Goal: Information Seeking & Learning: Learn about a topic

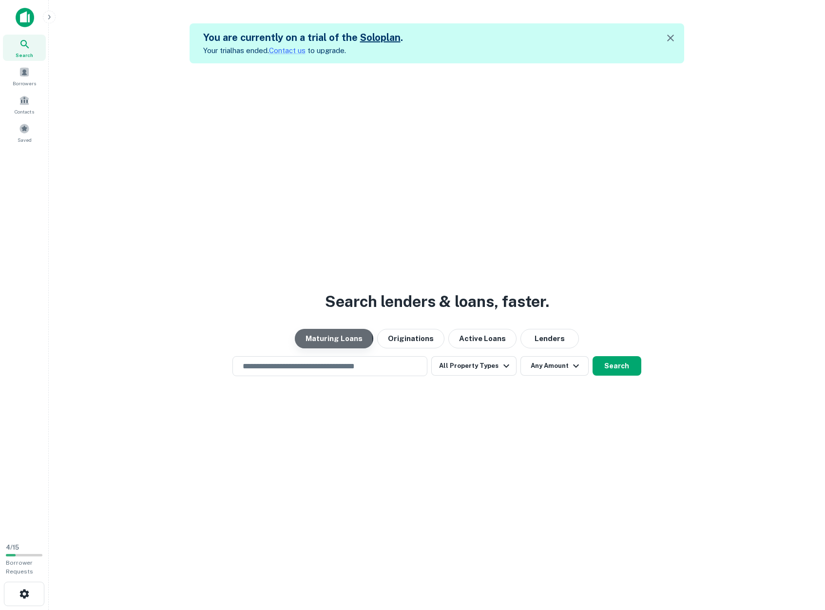
click at [325, 340] on button "Maturing Loans" at bounding box center [334, 338] width 78 height 19
click at [316, 363] on input "text" at bounding box center [330, 365] width 186 height 11
type input "**********"
click at [610, 370] on button "Search" at bounding box center [616, 365] width 49 height 19
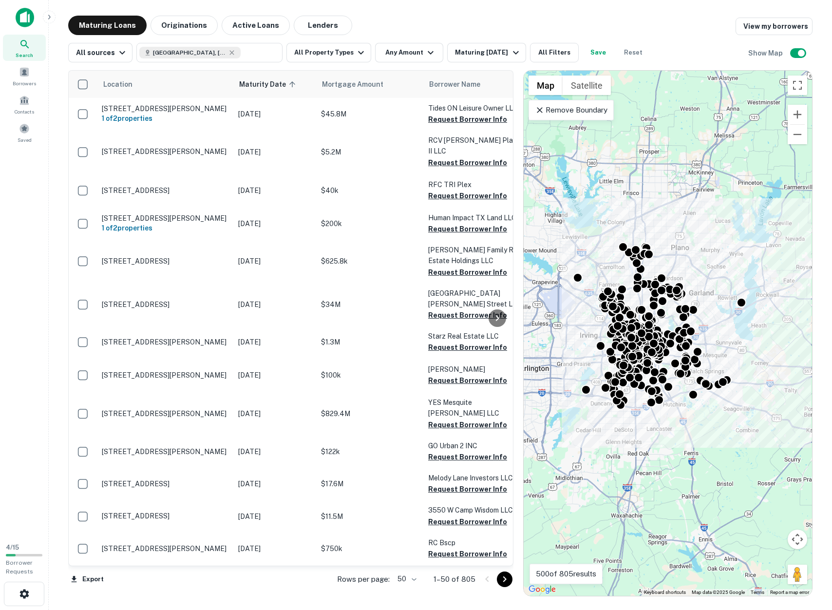
click at [552, 109] on p "Remove Boundary" at bounding box center [571, 110] width 73 height 12
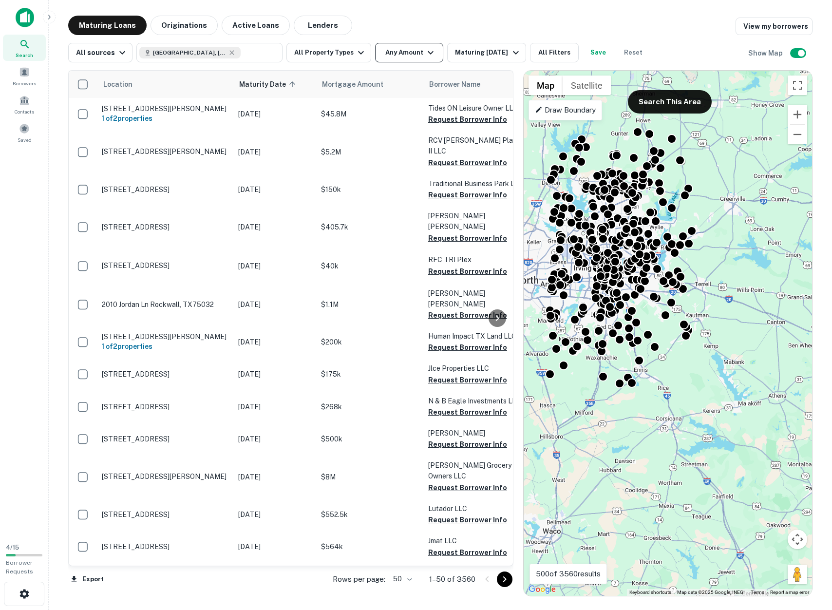
click at [425, 52] on icon "button" at bounding box center [431, 53] width 12 height 12
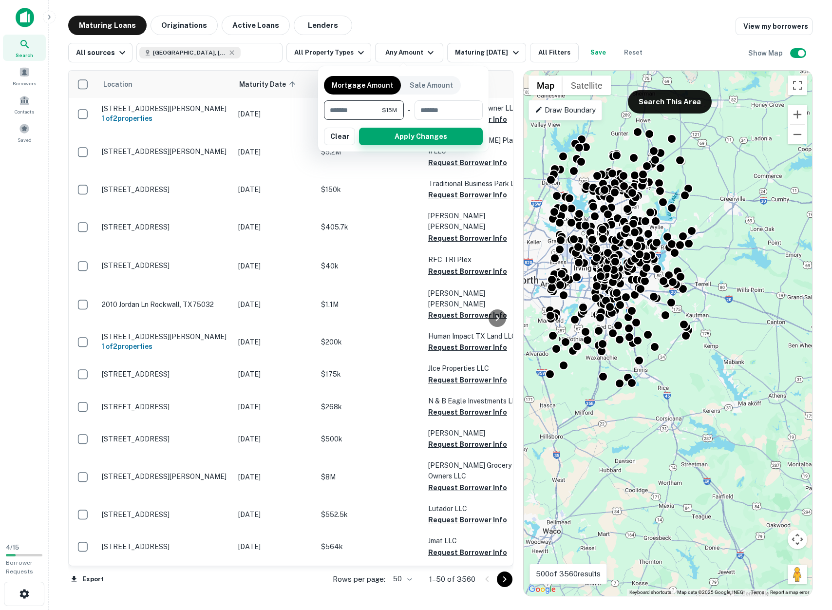
type input "********"
click at [404, 135] on button "Apply Changes" at bounding box center [421, 137] width 124 height 18
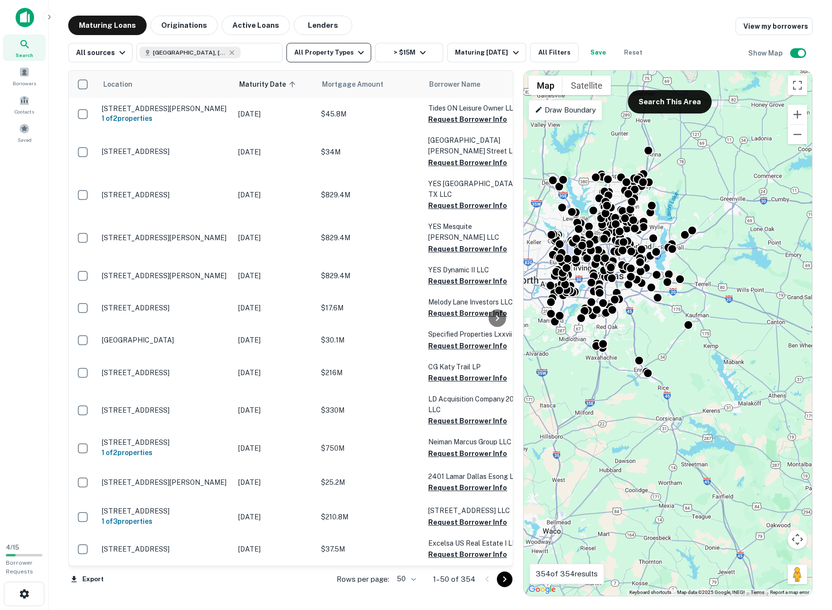
click at [355, 55] on icon "button" at bounding box center [361, 53] width 12 height 12
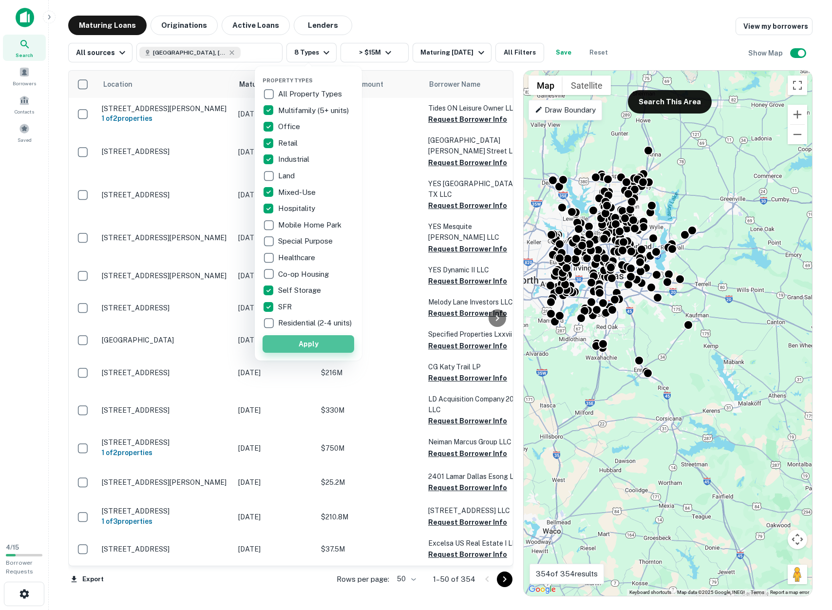
click at [309, 353] on button "Apply" at bounding box center [309, 344] width 92 height 18
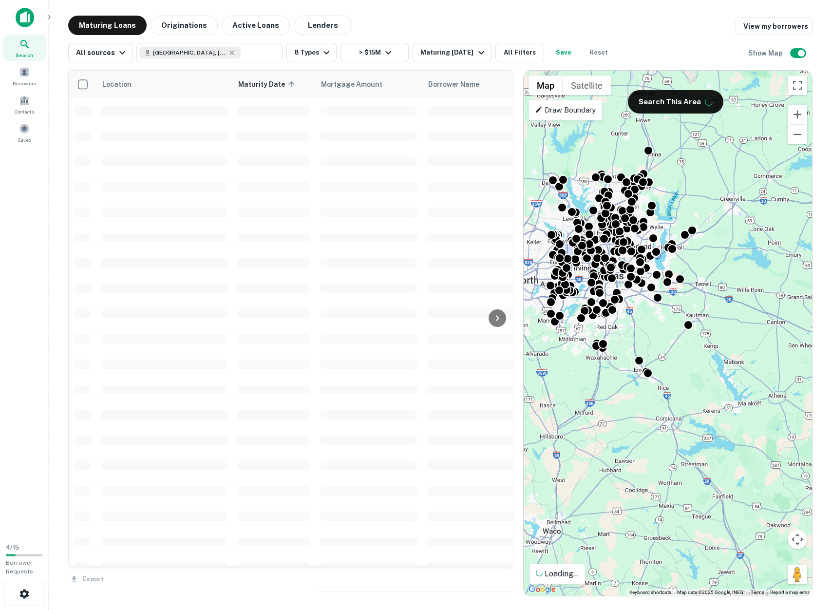
drag, startPoint x: 686, startPoint y: 171, endPoint x: 698, endPoint y: 172, distance: 12.2
click at [701, 172] on div "To activate drag with keyboard, press Alt + Enter. Once in keyboard drag state,…" at bounding box center [668, 333] width 288 height 525
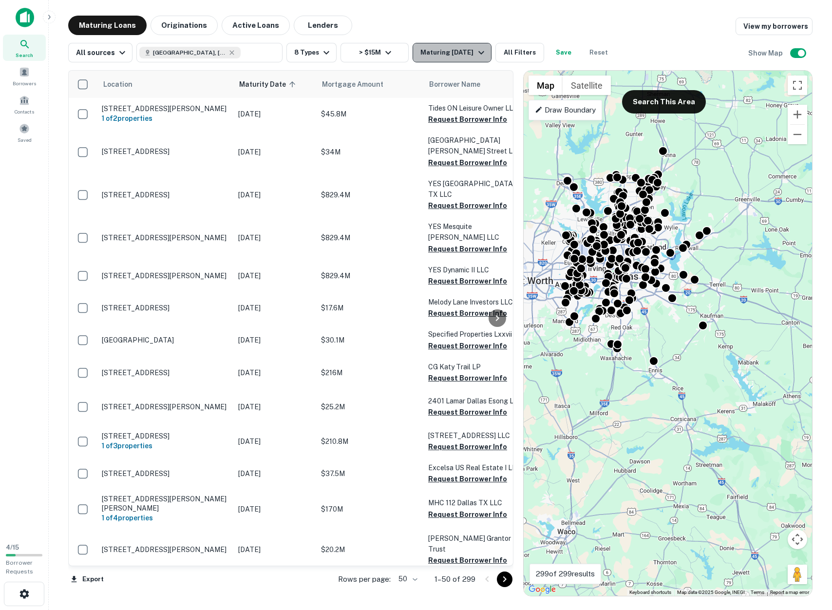
click at [479, 51] on icon "button" at bounding box center [481, 53] width 12 height 12
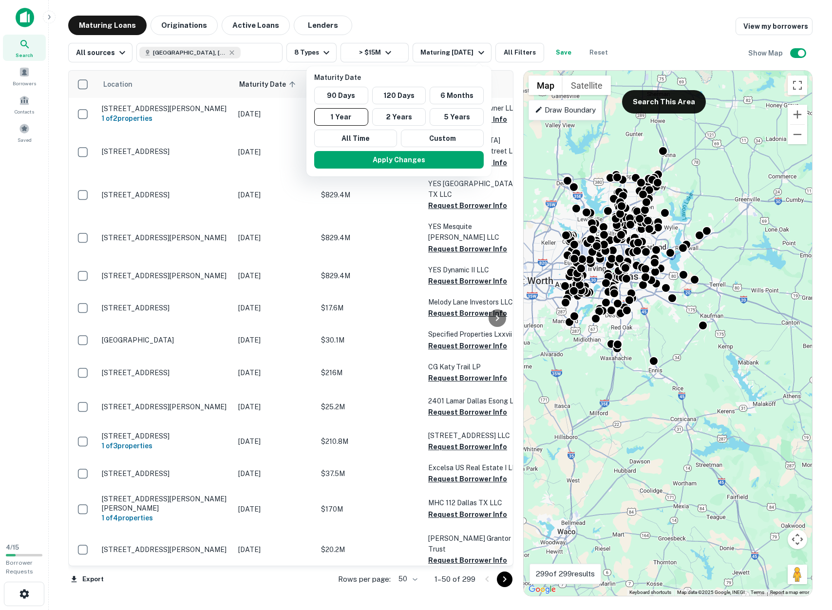
click at [382, 18] on div at bounding box center [416, 305] width 832 height 610
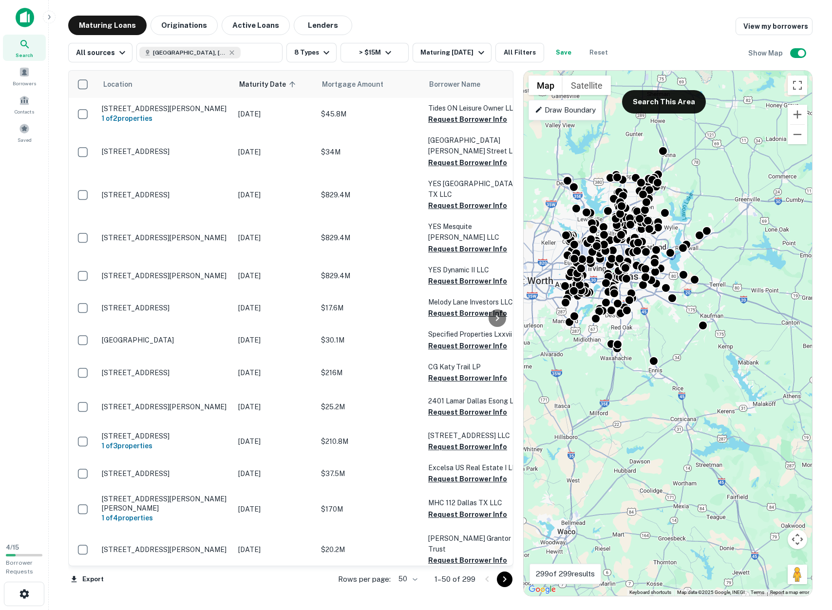
click at [287, 83] on div at bounding box center [416, 305] width 832 height 610
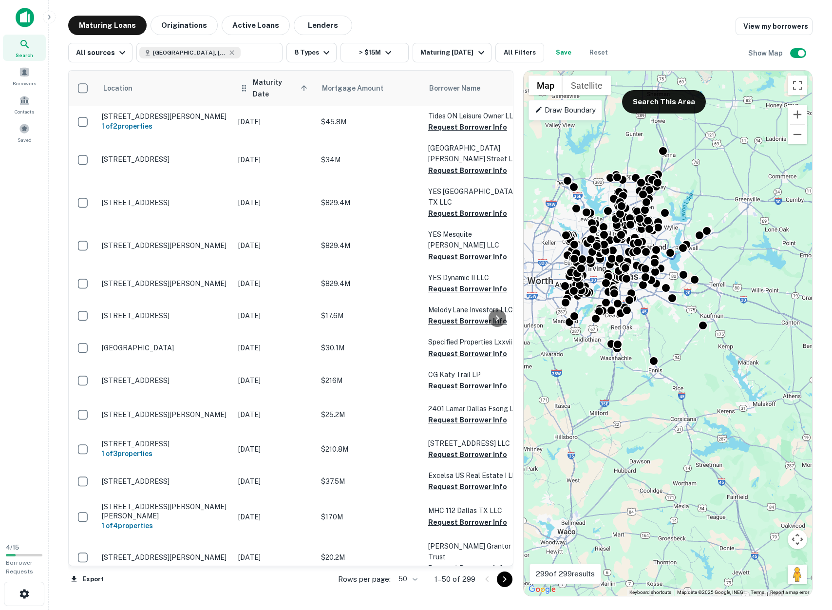
click at [303, 84] on icon at bounding box center [304, 88] width 9 height 9
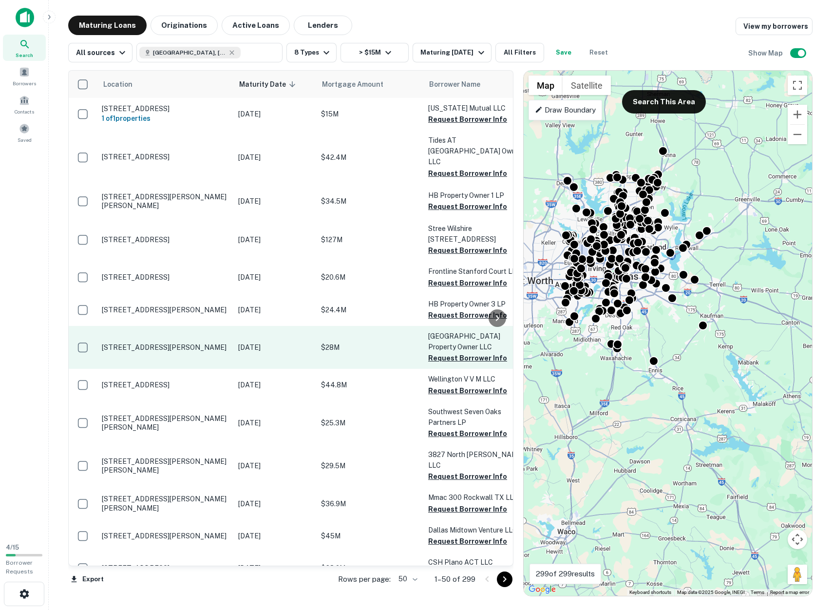
click at [194, 343] on p "1960 W Tarrant Rd Grand Prairie, TX75050" at bounding box center [165, 347] width 127 height 9
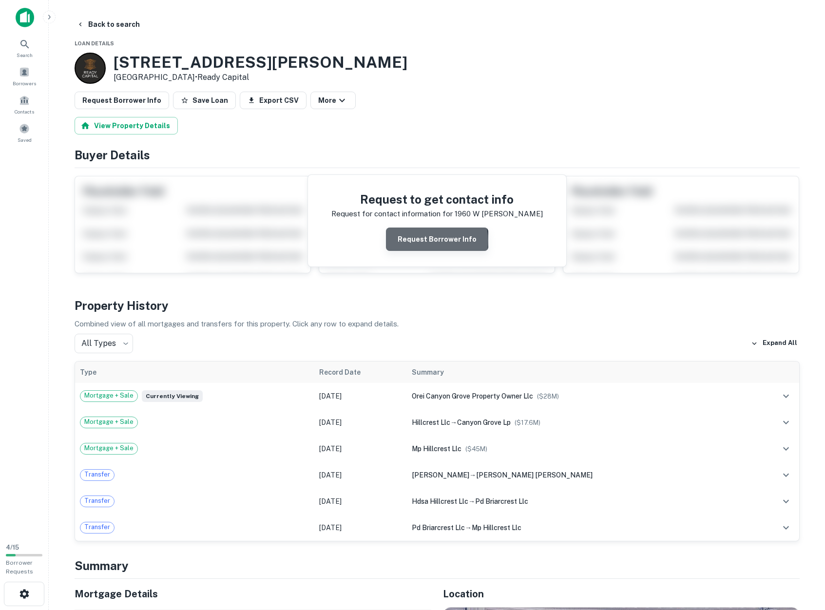
click at [438, 241] on button "Request Borrower Info" at bounding box center [437, 238] width 102 height 23
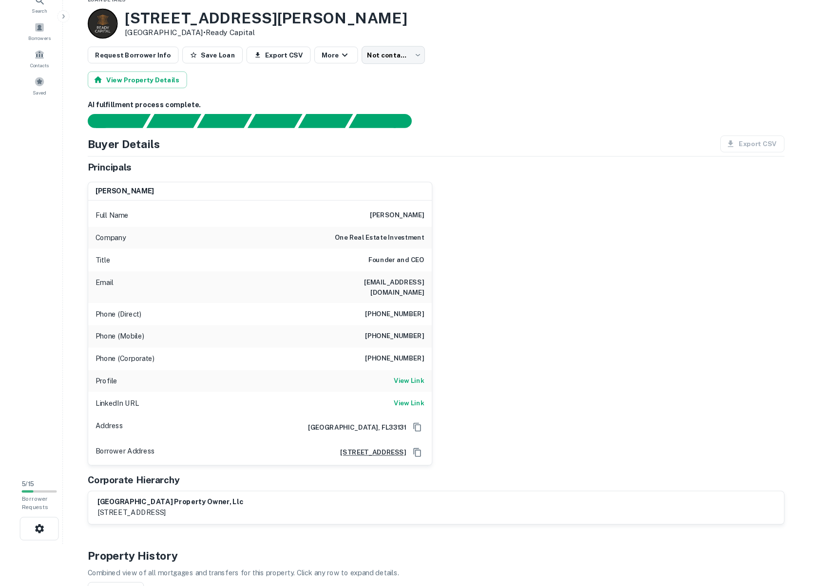
scroll to position [38, 0]
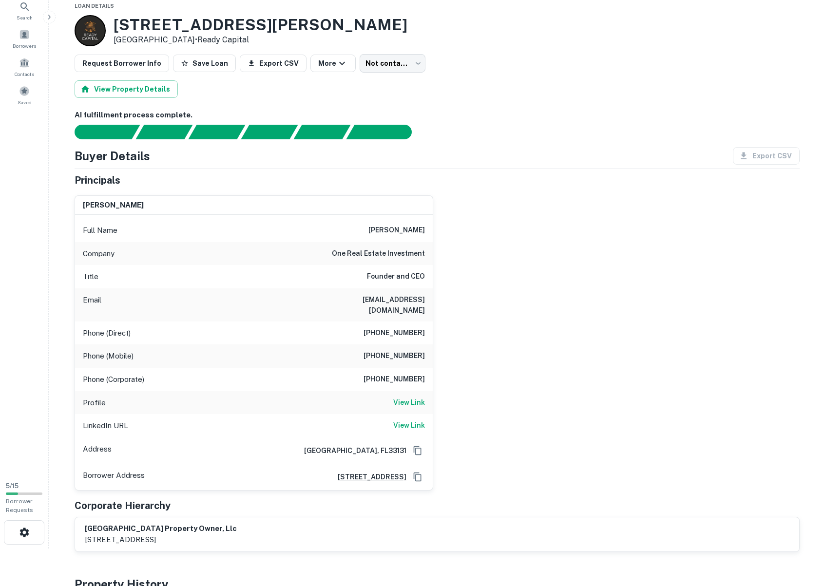
drag, startPoint x: 658, startPoint y: 229, endPoint x: 639, endPoint y: 234, distance: 19.7
click at [658, 229] on div "jeronimo hirschfeld Full Name jeronimo hirschfeld Company one real estate inves…" at bounding box center [433, 339] width 733 height 303
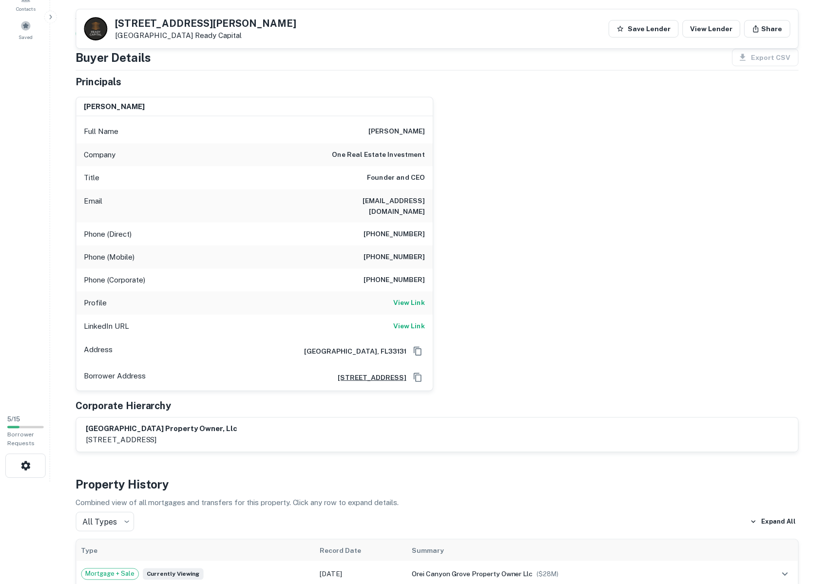
scroll to position [86, 0]
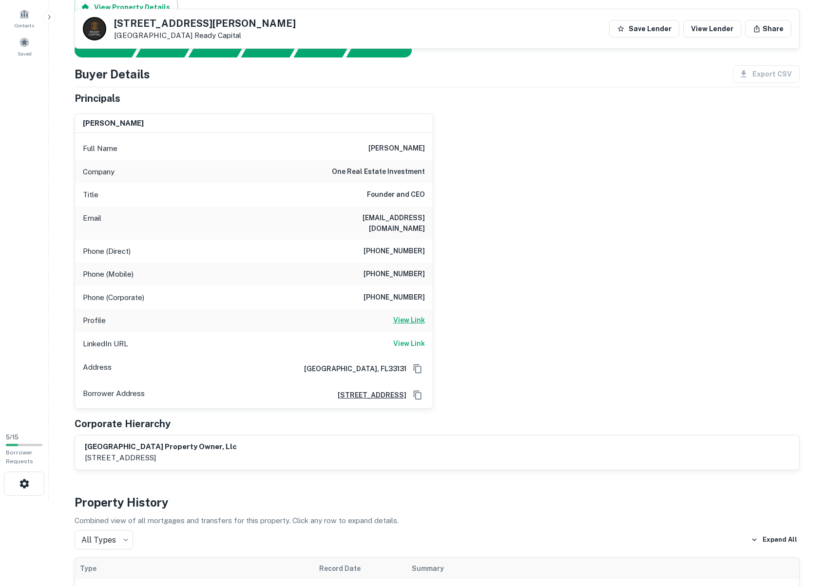
click at [411, 315] on h6 "View Link" at bounding box center [409, 320] width 32 height 11
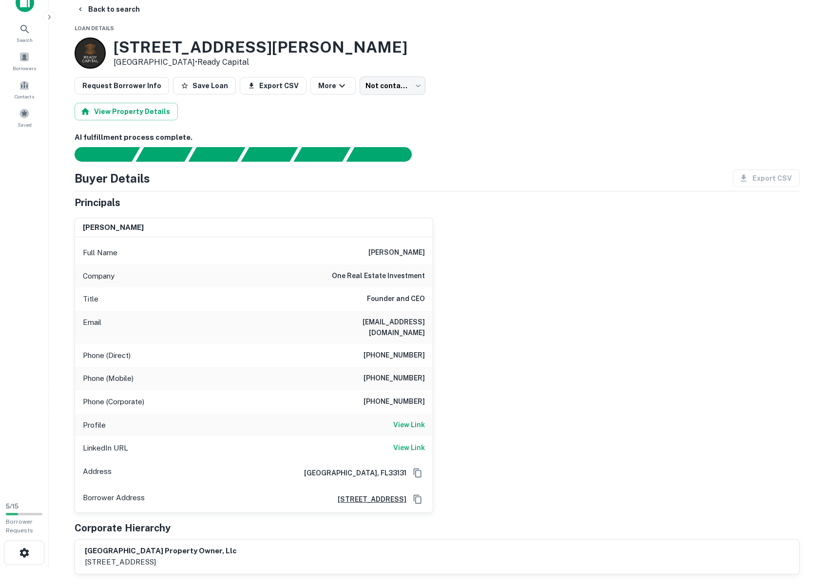
scroll to position [0, 0]
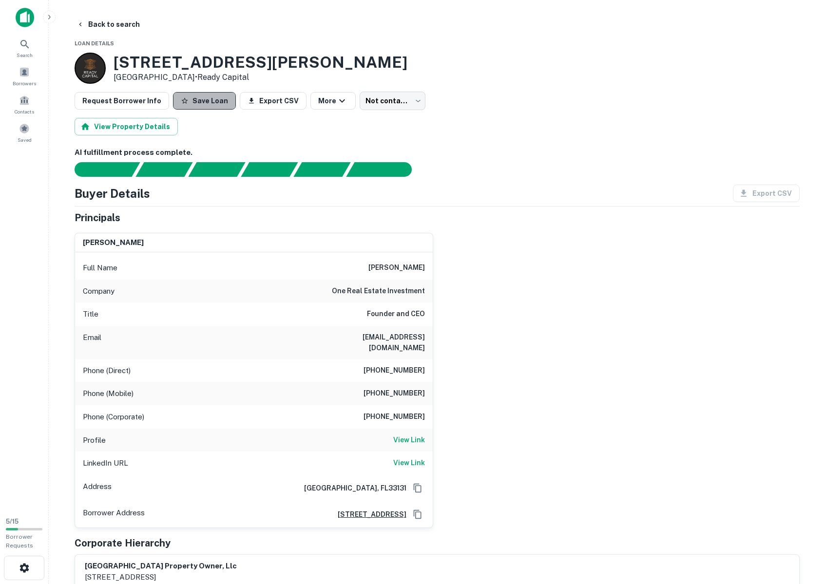
click at [199, 102] on button "Save Loan" at bounding box center [204, 101] width 63 height 18
click at [16, 77] on div "Borrowers" at bounding box center [24, 76] width 43 height 26
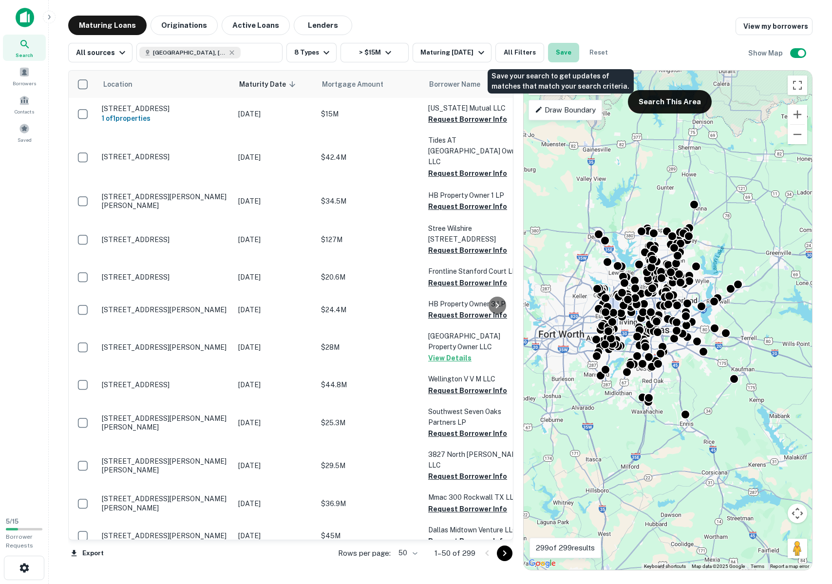
click at [564, 53] on button "Save" at bounding box center [563, 52] width 31 height 19
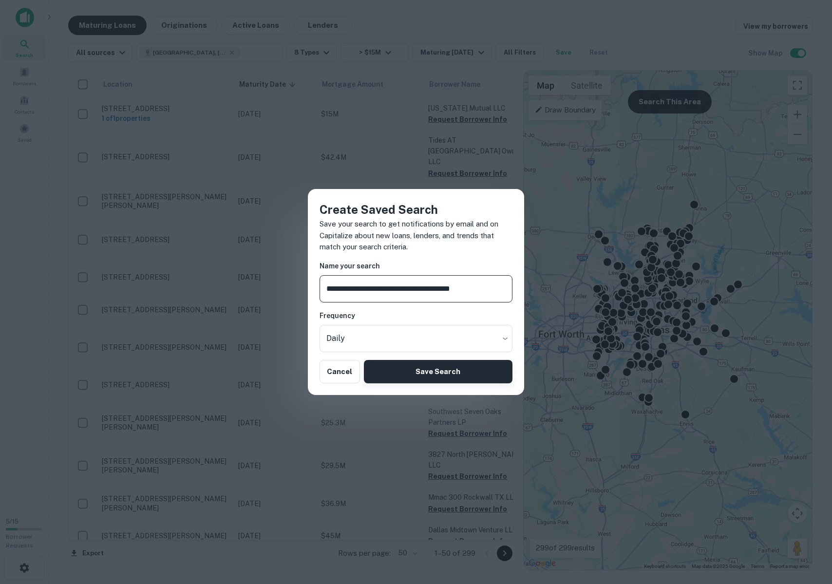
type input "**********"
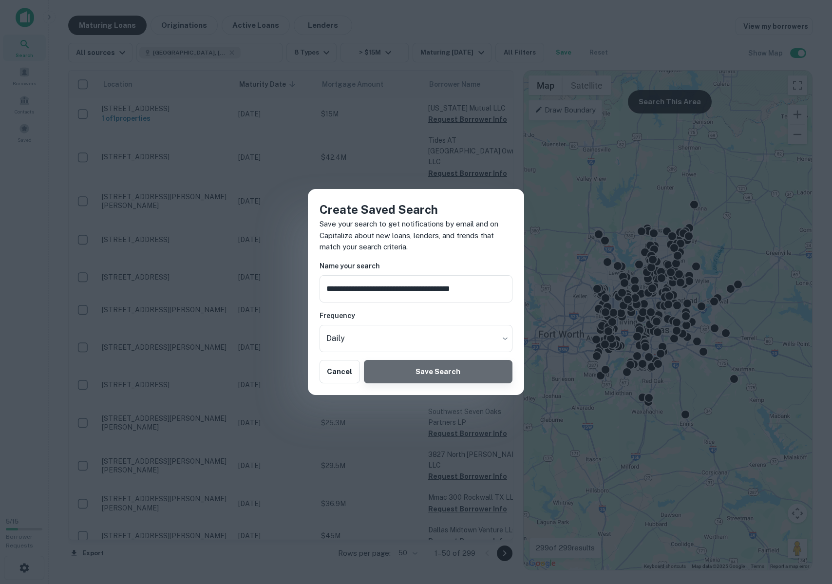
click at [452, 370] on button "Save Search" at bounding box center [438, 371] width 149 height 23
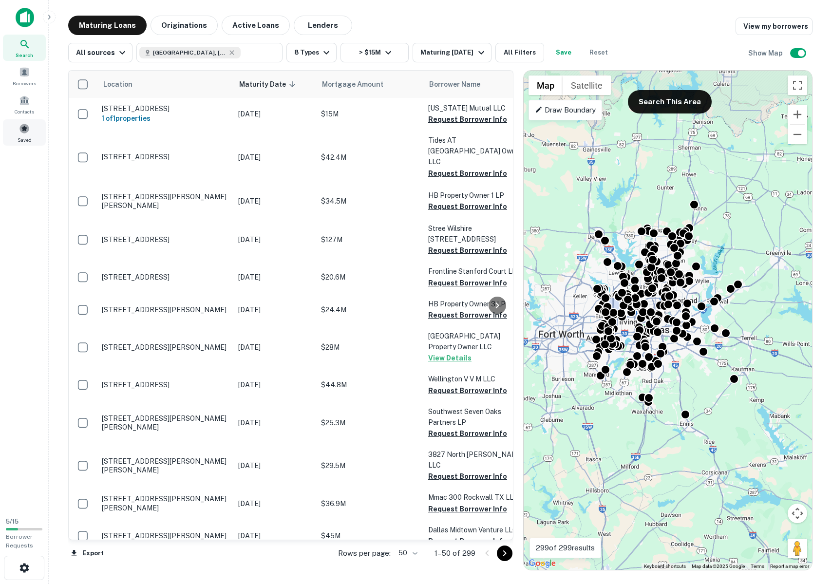
click at [24, 130] on span at bounding box center [24, 128] width 11 height 11
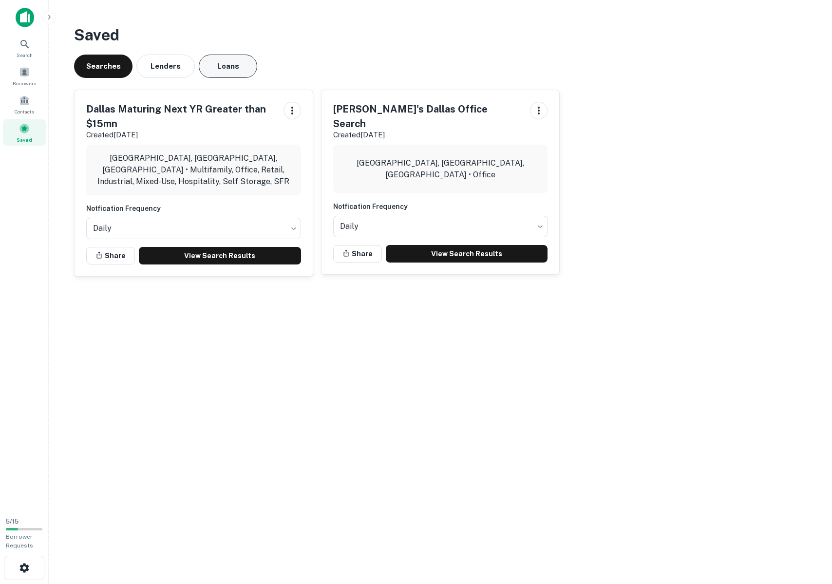
click at [228, 70] on button "Loans" at bounding box center [228, 66] width 58 height 23
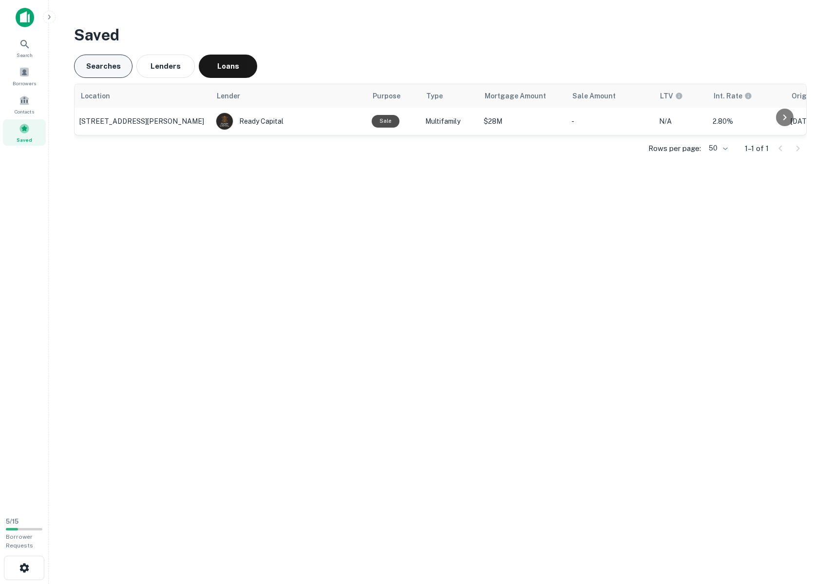
click at [92, 62] on button "Searches" at bounding box center [103, 66] width 58 height 23
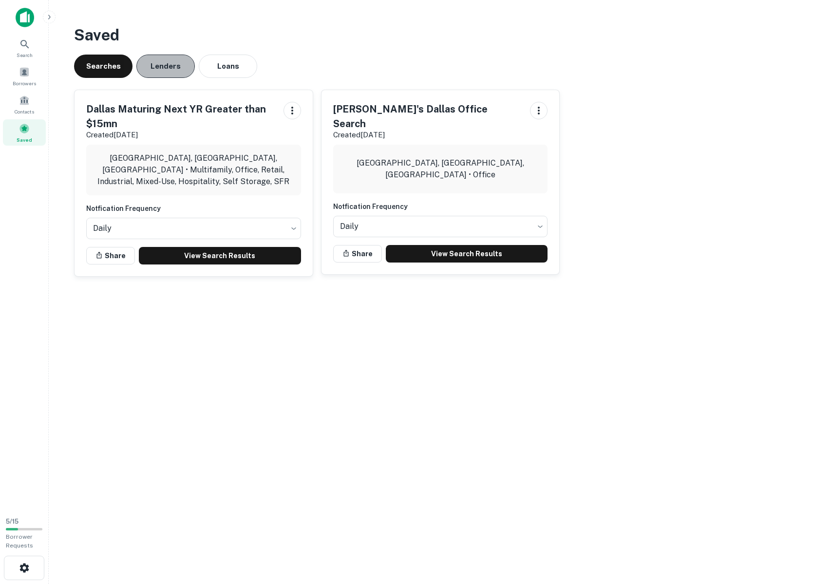
click at [165, 67] on button "Lenders" at bounding box center [165, 66] width 58 height 23
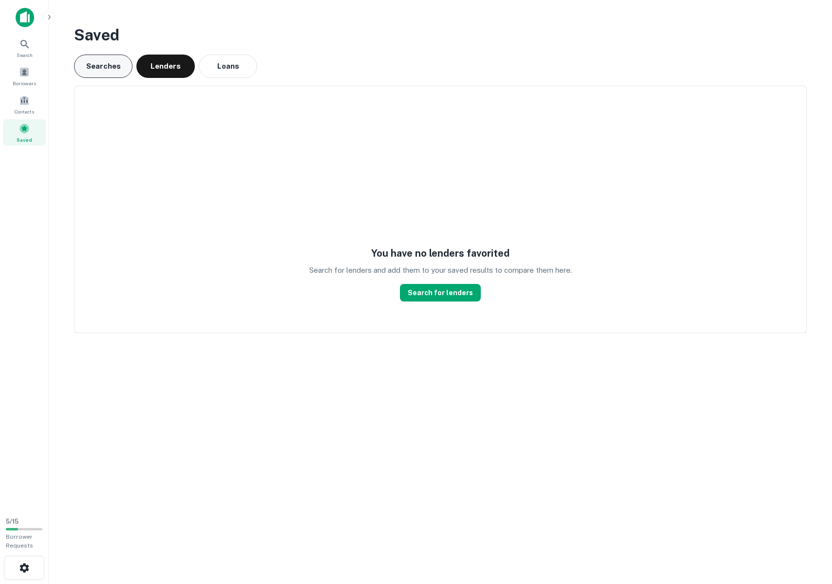
click at [105, 66] on button "Searches" at bounding box center [103, 66] width 58 height 23
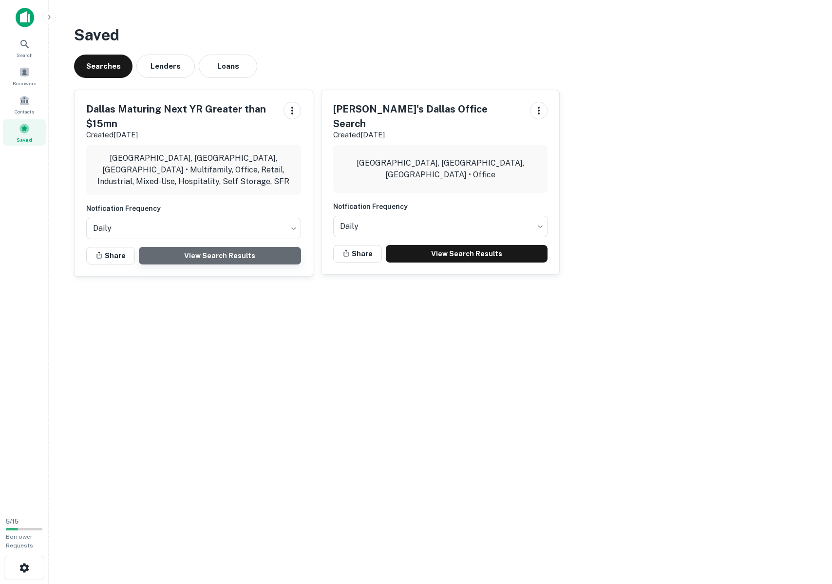
click at [198, 254] on link "View Search Results" at bounding box center [220, 256] width 162 height 18
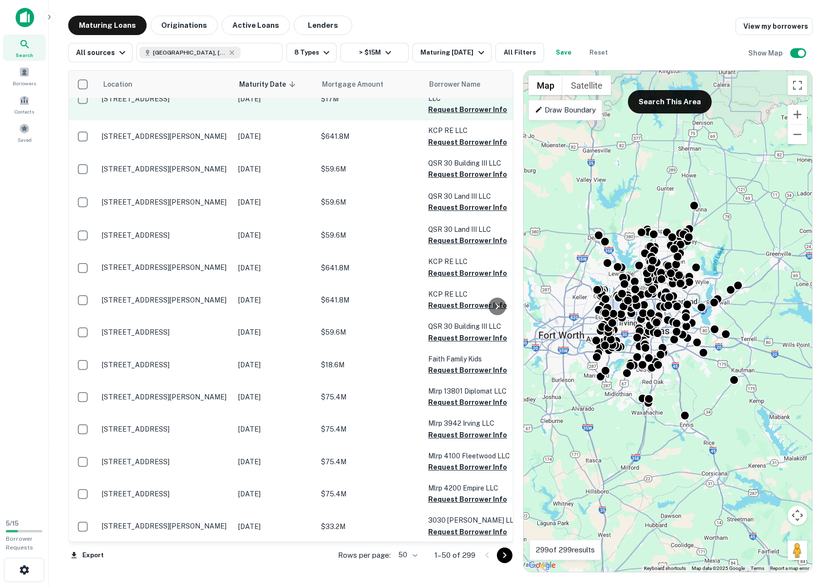
scroll to position [1228, 0]
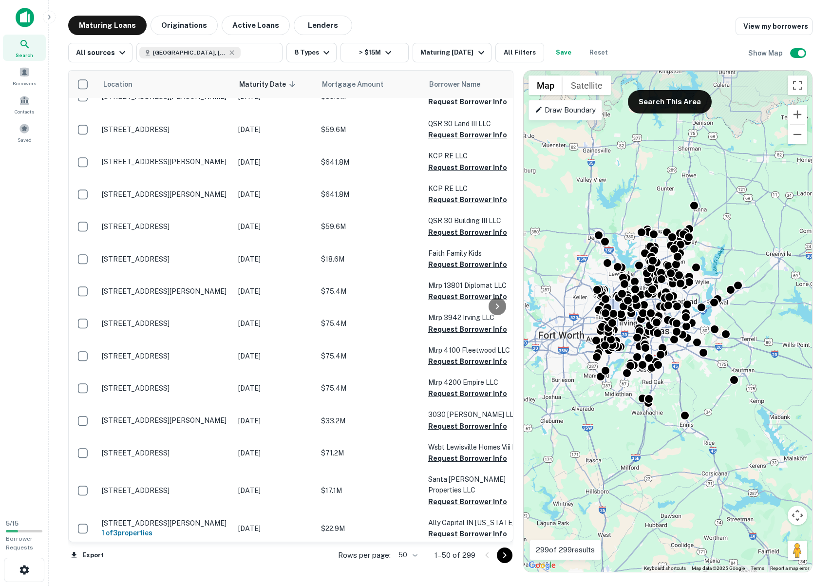
click at [502, 556] on icon "Go to next page" at bounding box center [505, 555] width 12 height 12
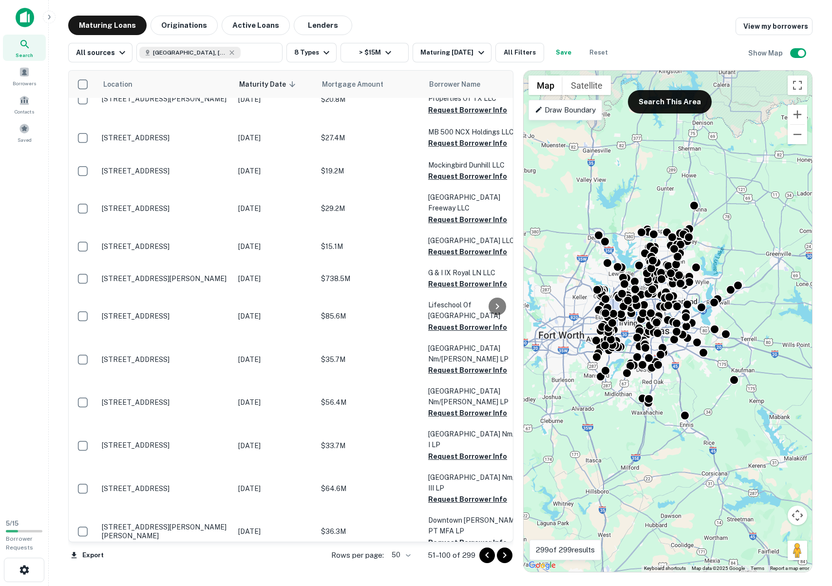
scroll to position [1261, 0]
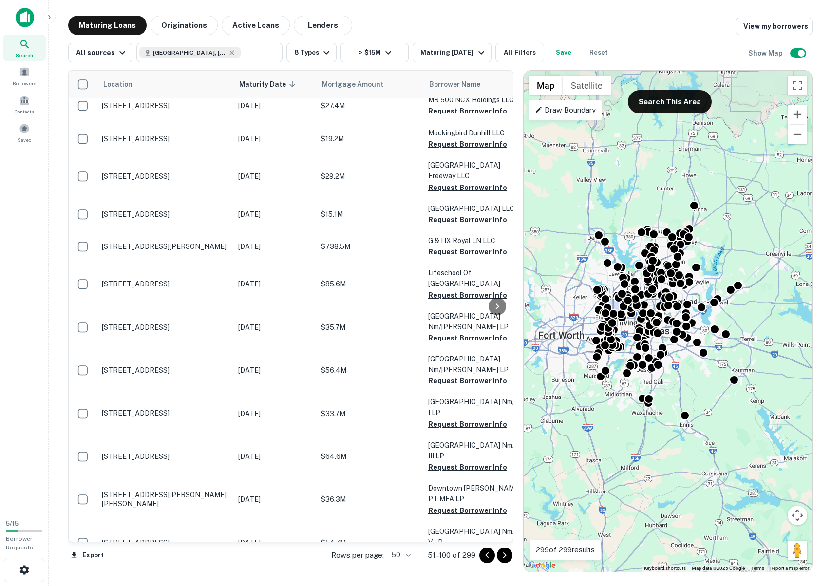
click at [506, 558] on icon "Go to next page" at bounding box center [505, 555] width 12 height 12
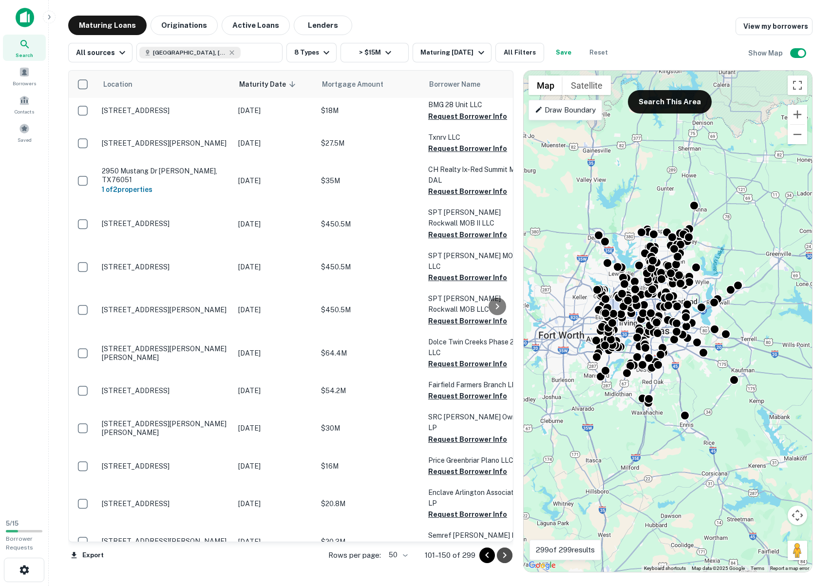
click at [503, 557] on icon "Go to next page" at bounding box center [505, 555] width 12 height 12
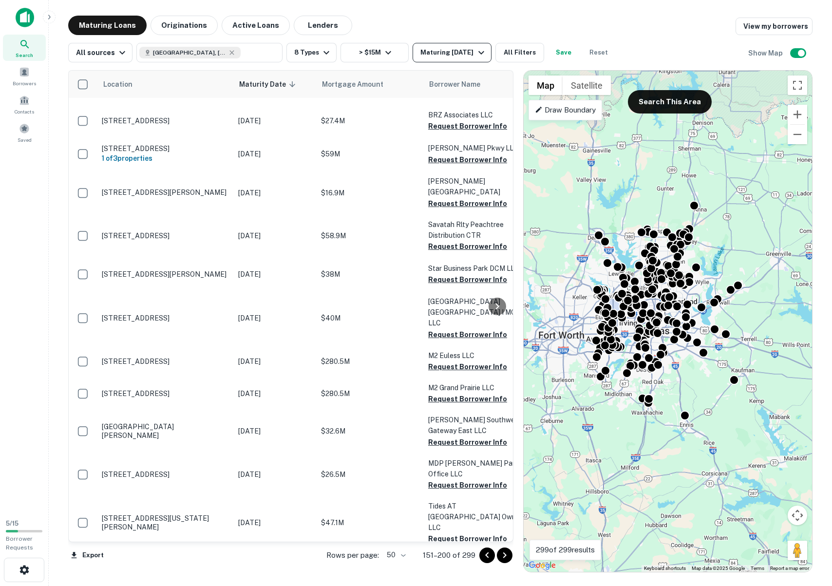
click at [453, 51] on div "Maturing In 1 Year" at bounding box center [453, 53] width 66 height 12
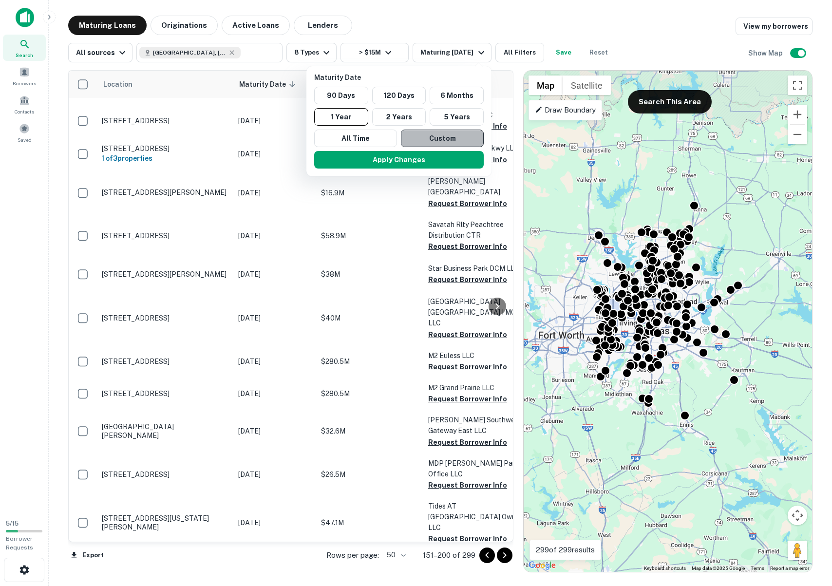
click at [440, 140] on button "Custom" at bounding box center [442, 139] width 83 height 18
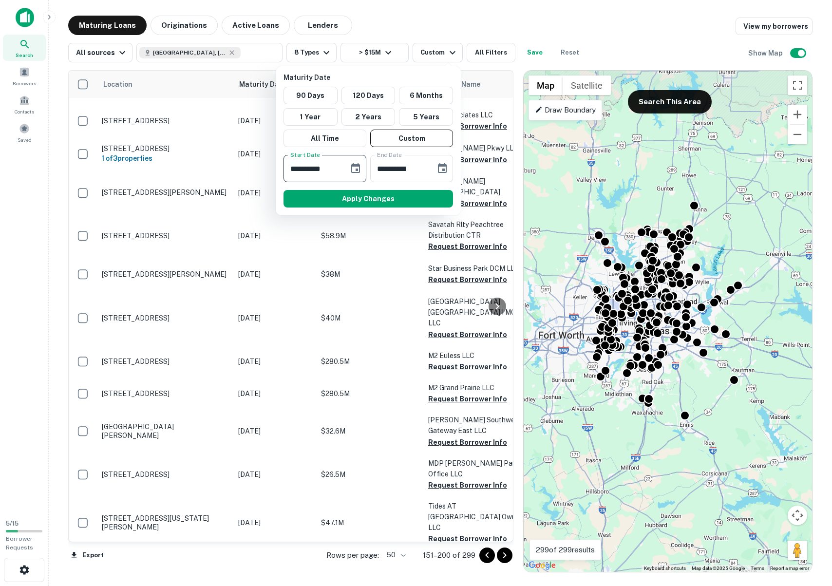
click at [334, 169] on input "**********" at bounding box center [312, 168] width 58 height 27
type input "**********"
click at [368, 201] on button "Apply Changes" at bounding box center [368, 199] width 170 height 18
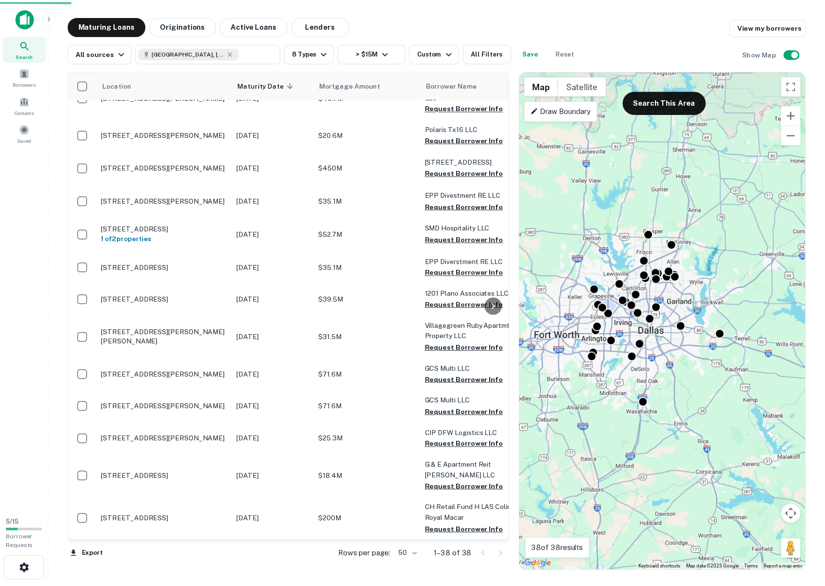
scroll to position [933, 0]
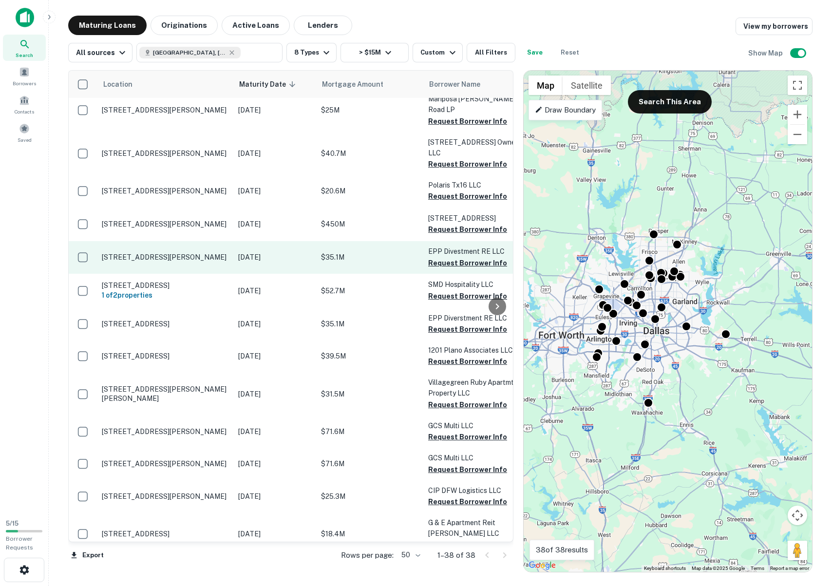
click at [171, 253] on p "[STREET_ADDRESS][PERSON_NAME]" at bounding box center [165, 257] width 127 height 9
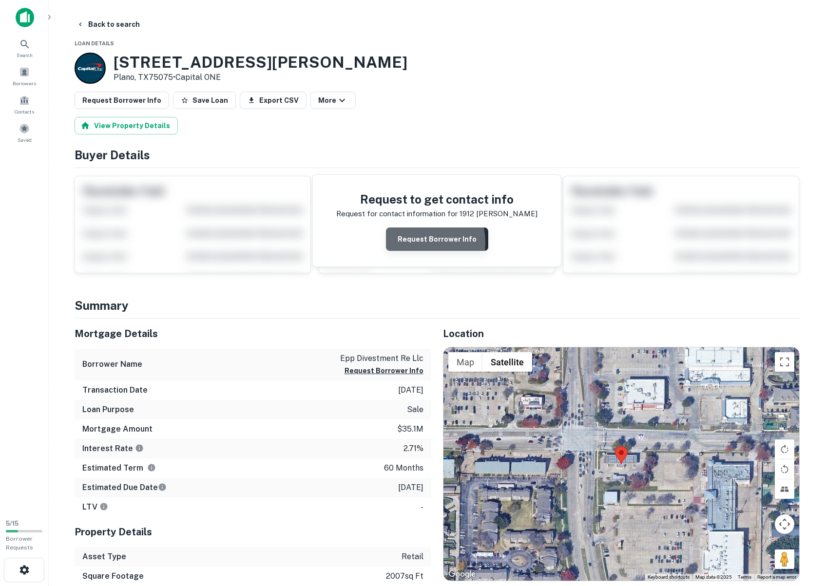
click at [410, 243] on button "Request Borrower Info" at bounding box center [437, 238] width 102 height 23
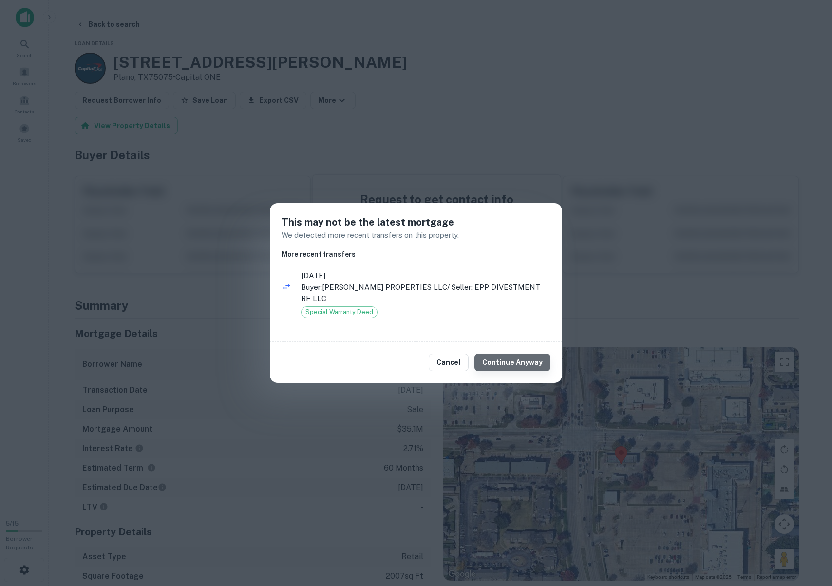
click at [532, 354] on button "Continue Anyway" at bounding box center [512, 363] width 76 height 18
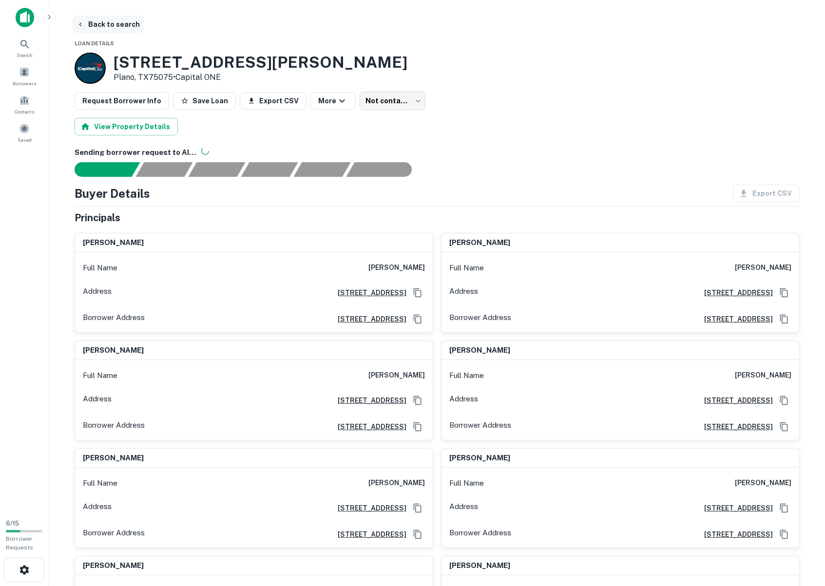
click at [113, 23] on button "Back to search" at bounding box center [108, 25] width 71 height 18
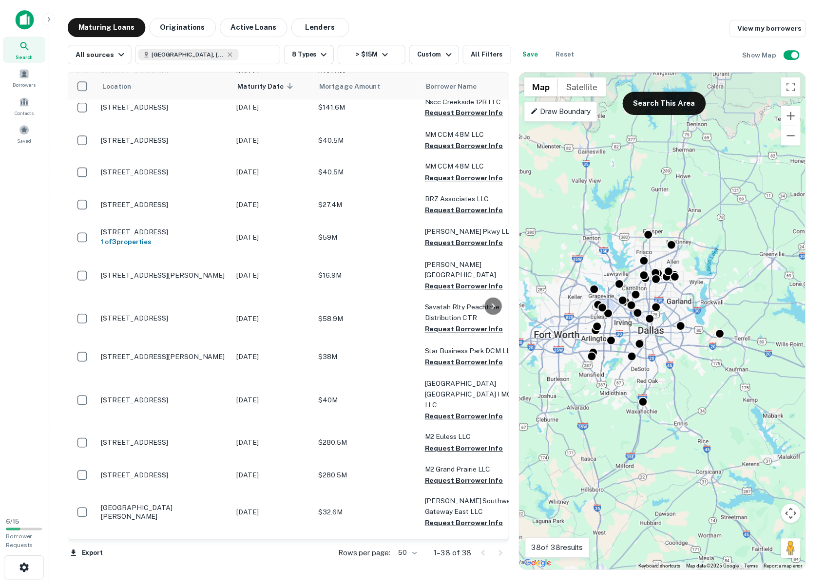
scroll to position [278, 0]
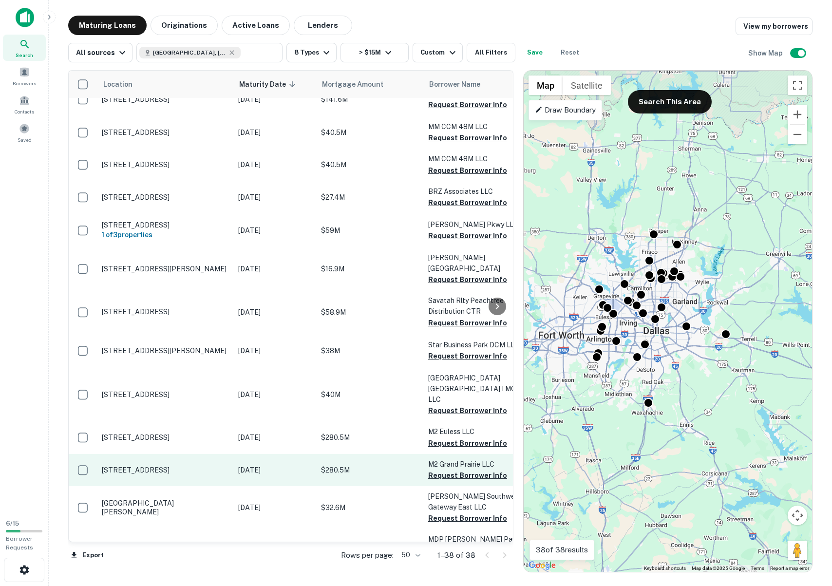
click at [130, 466] on p "[STREET_ADDRESS]" at bounding box center [165, 470] width 127 height 9
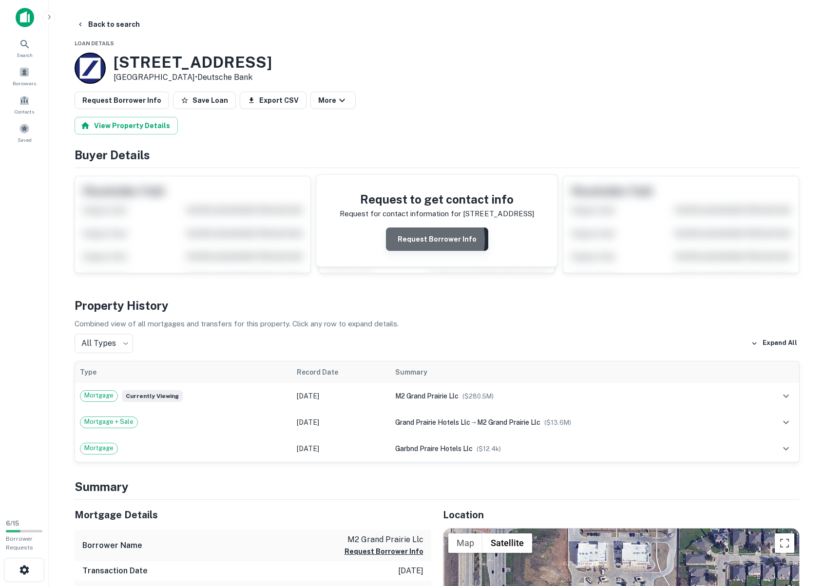
click at [420, 240] on button "Request Borrower Info" at bounding box center [437, 238] width 102 height 23
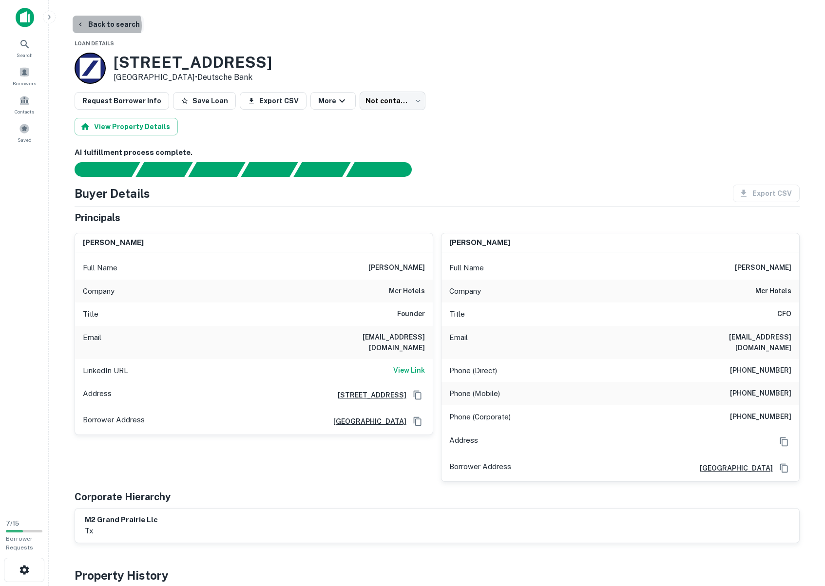
click at [105, 26] on button "Back to search" at bounding box center [108, 25] width 71 height 18
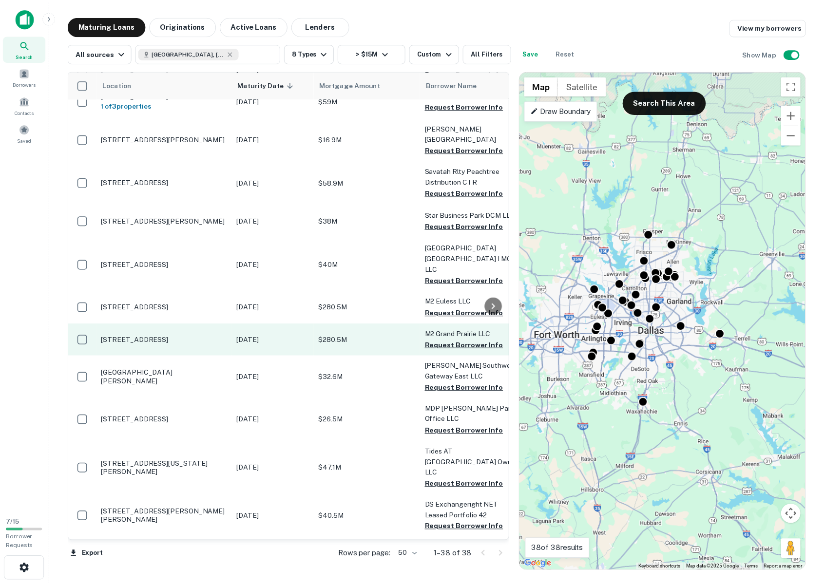
scroll to position [424, 0]
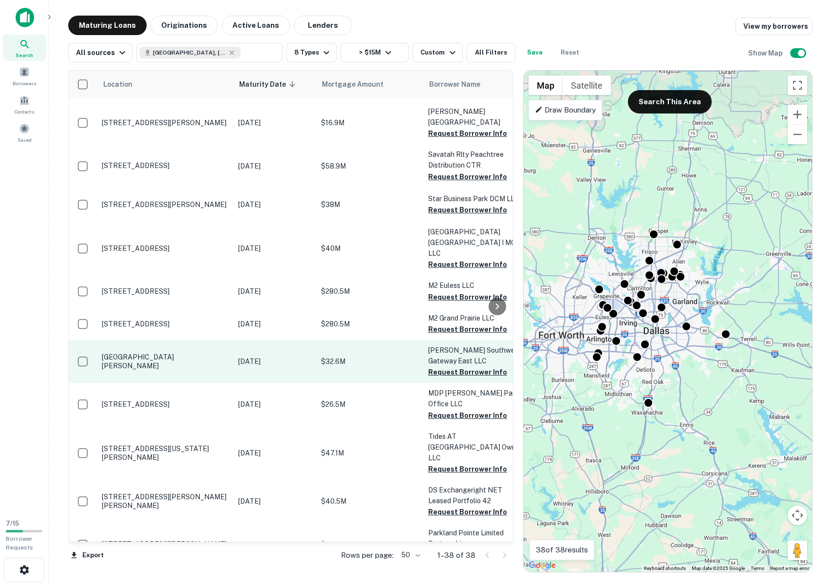
click at [166, 353] on p "[GEOGRAPHIC_DATA][PERSON_NAME]" at bounding box center [165, 362] width 127 height 18
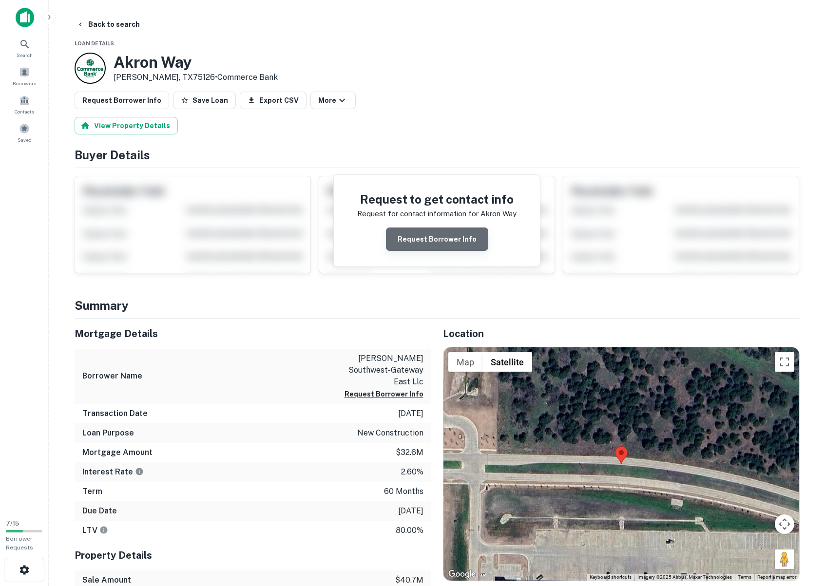
click at [447, 240] on button "Request Borrower Info" at bounding box center [437, 238] width 102 height 23
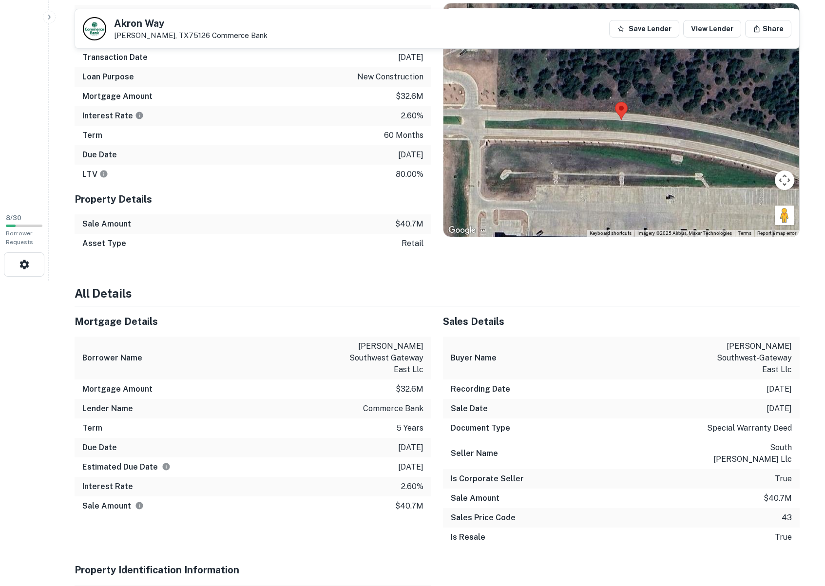
scroll to position [302, 0]
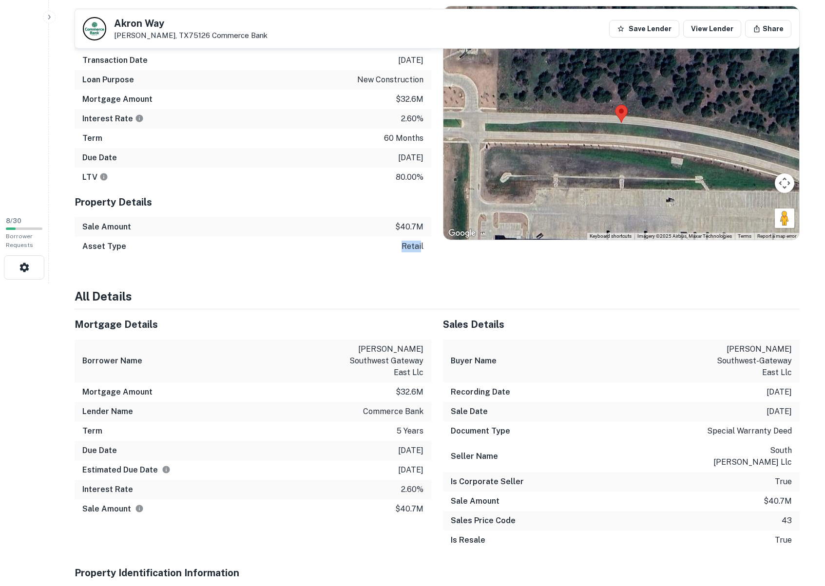
drag, startPoint x: 420, startPoint y: 235, endPoint x: 401, endPoint y: 236, distance: 19.5
click at [401, 237] on div "Asset Type retail" at bounding box center [253, 246] width 357 height 19
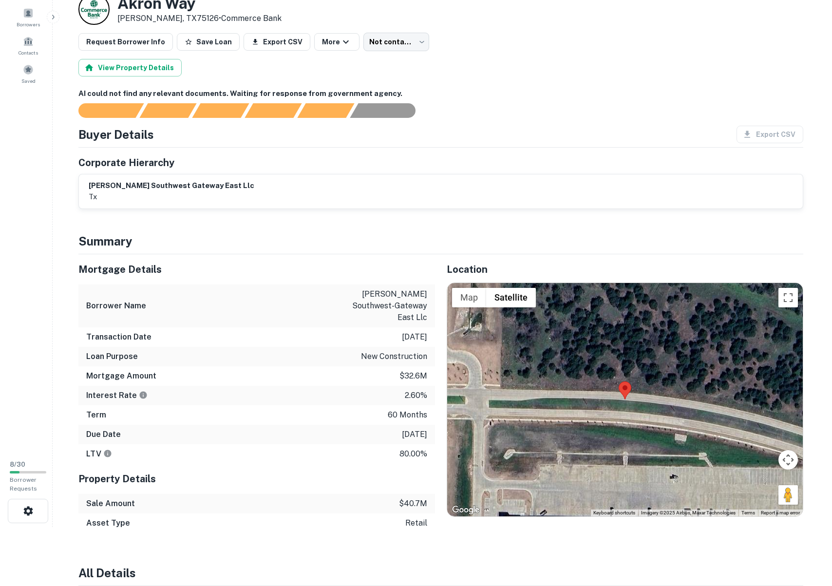
scroll to position [0, 0]
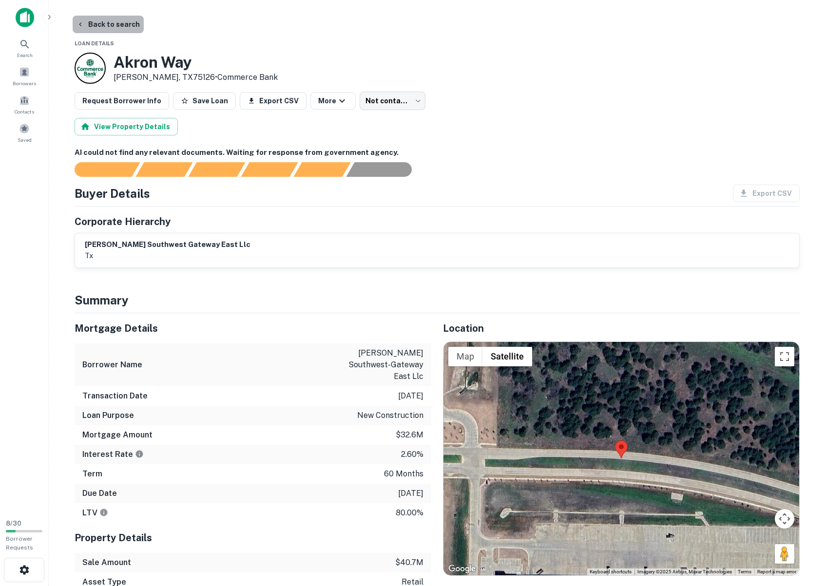
click at [110, 28] on button "Back to search" at bounding box center [108, 25] width 71 height 18
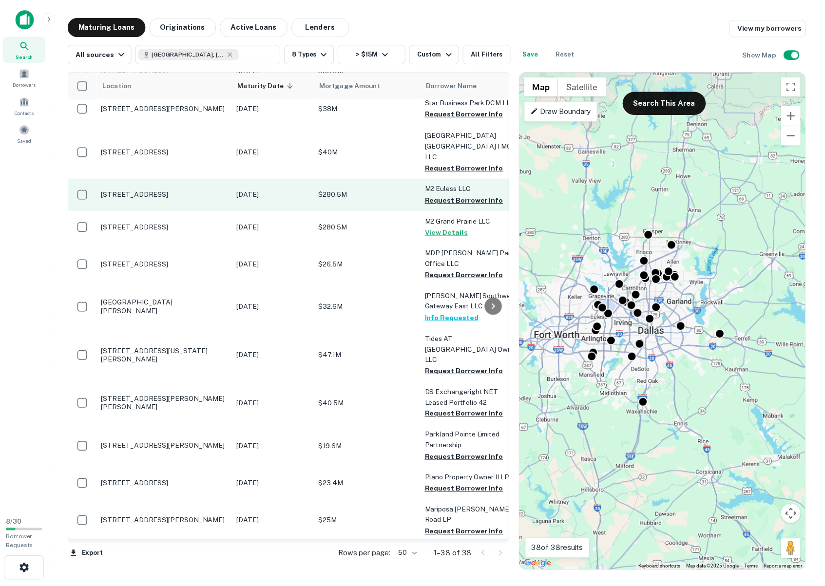
scroll to position [570, 0]
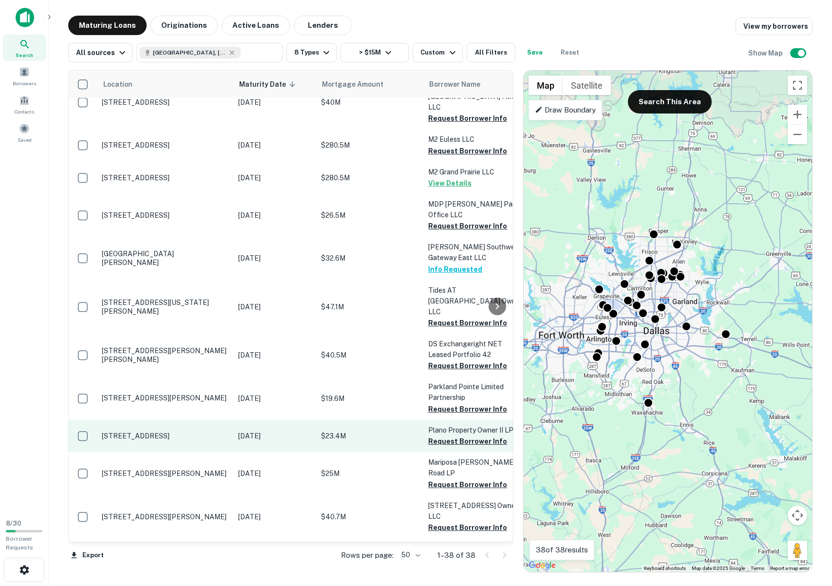
click at [181, 432] on p "[STREET_ADDRESS]" at bounding box center [165, 436] width 127 height 9
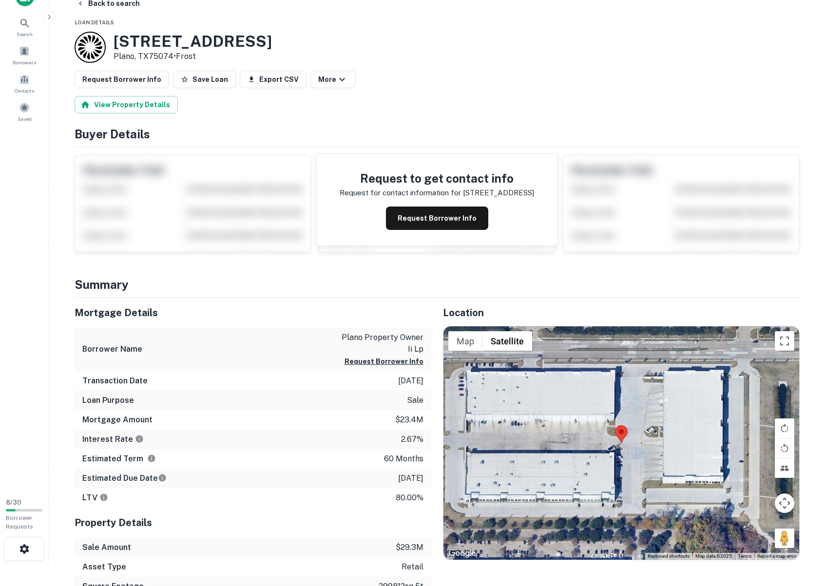
scroll to position [5, 0]
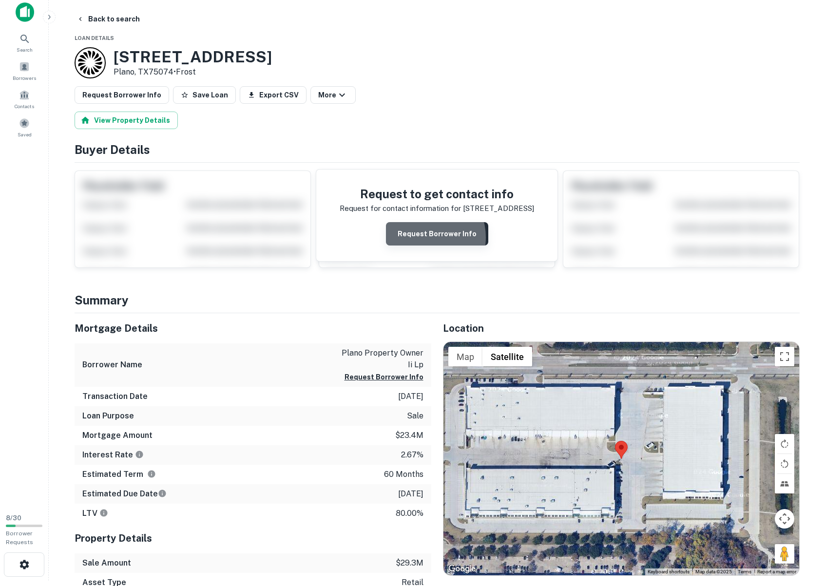
click at [426, 237] on button "Request Borrower Info" at bounding box center [437, 233] width 102 height 23
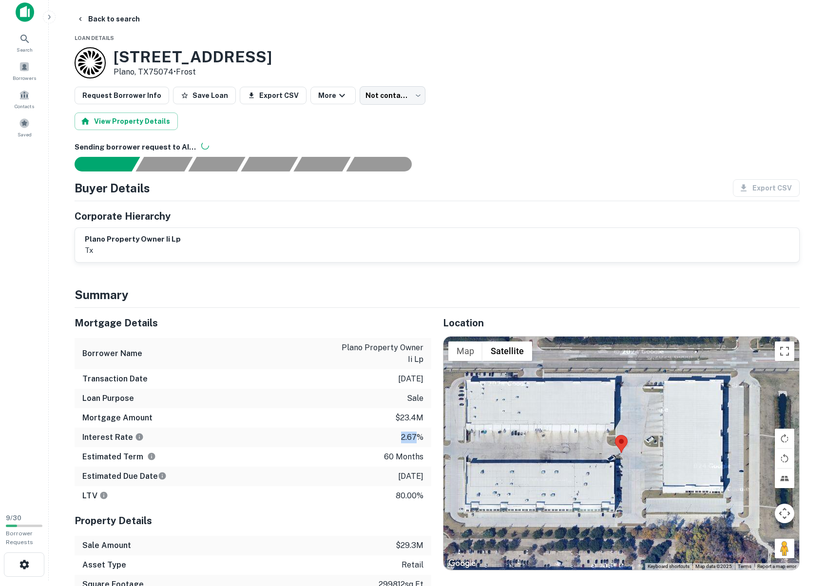
drag, startPoint x: 399, startPoint y: 438, endPoint x: 417, endPoint y: 438, distance: 18.5
click at [417, 438] on div "Interest Rate 2.67%" at bounding box center [253, 437] width 357 height 19
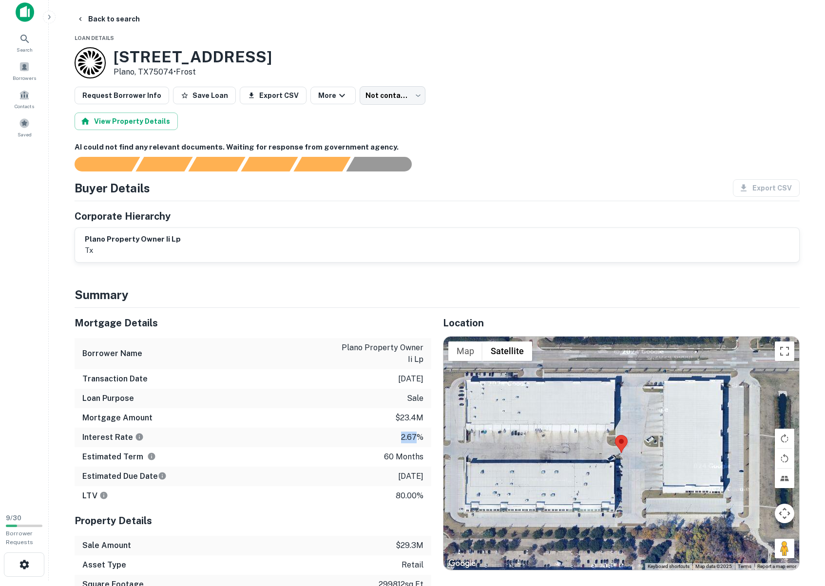
click at [417, 438] on p "2.67%" at bounding box center [412, 438] width 22 height 12
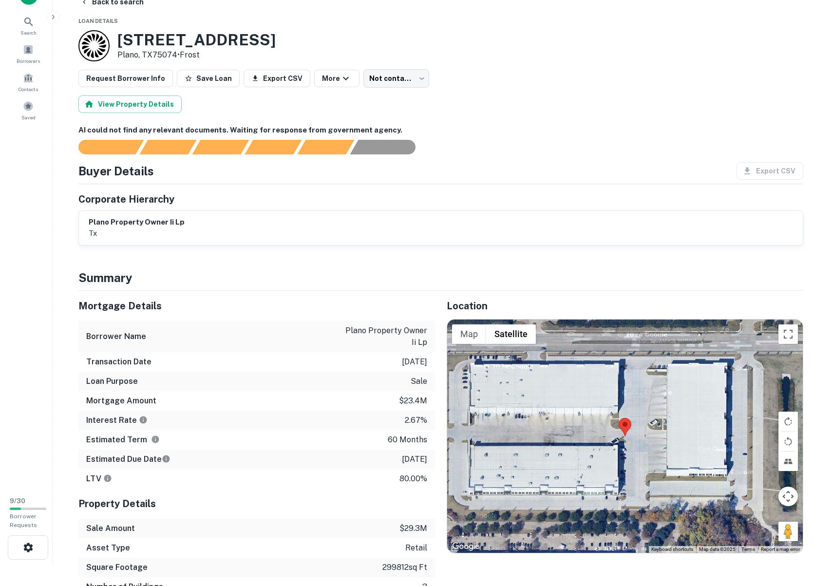
scroll to position [0, 0]
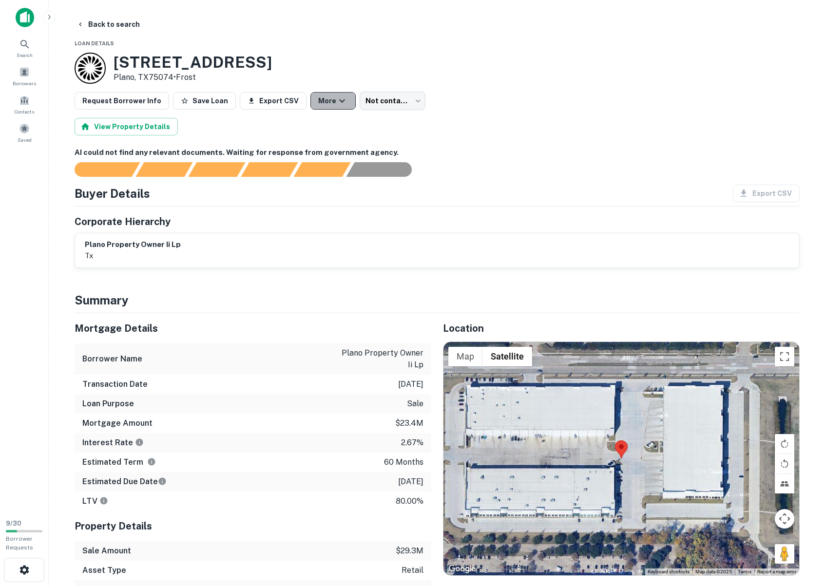
click at [322, 99] on button "More" at bounding box center [332, 101] width 45 height 18
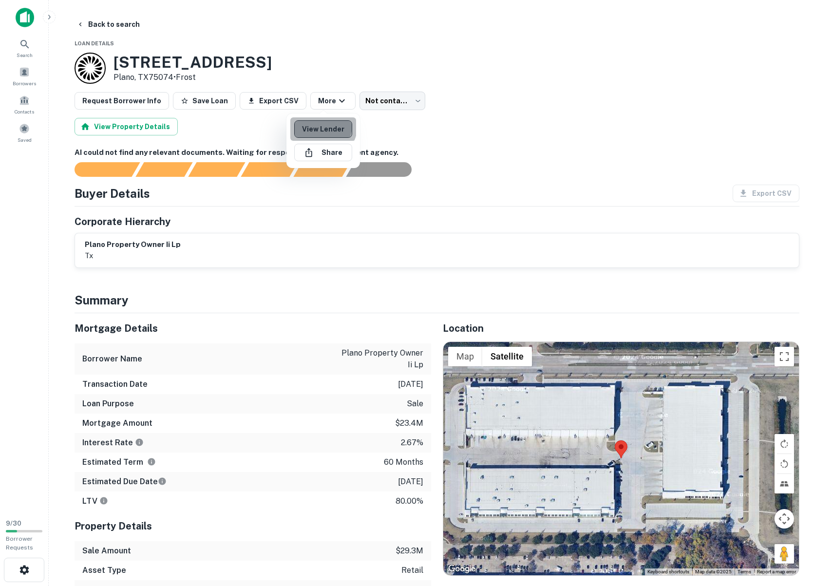
click at [322, 126] on link "View Lender" at bounding box center [323, 129] width 58 height 18
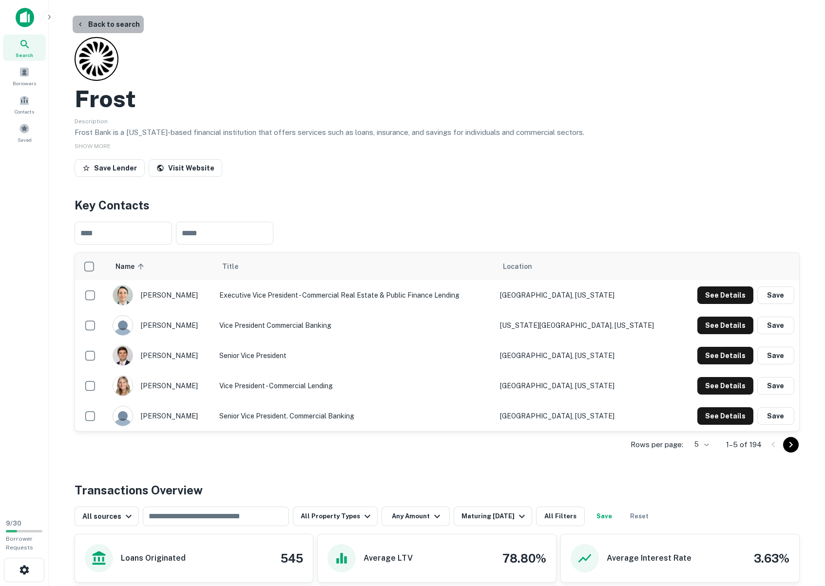
click at [120, 25] on button "Back to search" at bounding box center [108, 25] width 71 height 18
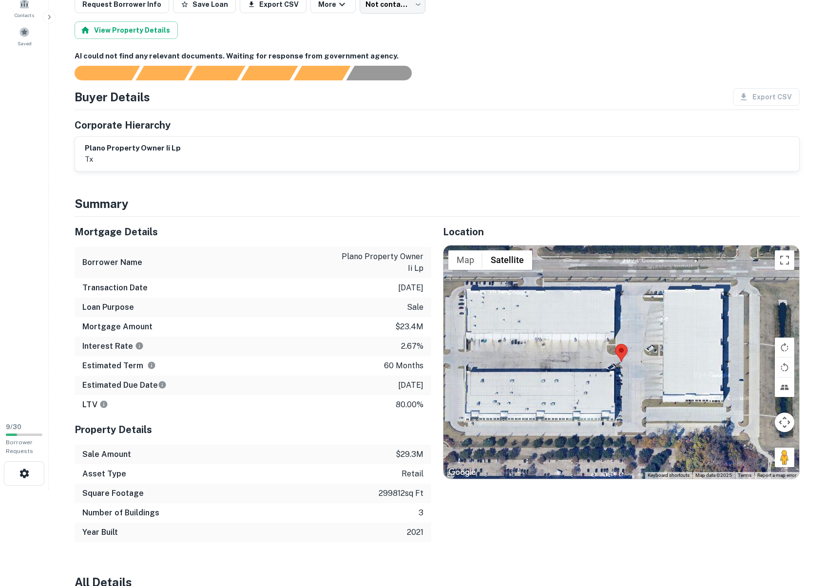
scroll to position [97, 0]
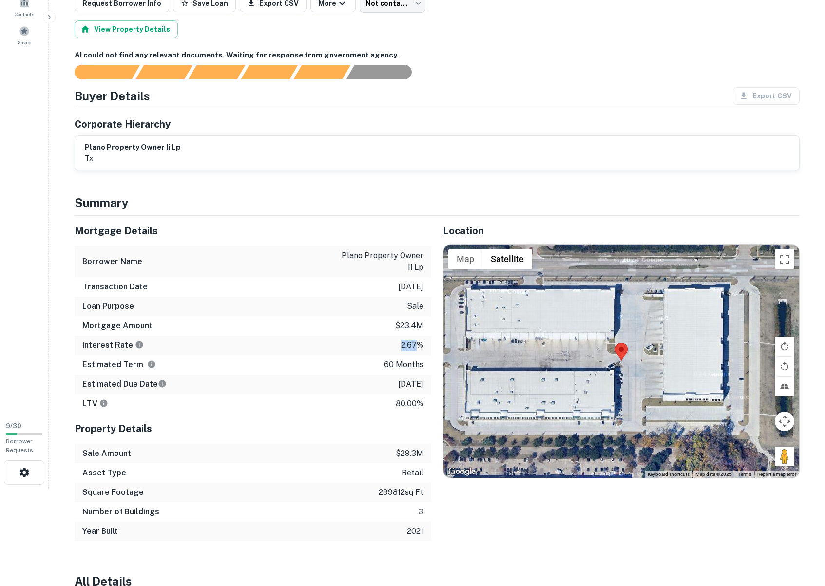
drag, startPoint x: 396, startPoint y: 343, endPoint x: 417, endPoint y: 345, distance: 21.0
click at [417, 345] on div "Interest Rate 2.67%" at bounding box center [253, 345] width 357 height 19
drag, startPoint x: 417, startPoint y: 345, endPoint x: 93, endPoint y: 340, distance: 324.4
click at [417, 345] on p "2.67%" at bounding box center [412, 345] width 22 height 12
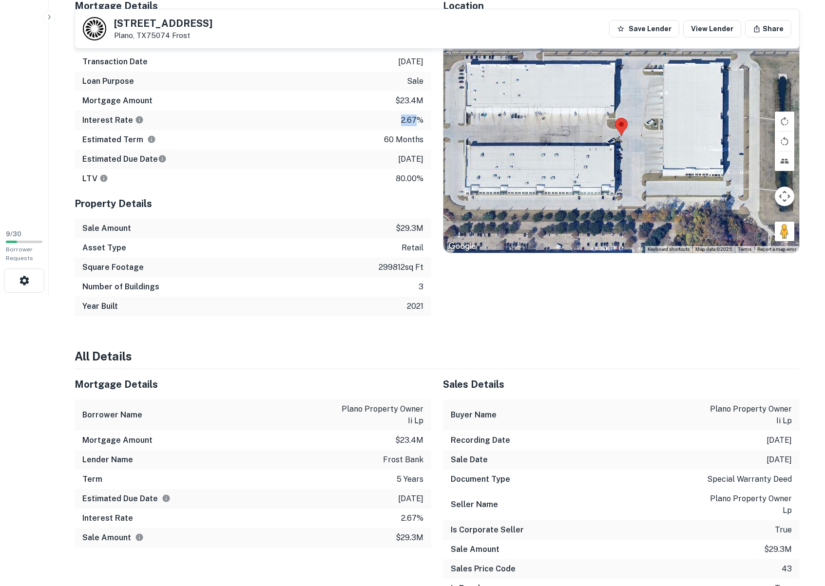
scroll to position [182, 0]
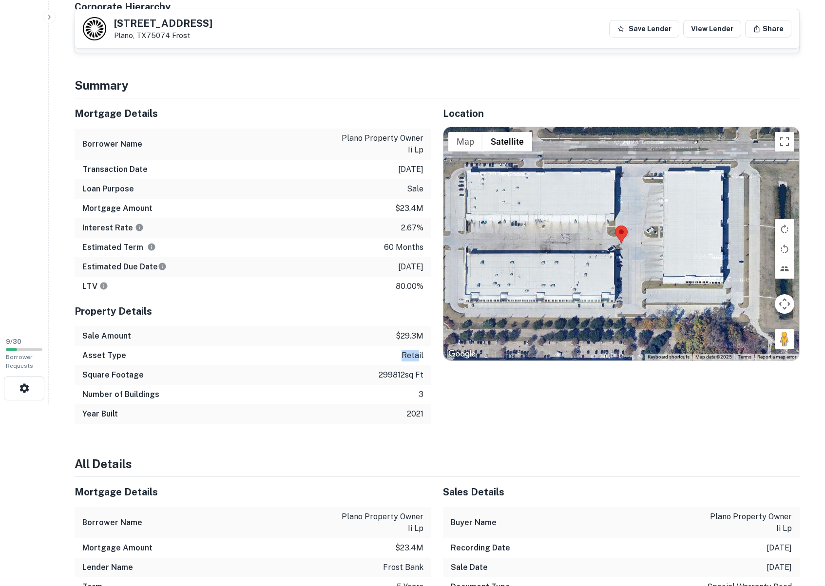
drag, startPoint x: 400, startPoint y: 357, endPoint x: 417, endPoint y: 357, distance: 17.0
click at [417, 357] on div "Asset Type retail" at bounding box center [253, 355] width 357 height 19
drag, startPoint x: 417, startPoint y: 357, endPoint x: 411, endPoint y: 357, distance: 6.3
click at [417, 357] on p "retail" at bounding box center [412, 356] width 22 height 12
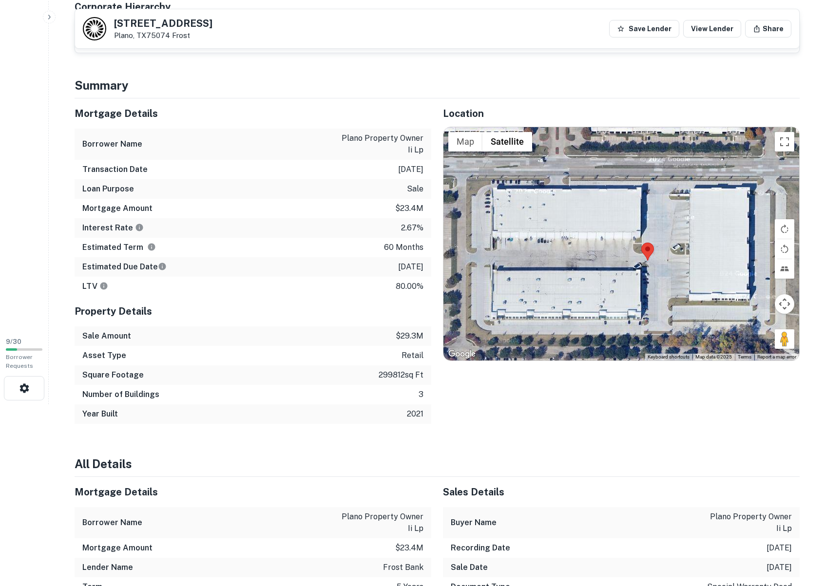
drag, startPoint x: 567, startPoint y: 283, endPoint x: 594, endPoint y: 302, distance: 31.9
click at [594, 302] on div at bounding box center [621, 243] width 356 height 233
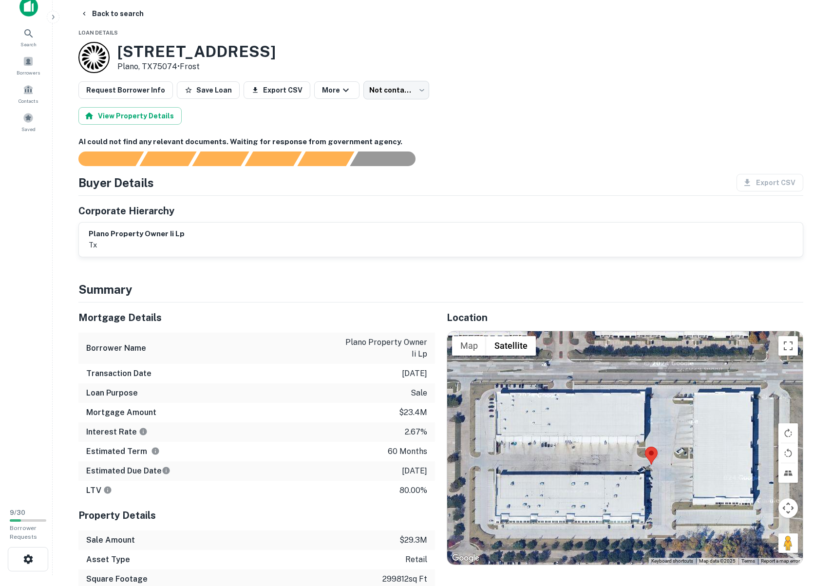
scroll to position [0, 0]
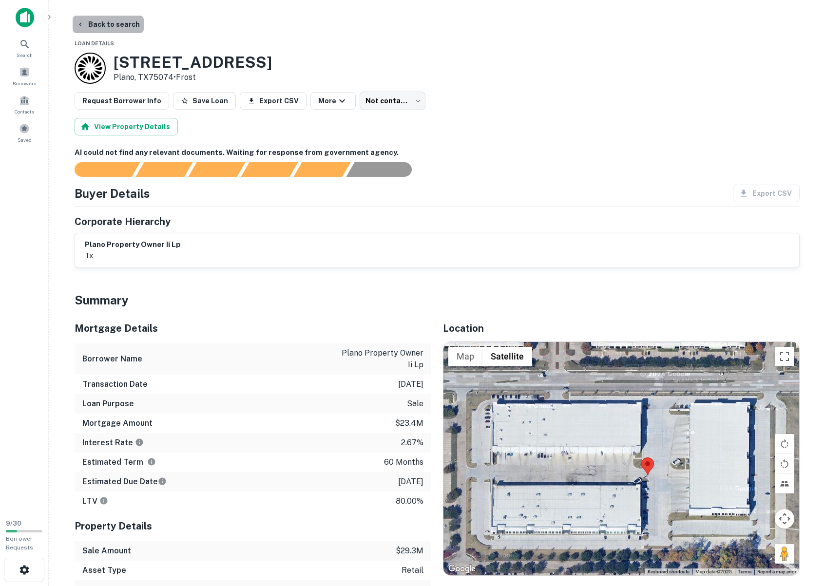
click at [112, 21] on button "Back to search" at bounding box center [108, 25] width 71 height 18
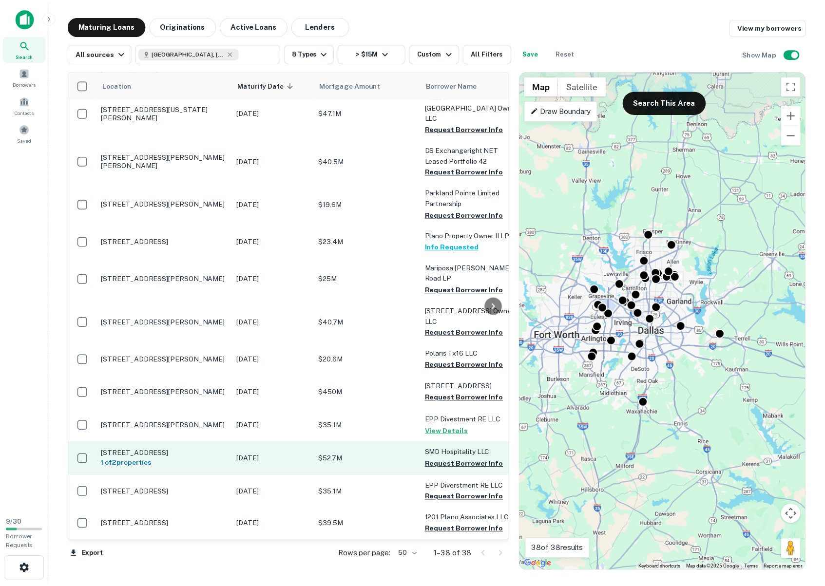
scroll to position [813, 0]
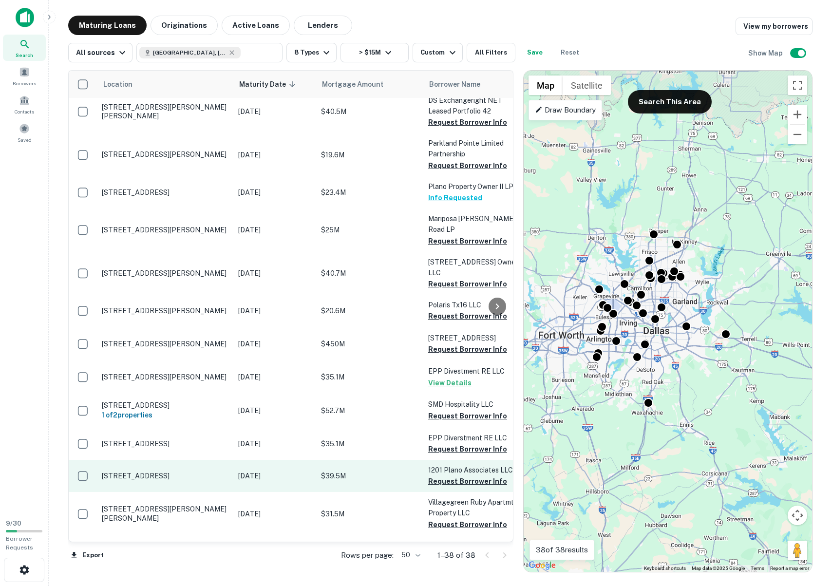
click at [327, 460] on td "$39.5M" at bounding box center [369, 476] width 107 height 32
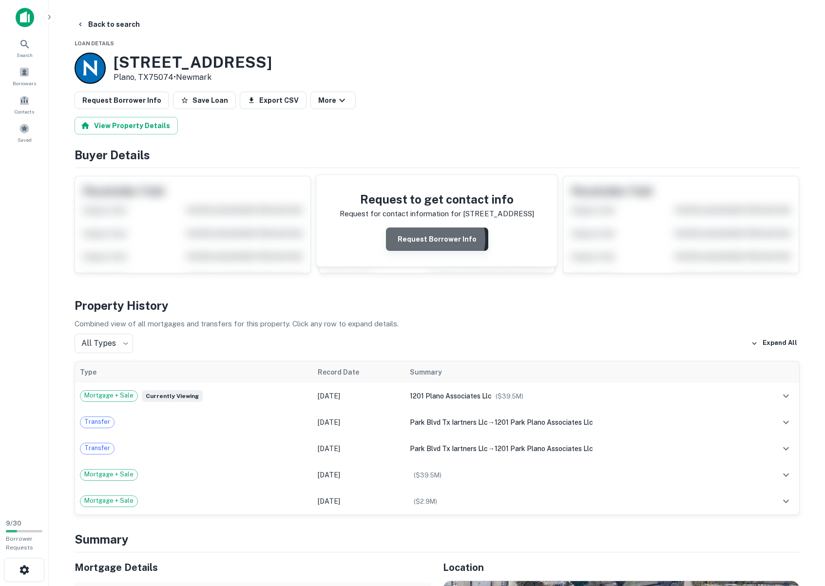
click at [432, 239] on button "Request Borrower Info" at bounding box center [437, 238] width 102 height 23
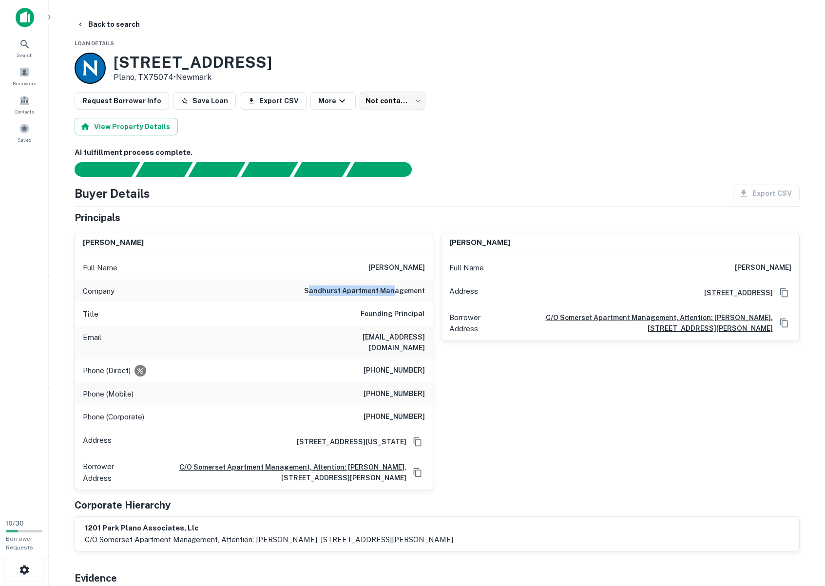
drag, startPoint x: 317, startPoint y: 290, endPoint x: 398, endPoint y: 290, distance: 80.9
click at [398, 290] on h6 "sandhurst apartment management" at bounding box center [364, 291] width 121 height 12
click at [405, 290] on h6 "sandhurst apartment management" at bounding box center [364, 291] width 121 height 12
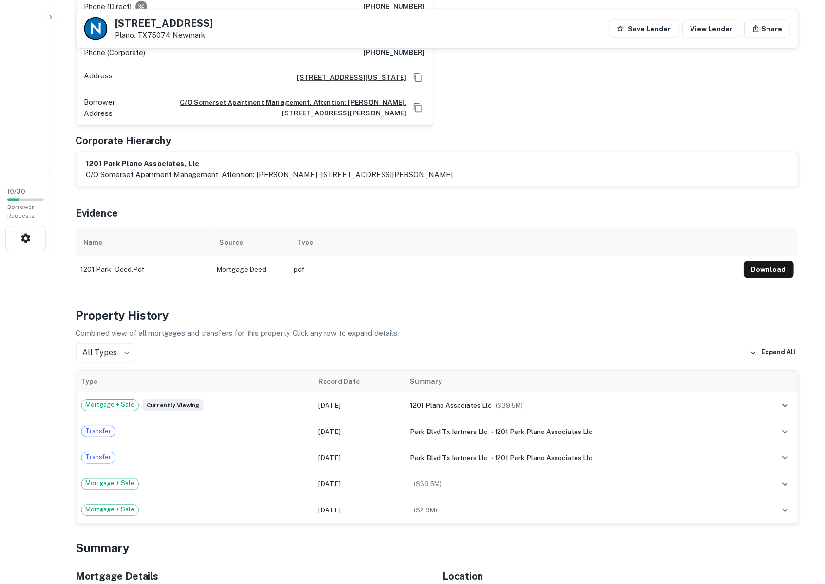
scroll to position [292, 0]
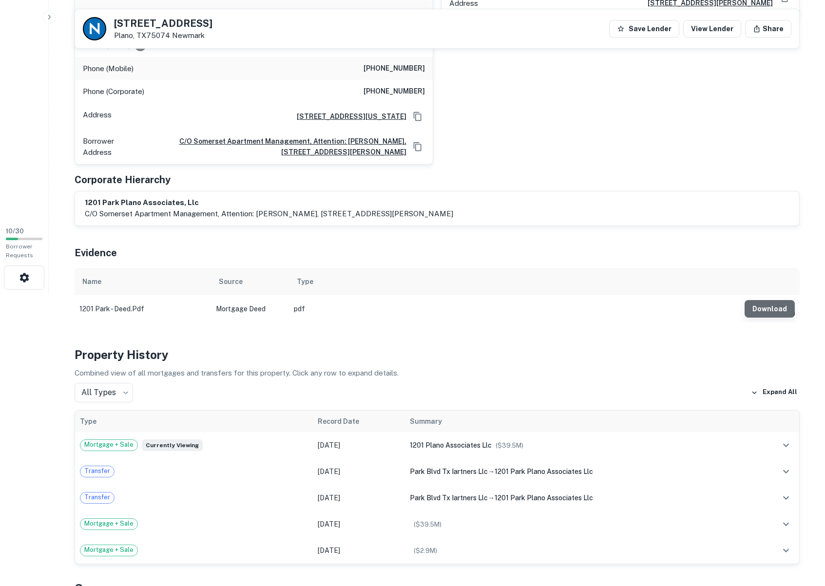
click at [766, 300] on button "Download" at bounding box center [769, 309] width 50 height 18
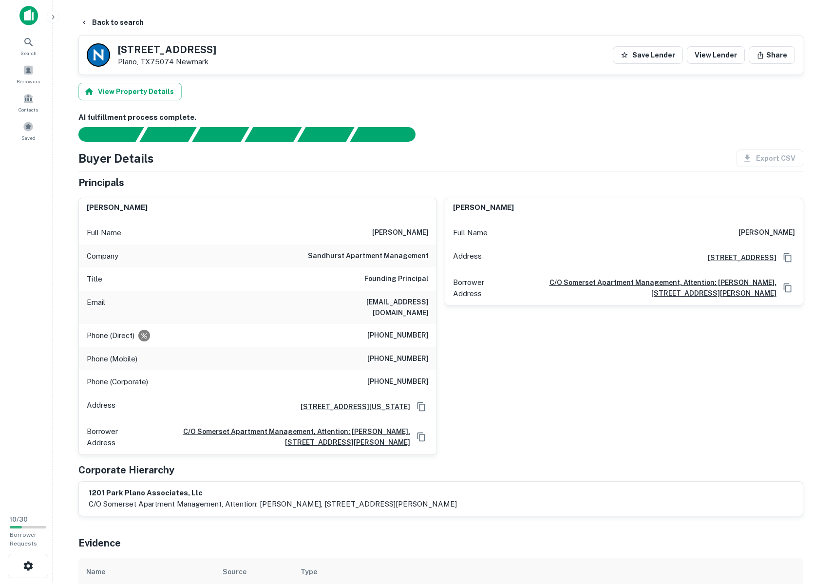
scroll to position [0, 0]
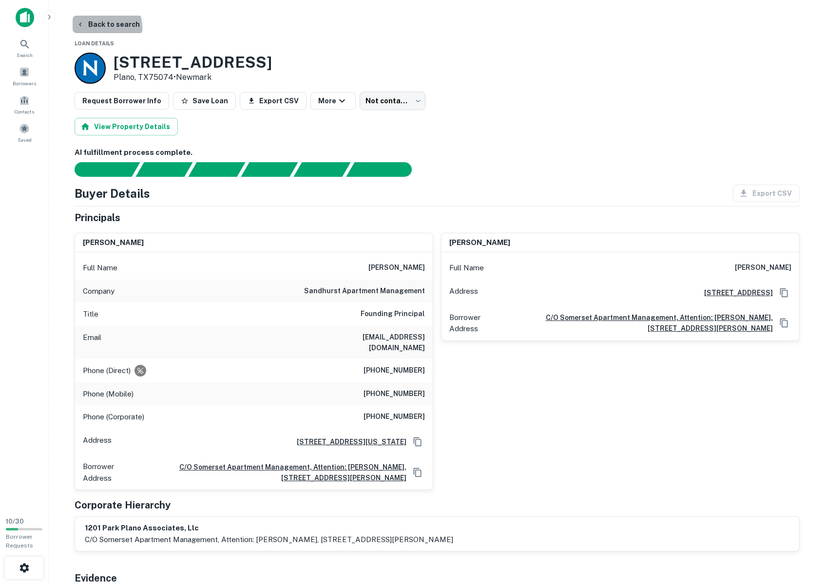
click at [101, 28] on button "Back to search" at bounding box center [108, 25] width 71 height 18
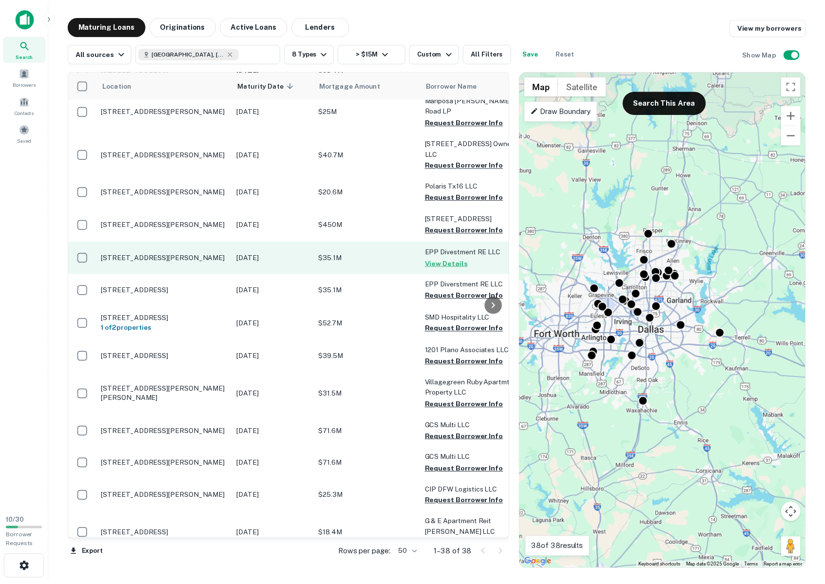
scroll to position [935, 0]
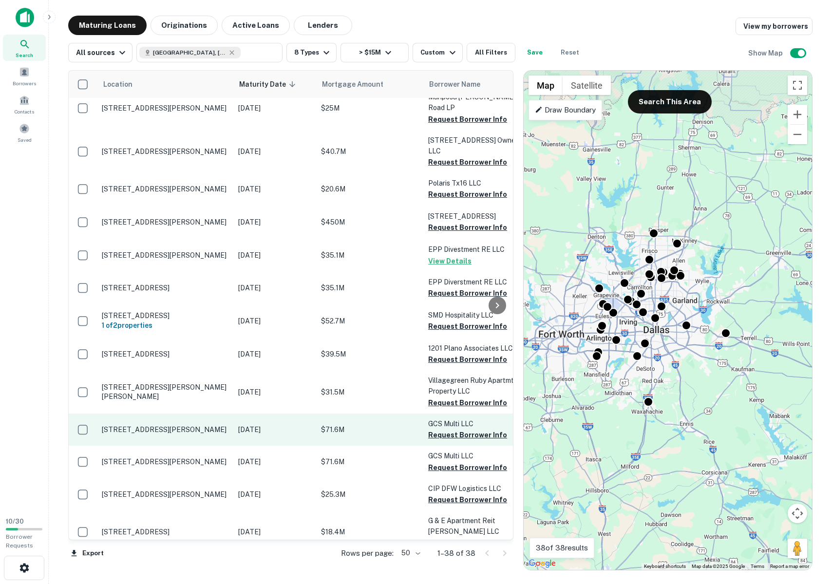
click at [167, 425] on p "[STREET_ADDRESS][PERSON_NAME]" at bounding box center [165, 429] width 127 height 9
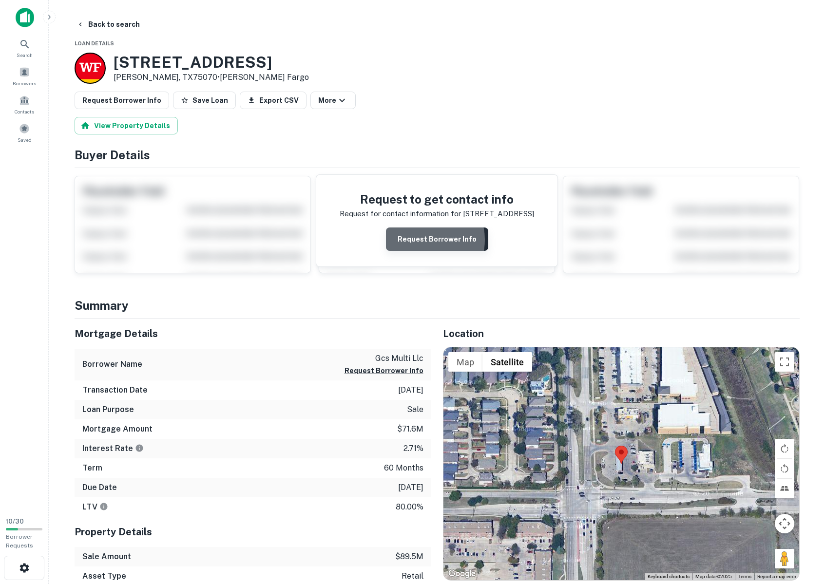
click at [426, 240] on button "Request Borrower Info" at bounding box center [437, 238] width 102 height 23
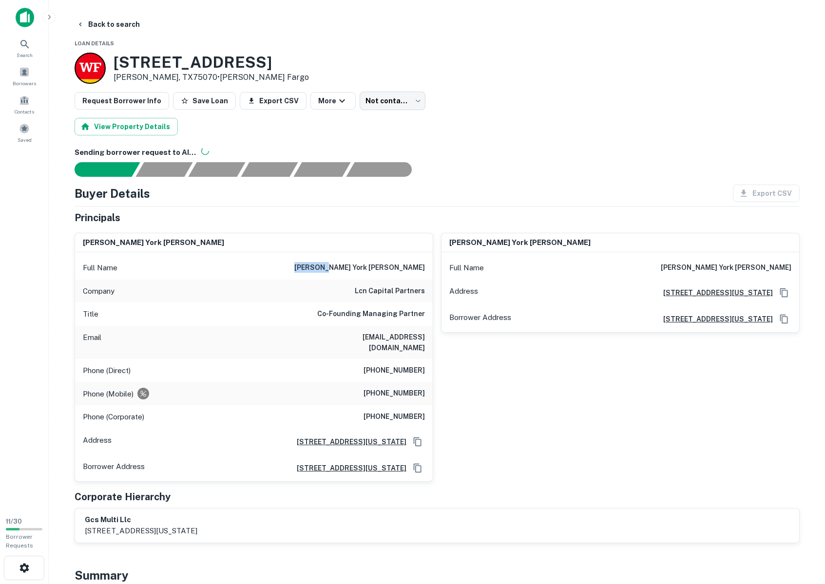
drag, startPoint x: 358, startPoint y: 267, endPoint x: 392, endPoint y: 271, distance: 34.3
click at [392, 271] on div "Full Name bryan york colwell" at bounding box center [254, 267] width 358 height 23
drag, startPoint x: 392, startPoint y: 271, endPoint x: 350, endPoint y: 274, distance: 42.4
click at [392, 271] on h6 "[PERSON_NAME] york [PERSON_NAME]" at bounding box center [359, 268] width 131 height 12
click at [309, 278] on div "Full Name bryan york colwell" at bounding box center [254, 267] width 358 height 23
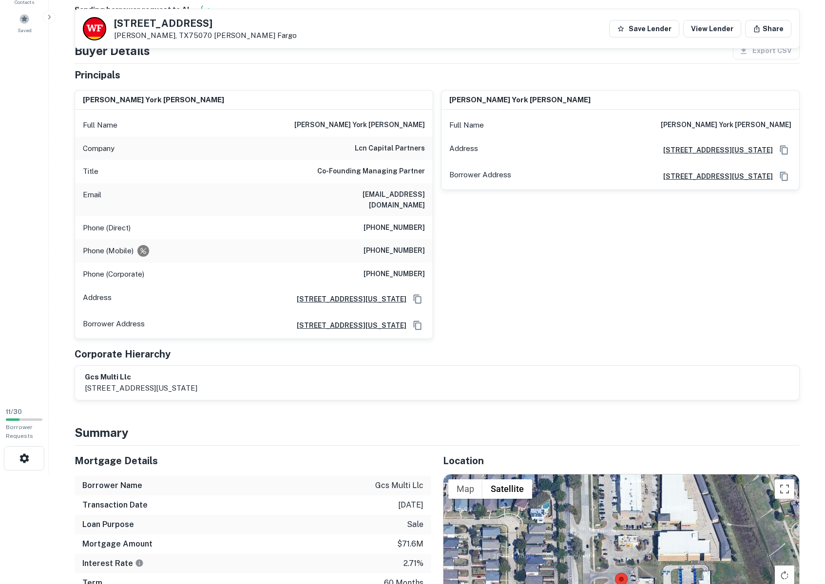
scroll to position [49, 0]
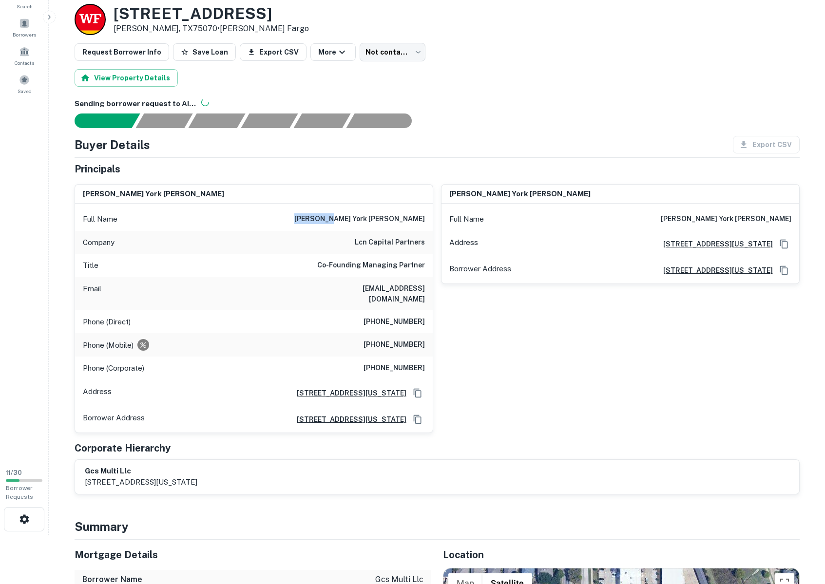
drag, startPoint x: 363, startPoint y: 220, endPoint x: 396, endPoint y: 222, distance: 33.7
click at [396, 222] on div "Full Name bryan york colwell" at bounding box center [254, 218] width 358 height 23
drag, startPoint x: 396, startPoint y: 222, endPoint x: 286, endPoint y: 253, distance: 114.9
click at [396, 221] on h6 "bryan york colwell" at bounding box center [359, 219] width 131 height 12
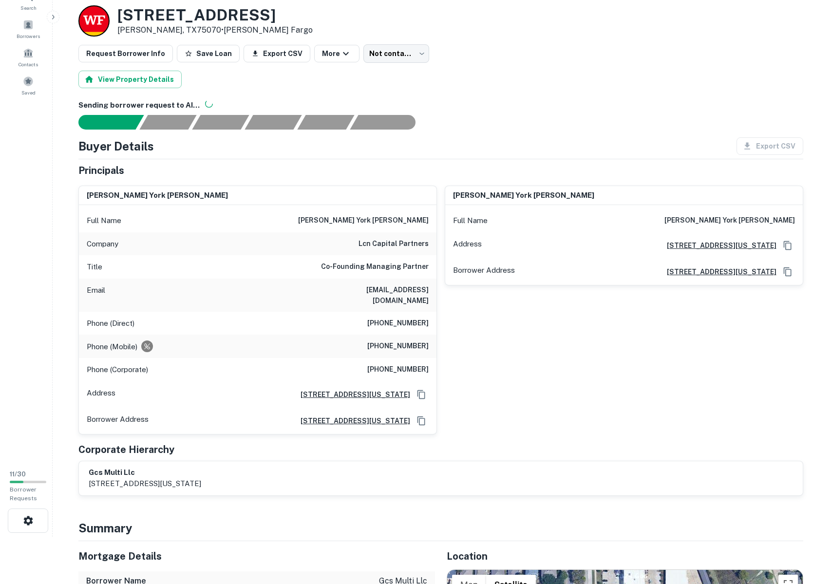
scroll to position [0, 0]
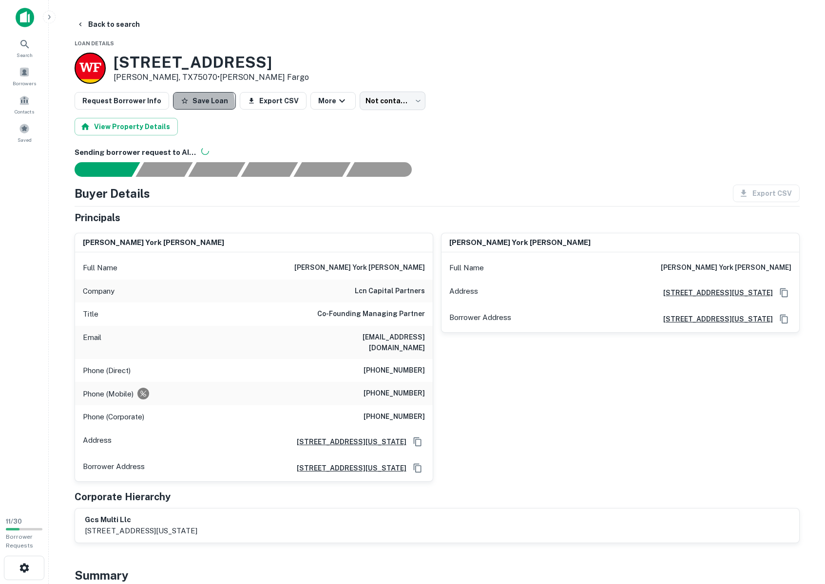
click at [185, 105] on button "Save Loan" at bounding box center [204, 101] width 63 height 18
click at [112, 23] on button "Back to search" at bounding box center [108, 25] width 71 height 18
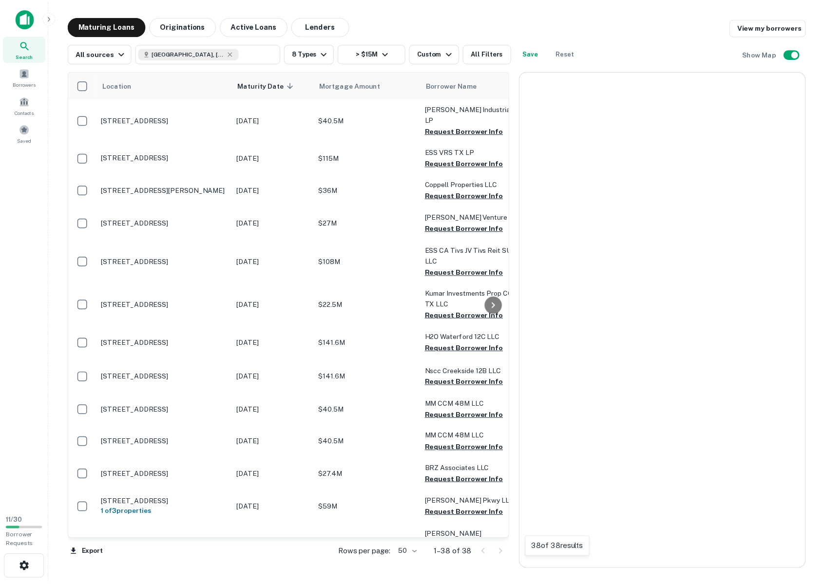
scroll to position [935, 0]
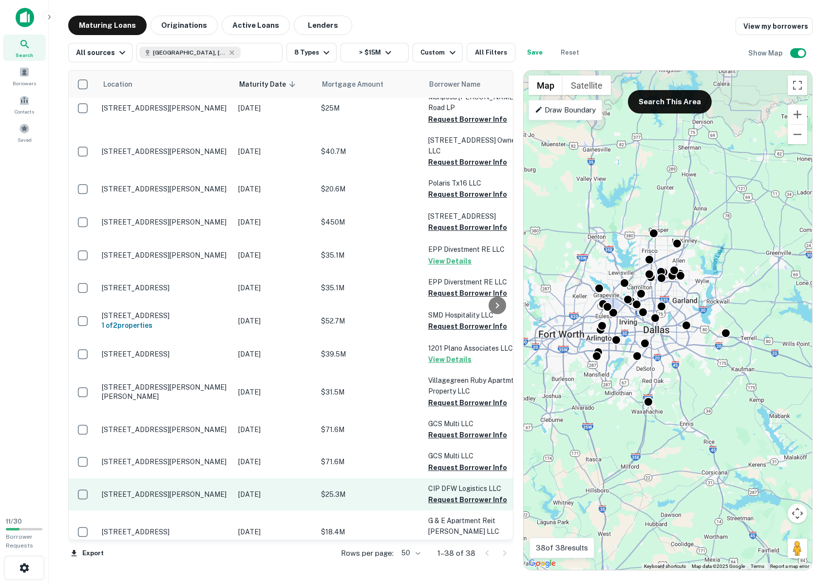
click at [177, 490] on p "2202 Manana Dr Dallas, TX75220" at bounding box center [165, 494] width 127 height 9
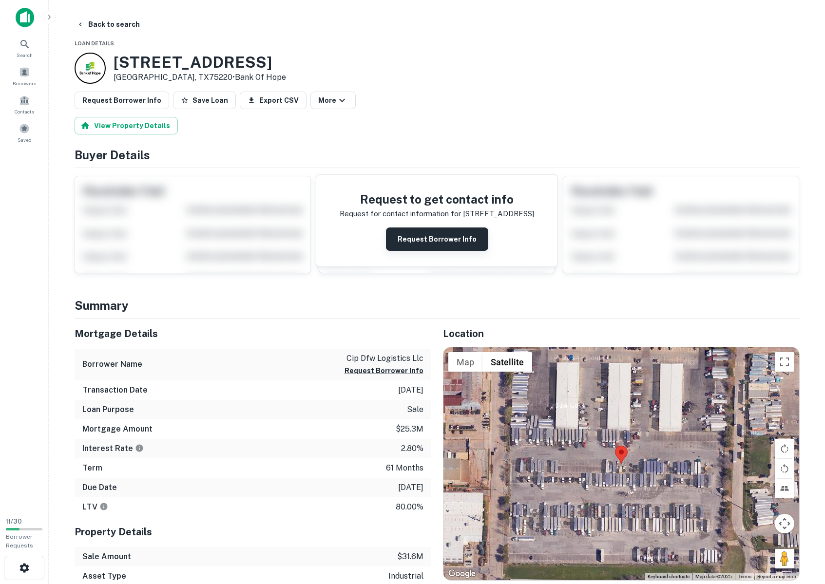
click at [441, 243] on button "Request Borrower Info" at bounding box center [437, 238] width 102 height 23
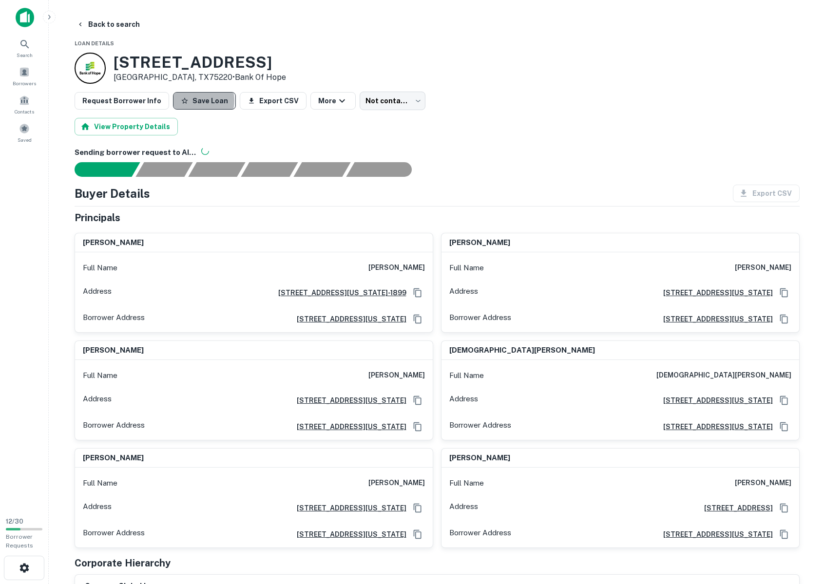
click at [191, 100] on button "Save Loan" at bounding box center [204, 101] width 63 height 18
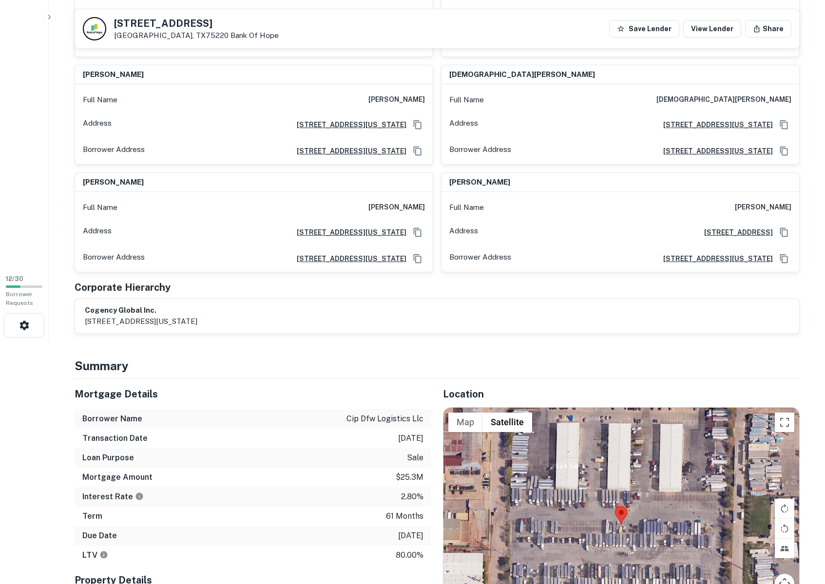
scroll to position [244, 0]
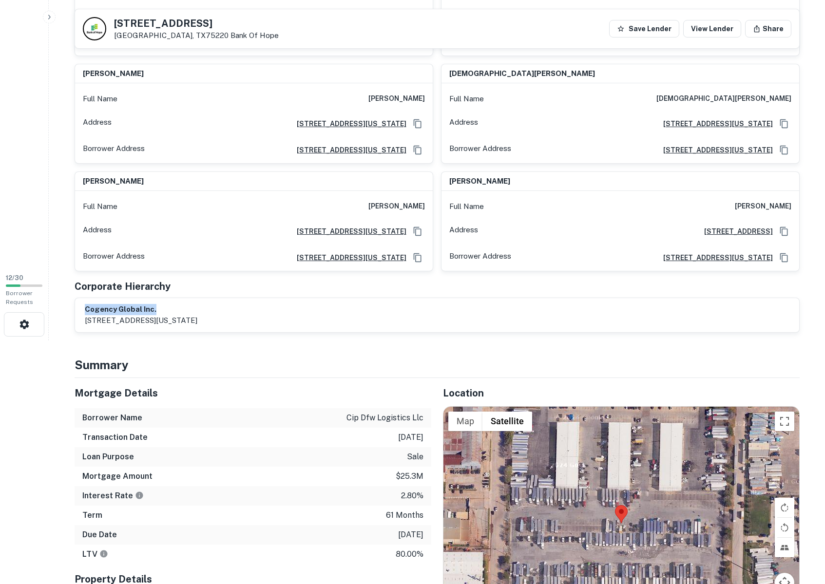
drag, startPoint x: 156, startPoint y: 310, endPoint x: 82, endPoint y: 310, distance: 73.5
click at [82, 310] on div "cogency global inc. 122 e. 42nd st, new york, ny, 10168" at bounding box center [437, 315] width 724 height 34
copy h6 "cogency global inc."
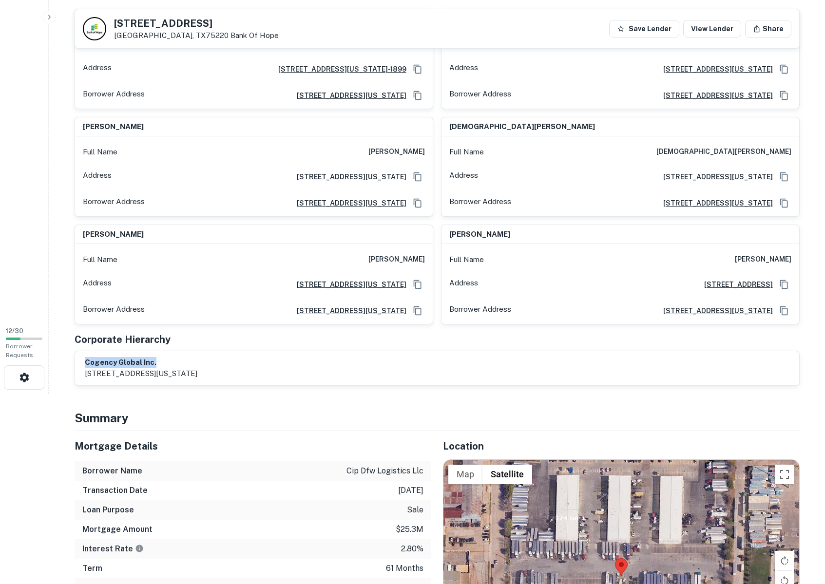
scroll to position [49, 0]
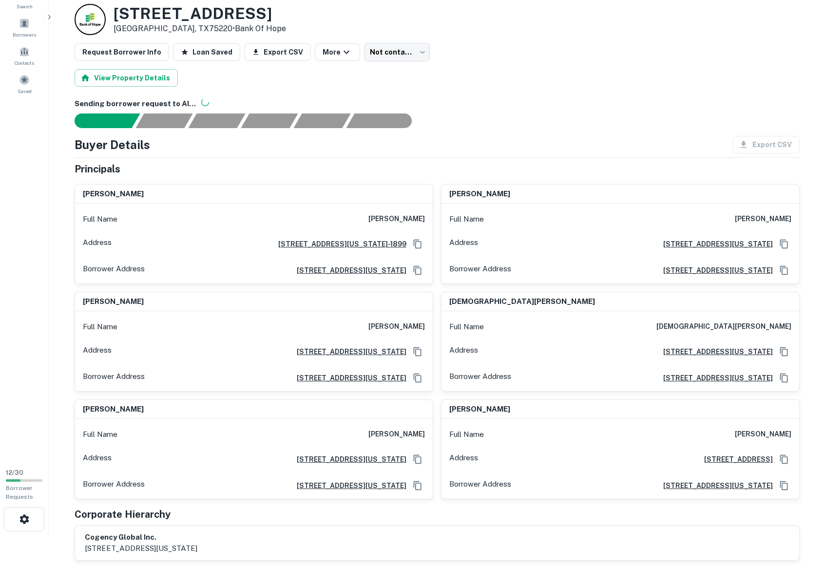
click at [422, 218] on h6 "andrew a lundgren" at bounding box center [396, 219] width 57 height 12
click at [419, 218] on h6 "andrew a lundgren" at bounding box center [396, 219] width 57 height 12
click at [422, 218] on h6 "andrew a lundgren" at bounding box center [396, 219] width 57 height 12
drag, startPoint x: 424, startPoint y: 218, endPoint x: 359, endPoint y: 218, distance: 64.8
click at [359, 218] on div "Full Name andrew a lundgren" at bounding box center [254, 218] width 358 height 23
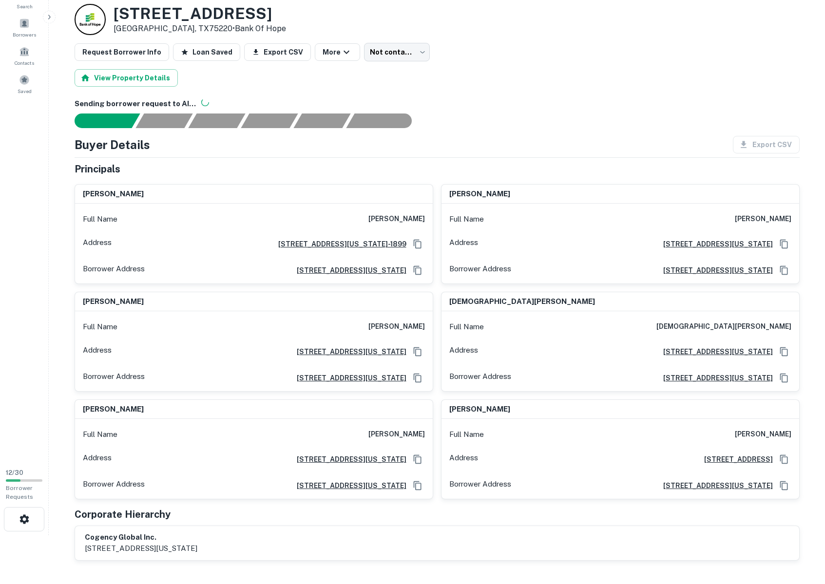
copy h6 "andrew a lundgren"
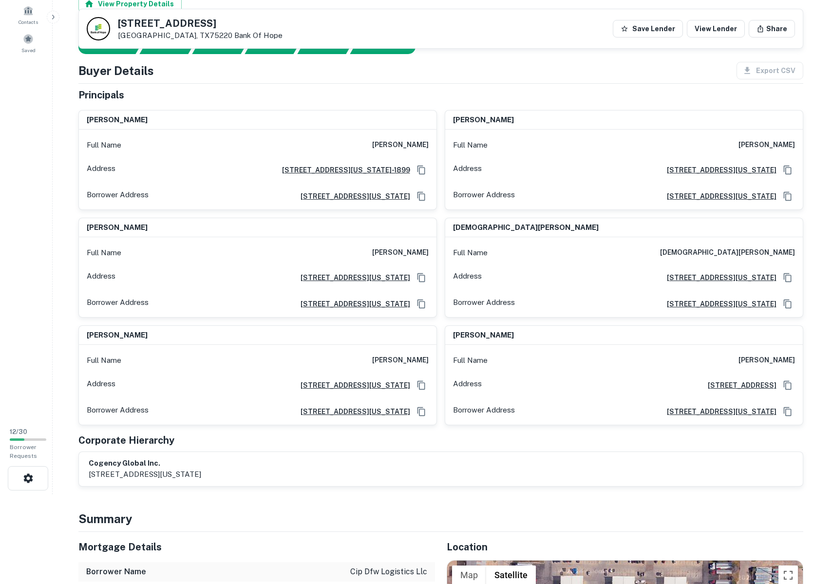
scroll to position [0, 0]
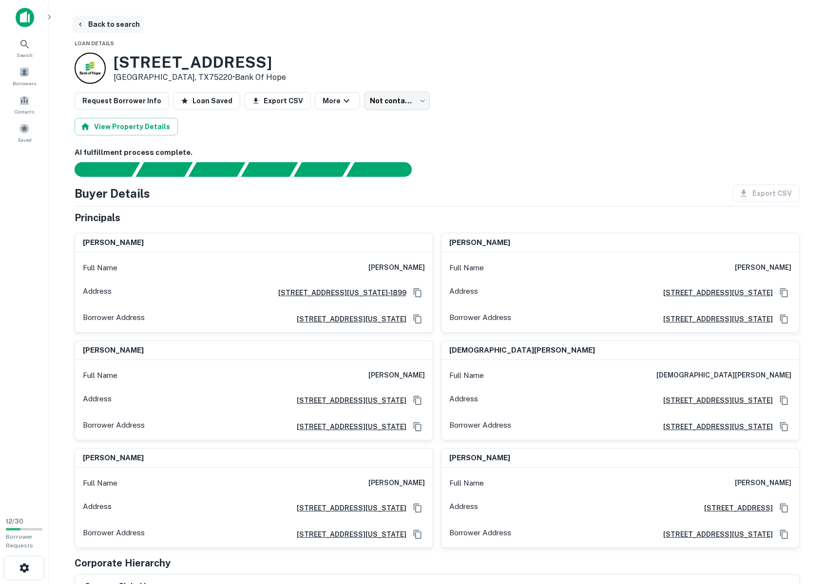
click at [99, 21] on button "Back to search" at bounding box center [108, 25] width 71 height 18
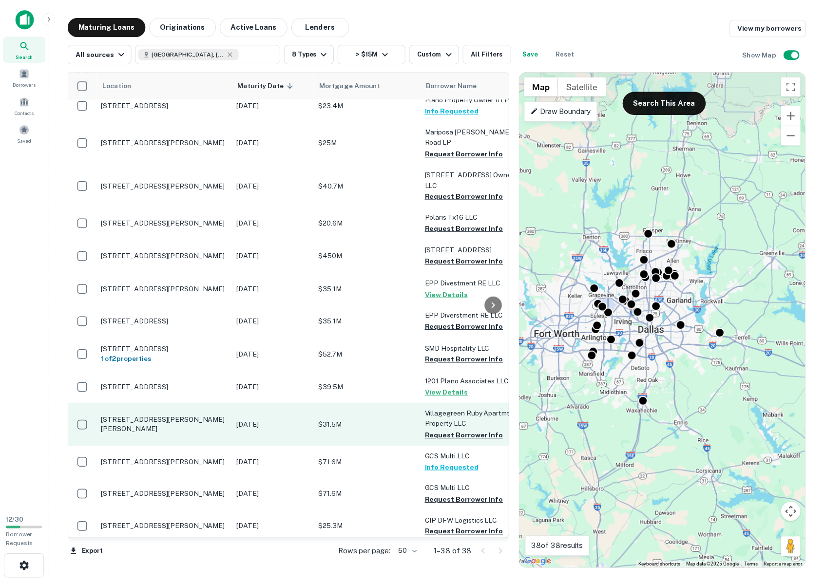
scroll to position [886, 0]
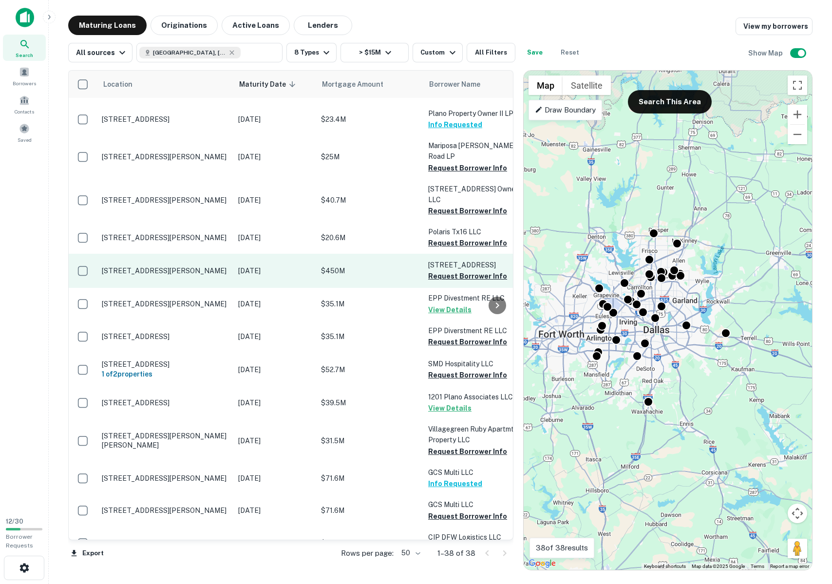
click at [184, 254] on td "1515 Round Table Dr Dallas, TX75247" at bounding box center [165, 271] width 136 height 34
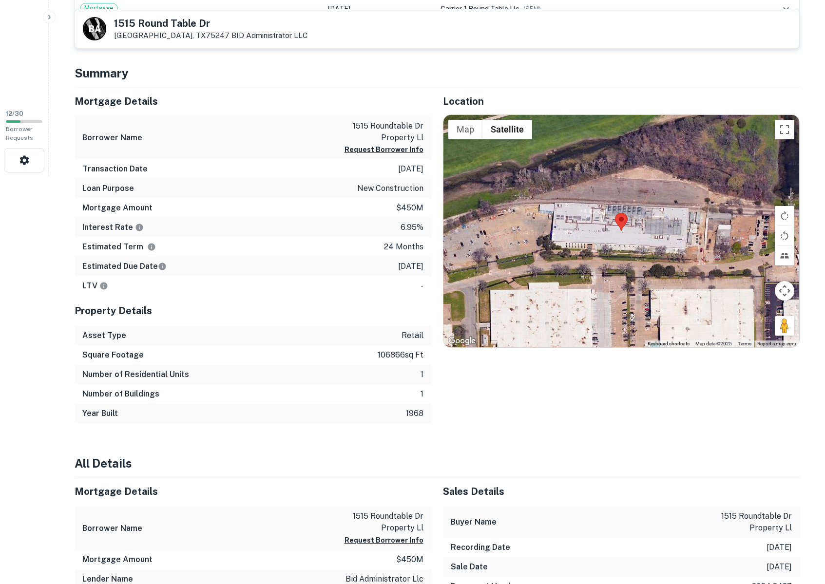
scroll to position [390, 0]
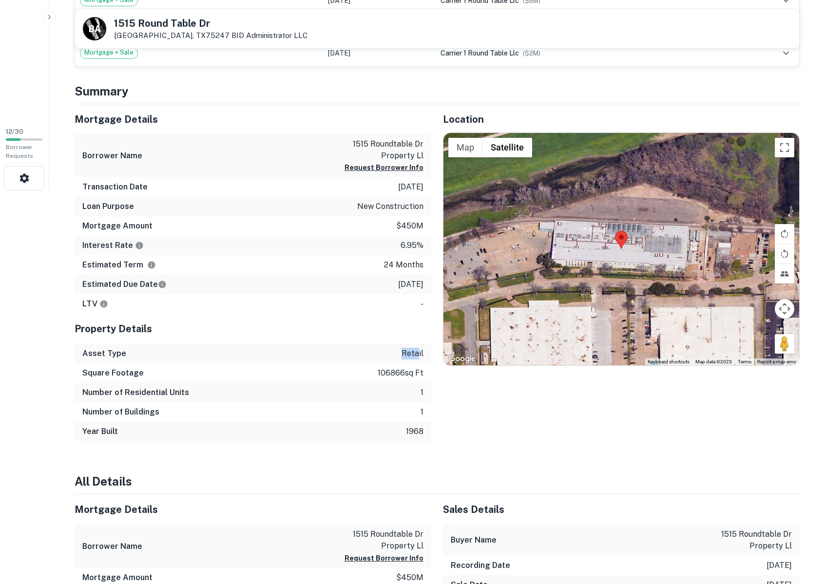
drag, startPoint x: 397, startPoint y: 357, endPoint x: 418, endPoint y: 358, distance: 20.9
click at [418, 358] on div "Asset Type retail" at bounding box center [253, 353] width 357 height 19
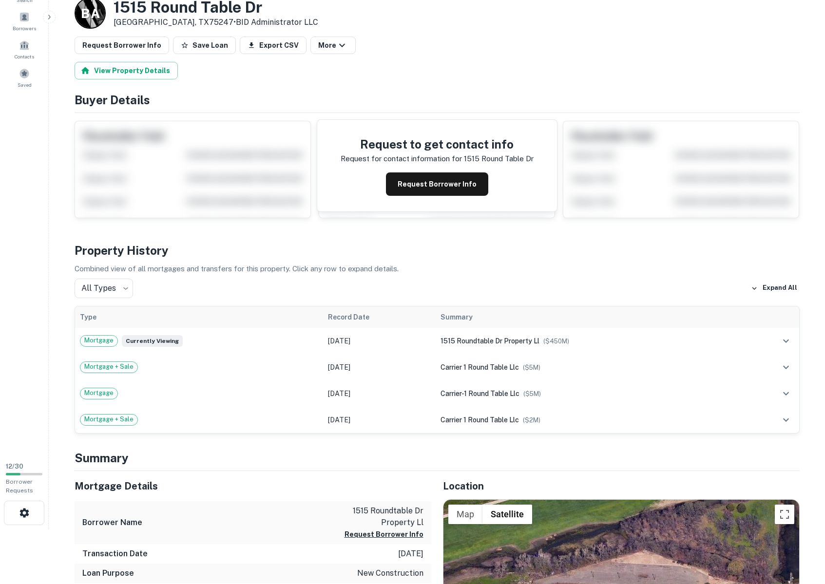
scroll to position [4, 0]
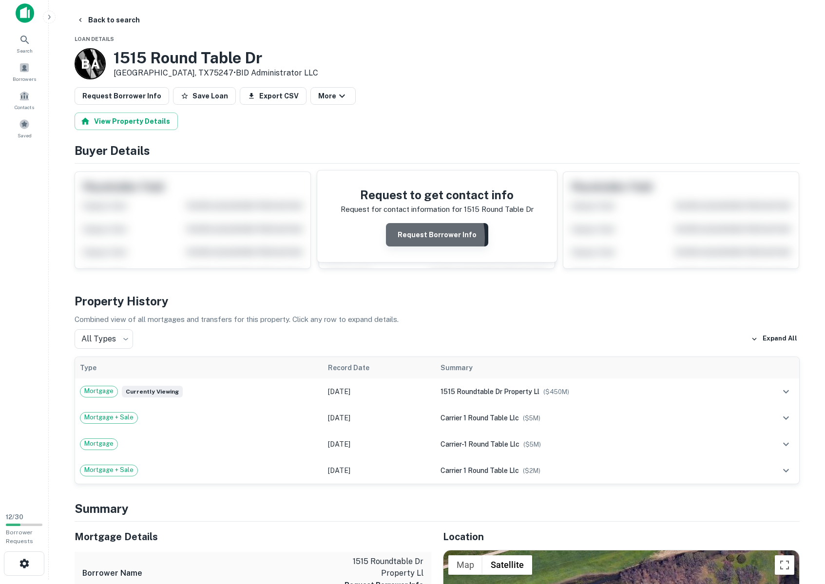
click at [413, 237] on button "Request Borrower Info" at bounding box center [437, 234] width 102 height 23
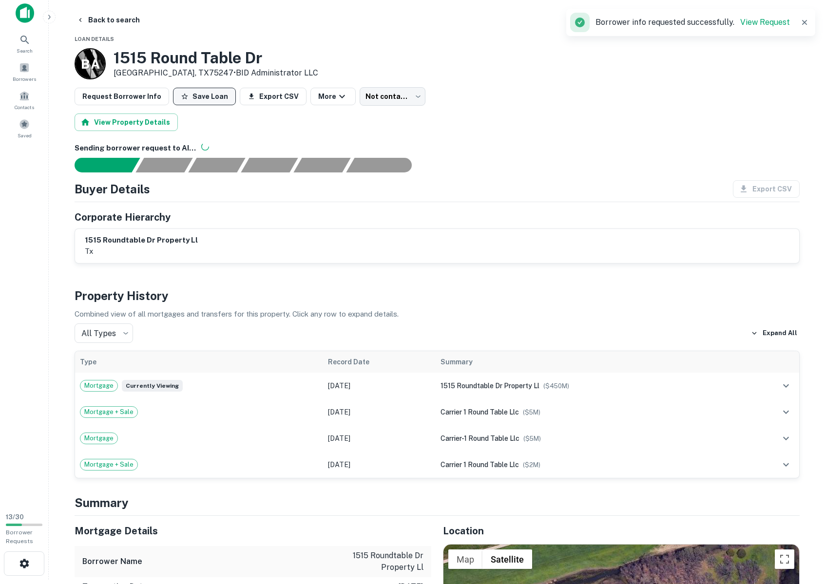
click at [181, 94] on icon "button" at bounding box center [185, 97] width 8 height 8
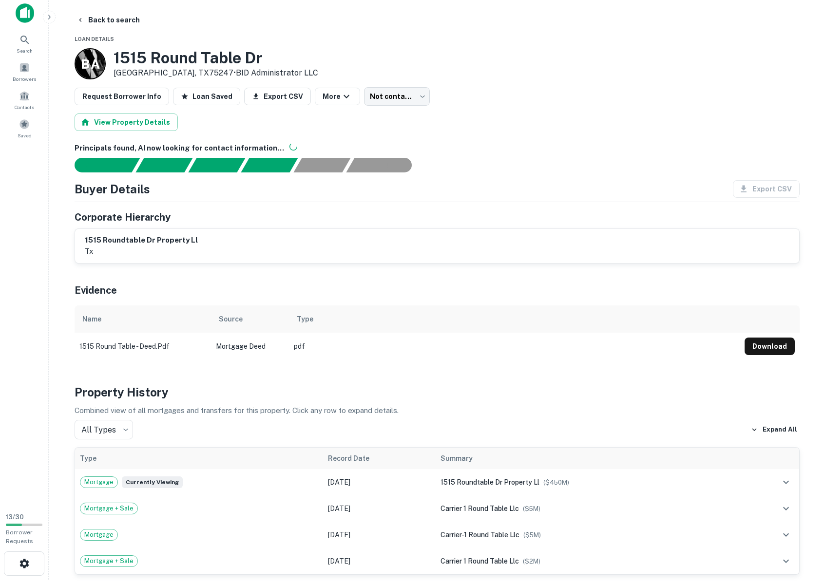
scroll to position [0, 0]
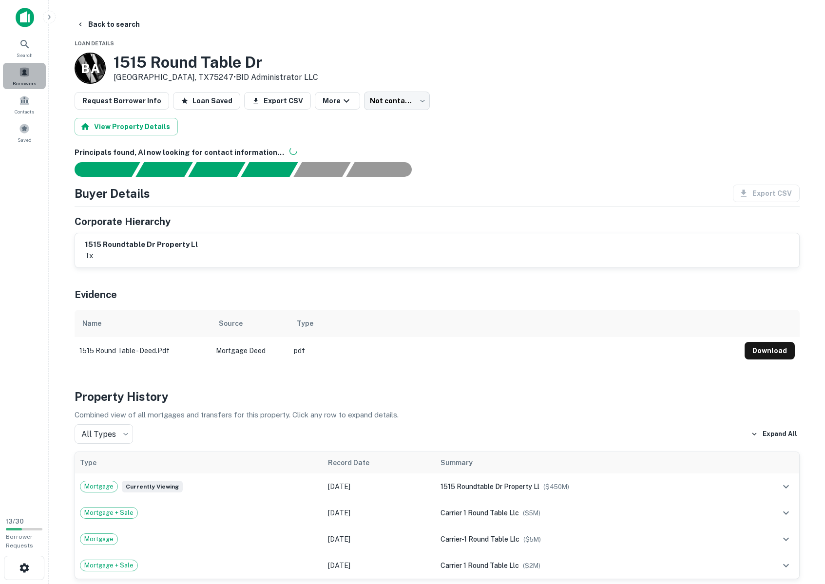
click at [23, 81] on span "Borrowers" at bounding box center [24, 83] width 23 height 8
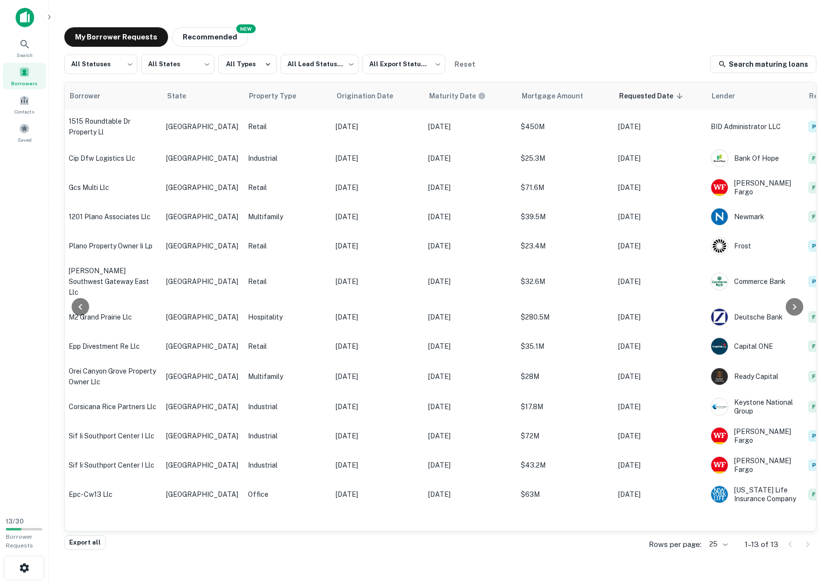
scroll to position [0, 295]
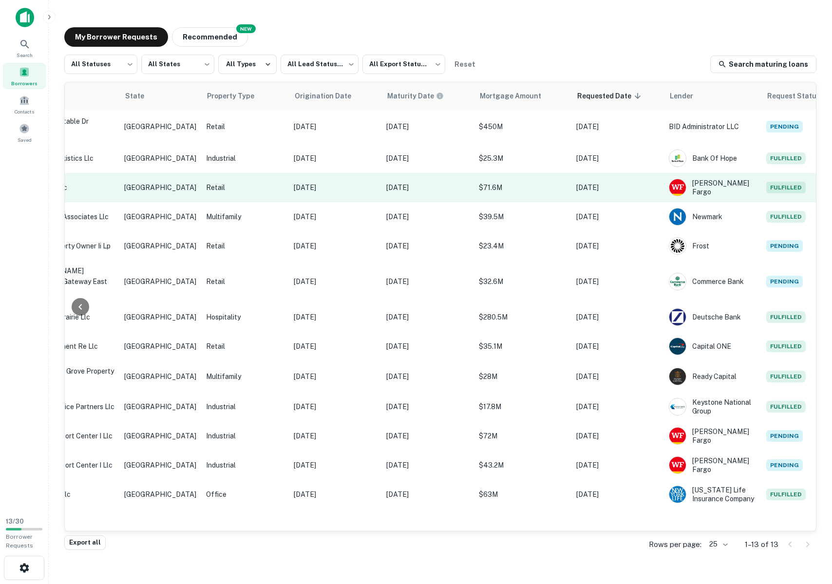
click at [766, 190] on span "Fulfilled" at bounding box center [785, 188] width 39 height 12
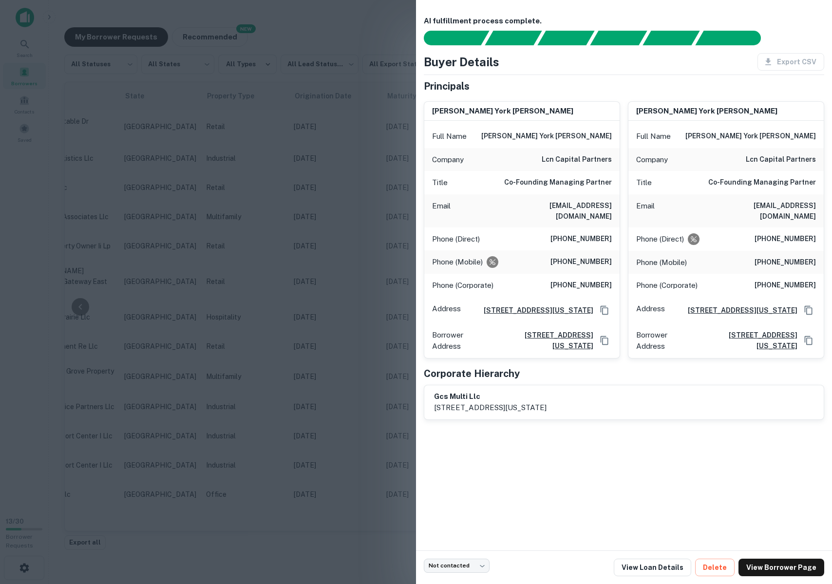
click at [349, 152] on div at bounding box center [416, 292] width 832 height 584
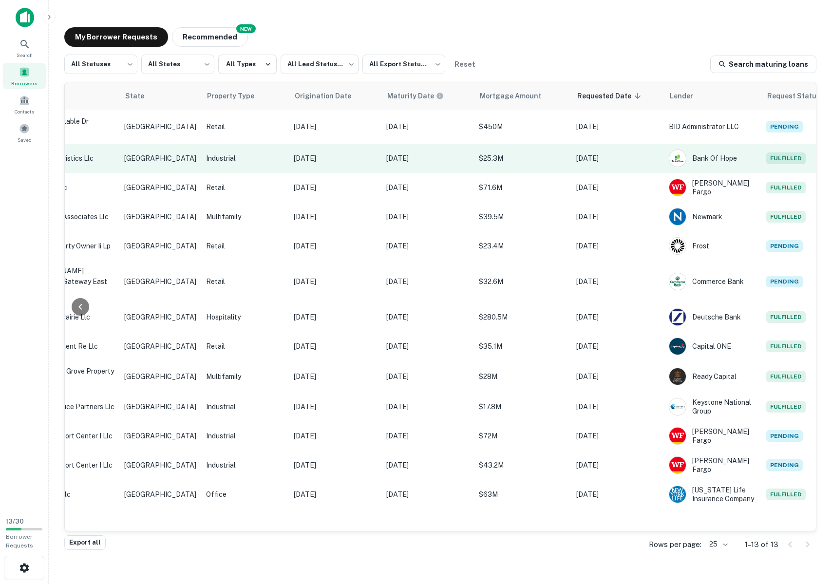
click at [766, 158] on span "Fulfilled" at bounding box center [785, 158] width 39 height 12
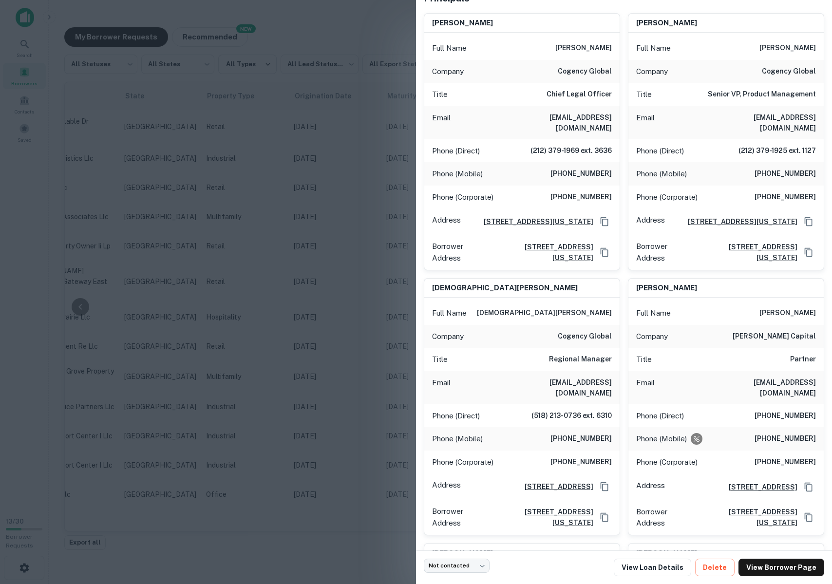
scroll to position [97, 0]
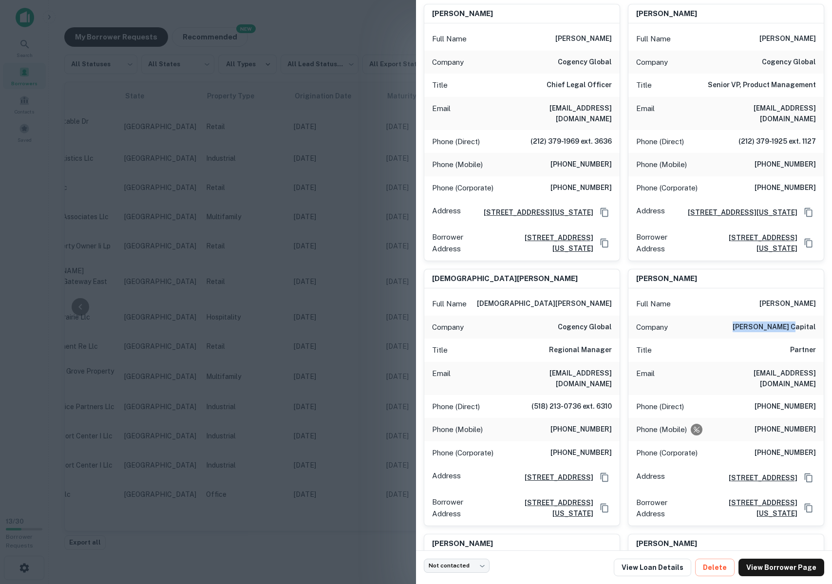
drag, startPoint x: 758, startPoint y: 326, endPoint x: 809, endPoint y: 328, distance: 50.2
click at [809, 328] on div "Company [PERSON_NAME] capital" at bounding box center [725, 327] width 195 height 23
copy h6 "[PERSON_NAME] capital"
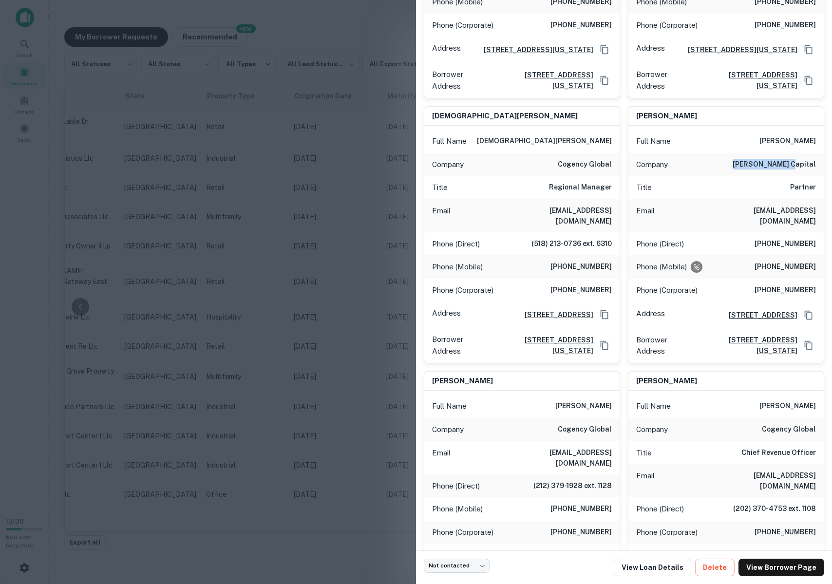
scroll to position [244, 0]
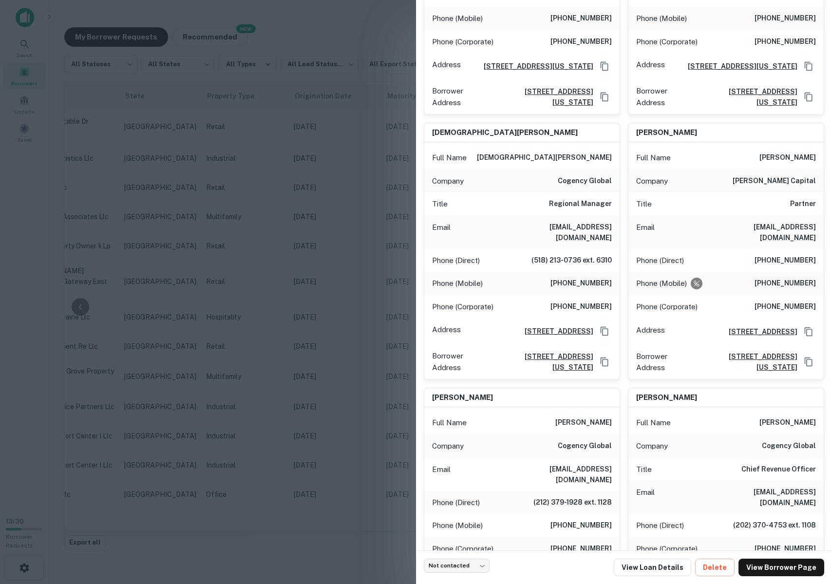
click at [343, 152] on div at bounding box center [416, 292] width 832 height 584
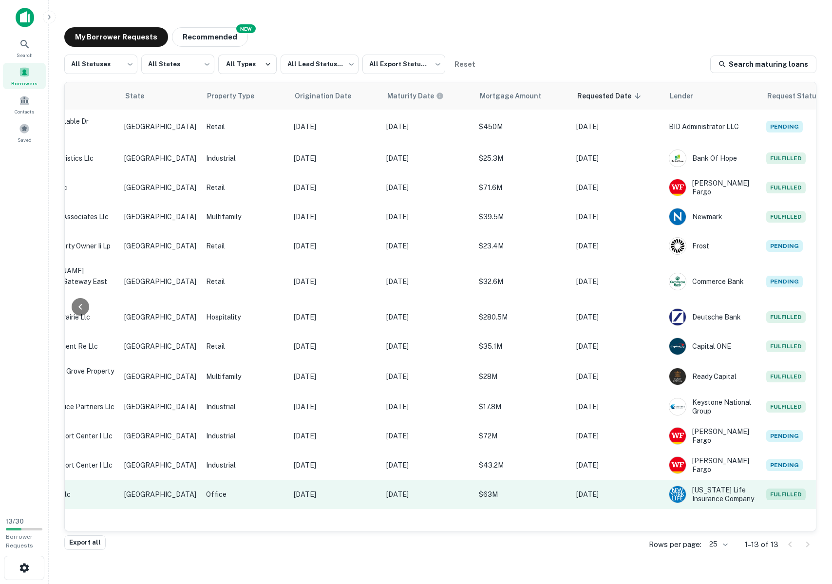
click at [766, 489] on span "Fulfilled" at bounding box center [785, 495] width 39 height 12
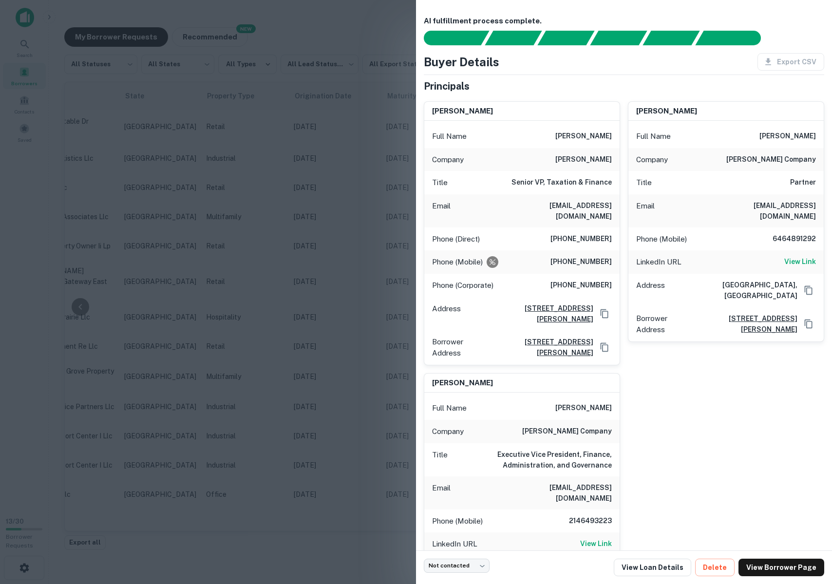
click at [390, 30] on div at bounding box center [416, 292] width 832 height 584
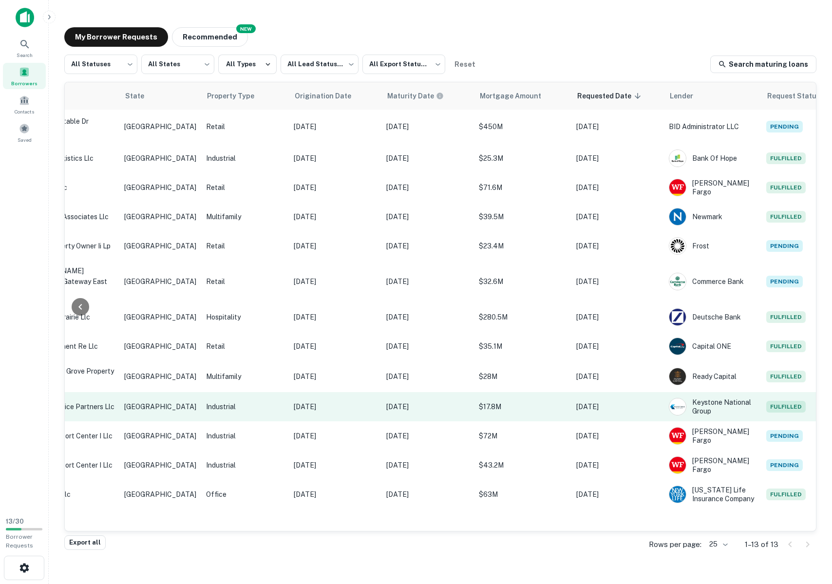
click at [766, 401] on span "Fulfilled" at bounding box center [785, 407] width 39 height 12
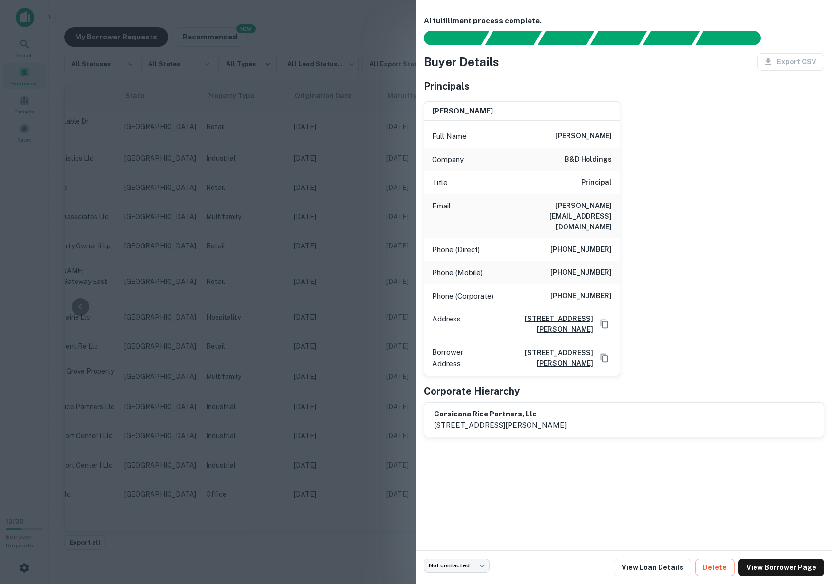
click at [331, 174] on div at bounding box center [416, 292] width 832 height 584
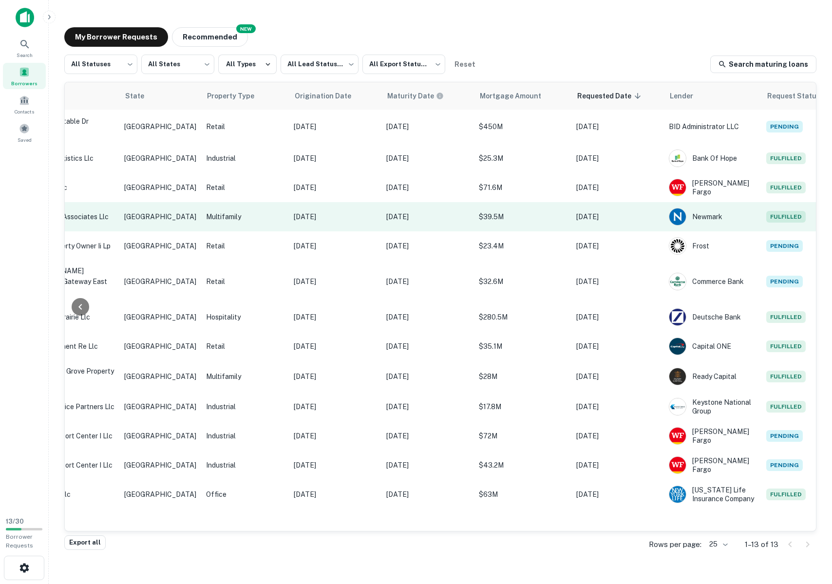
click at [766, 214] on span "Fulfilled" at bounding box center [785, 217] width 39 height 12
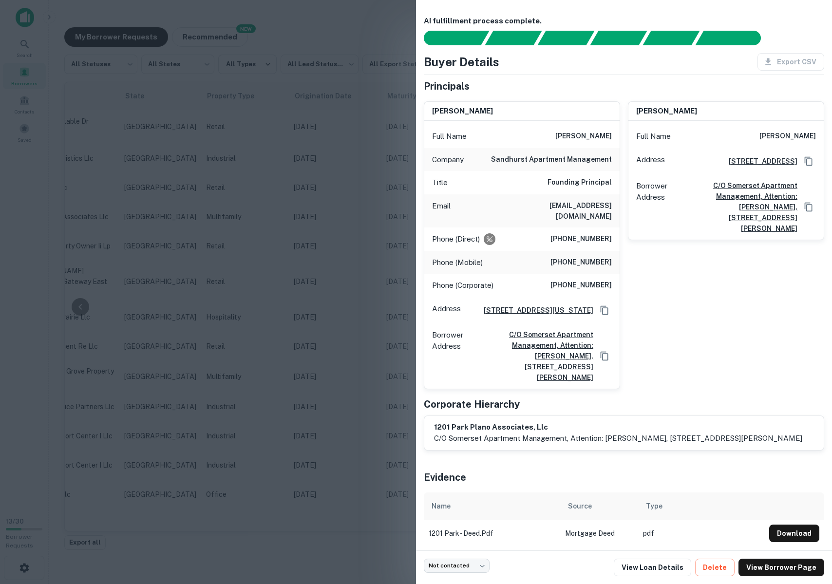
click at [311, 206] on div at bounding box center [416, 292] width 832 height 584
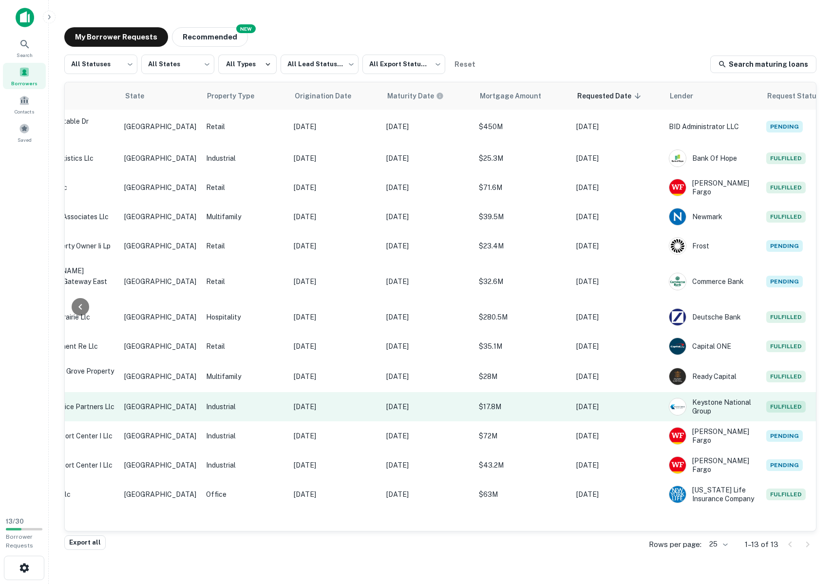
click at [766, 401] on span "Fulfilled" at bounding box center [785, 407] width 39 height 12
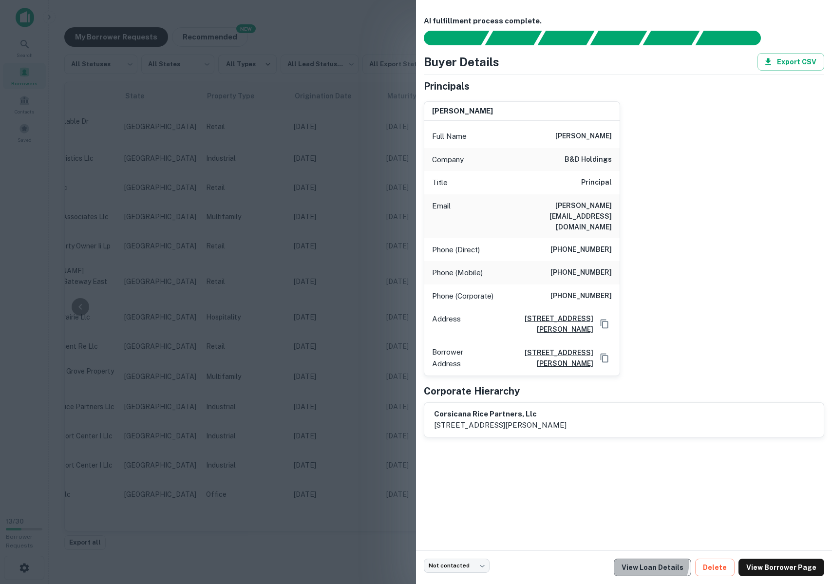
click at [660, 562] on link "View Loan Details" at bounding box center [652, 568] width 77 height 18
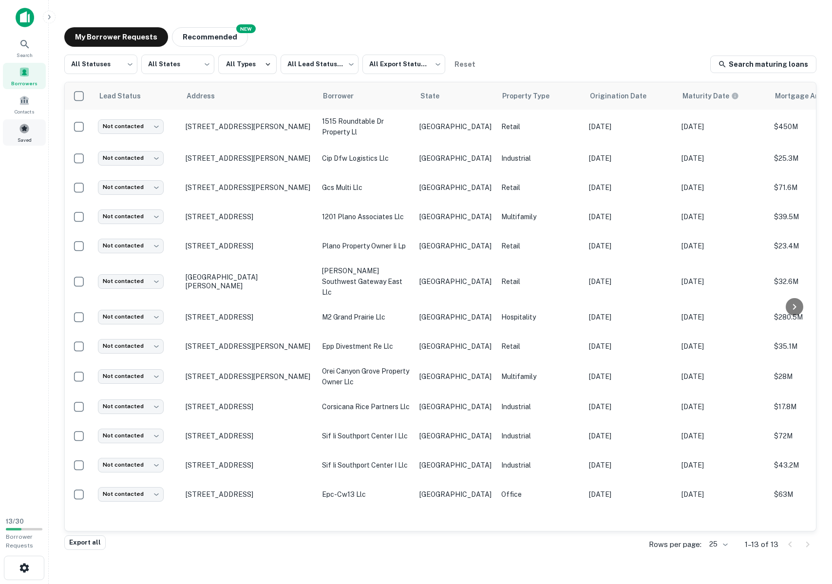
click at [24, 132] on span at bounding box center [24, 128] width 11 height 11
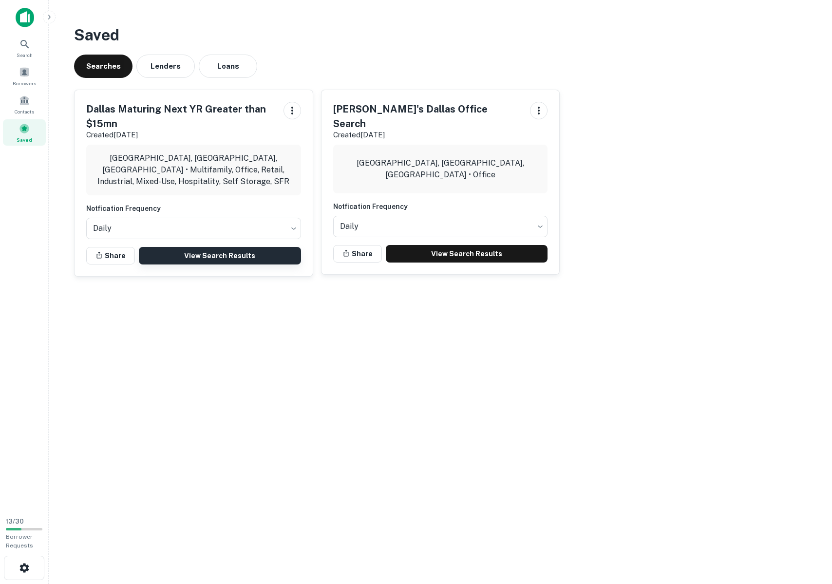
click at [229, 255] on link "View Search Results" at bounding box center [220, 256] width 162 height 18
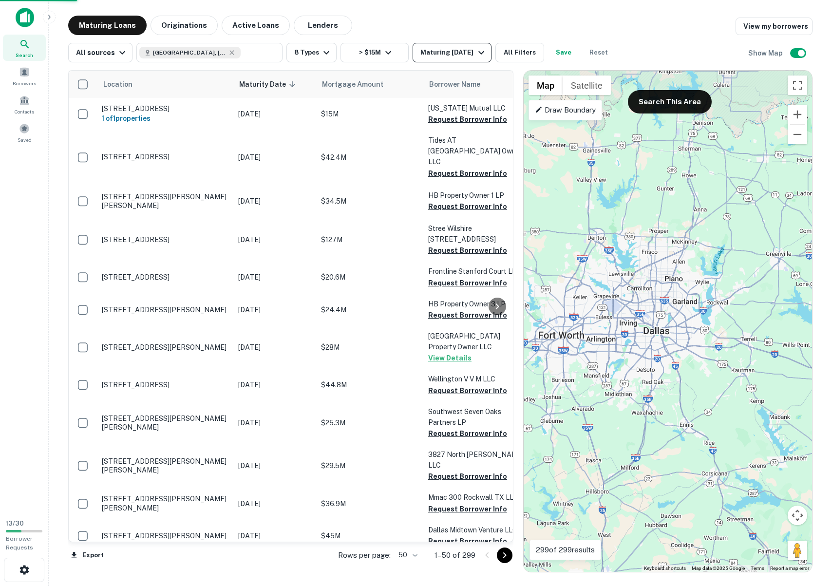
click at [479, 55] on icon "button" at bounding box center [481, 53] width 12 height 12
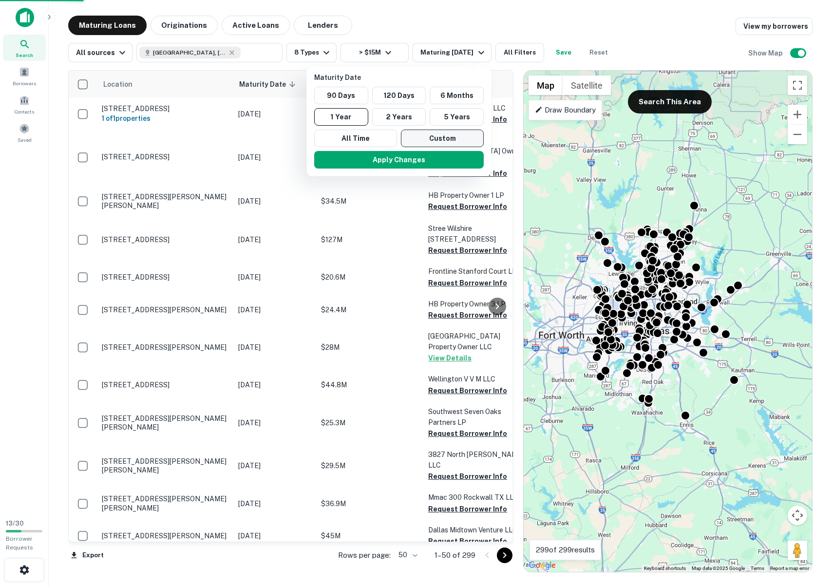
click at [451, 137] on button "Custom" at bounding box center [442, 139] width 83 height 18
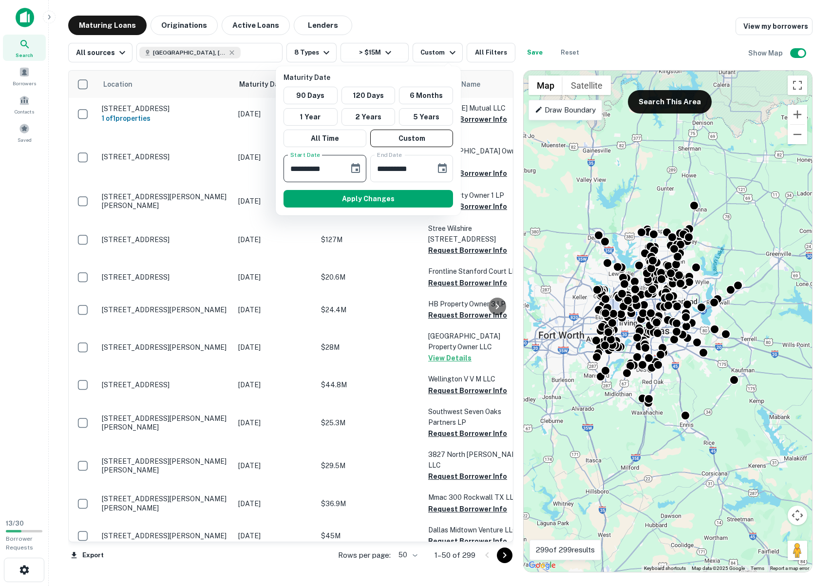
drag, startPoint x: 338, startPoint y: 167, endPoint x: 339, endPoint y: 173, distance: 6.5
click at [339, 173] on input "**********" at bounding box center [312, 168] width 58 height 27
click at [292, 169] on input "**********" at bounding box center [312, 168] width 58 height 27
click at [298, 168] on input "**********" at bounding box center [312, 168] width 58 height 27
type input "**********"
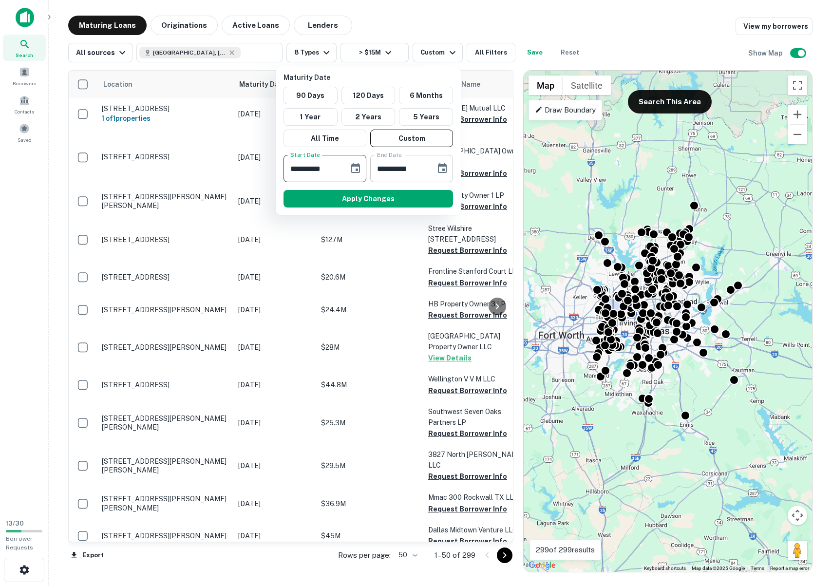
click at [387, 166] on input "**********" at bounding box center [399, 168] width 58 height 27
type input "**********"
click at [368, 199] on button "Apply Changes" at bounding box center [368, 199] width 170 height 18
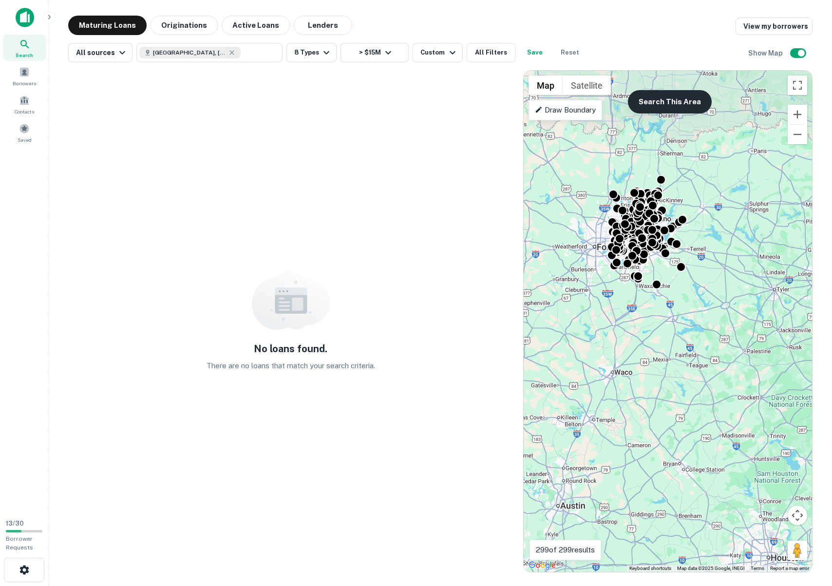
click at [663, 100] on button "Search This Area" at bounding box center [670, 101] width 84 height 23
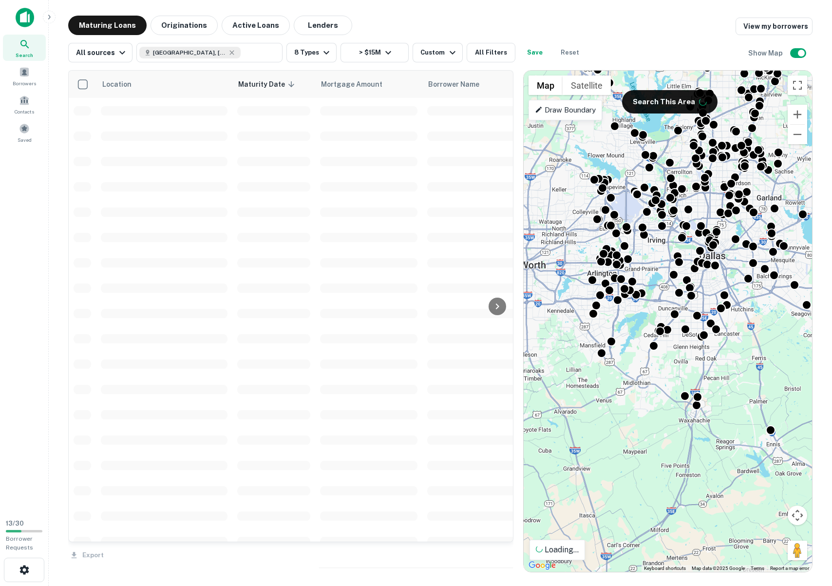
drag, startPoint x: 622, startPoint y: 406, endPoint x: 496, endPoint y: 583, distance: 216.9
click at [496, 583] on main "Maturing Loans Originations Active Loans Lenders View my borrowers All sources …" at bounding box center [440, 293] width 783 height 586
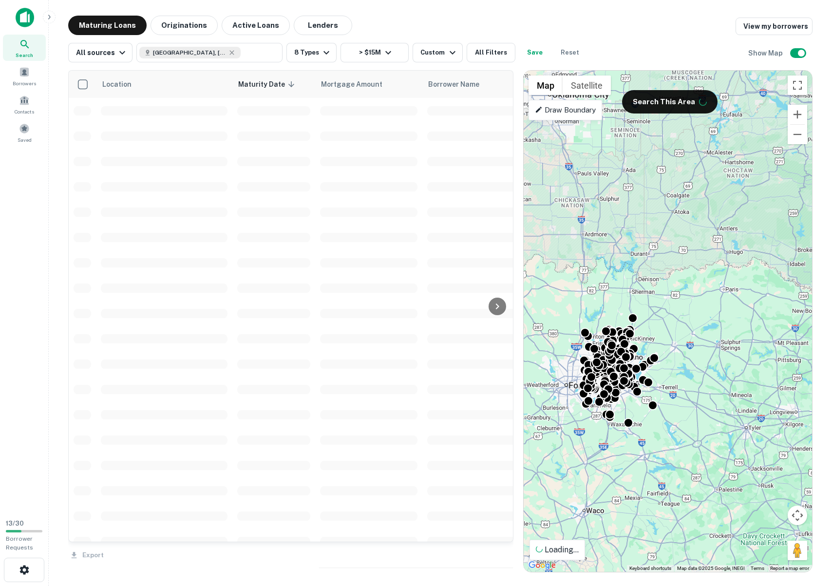
click at [553, 114] on p "Draw Boundary" at bounding box center [565, 110] width 61 height 12
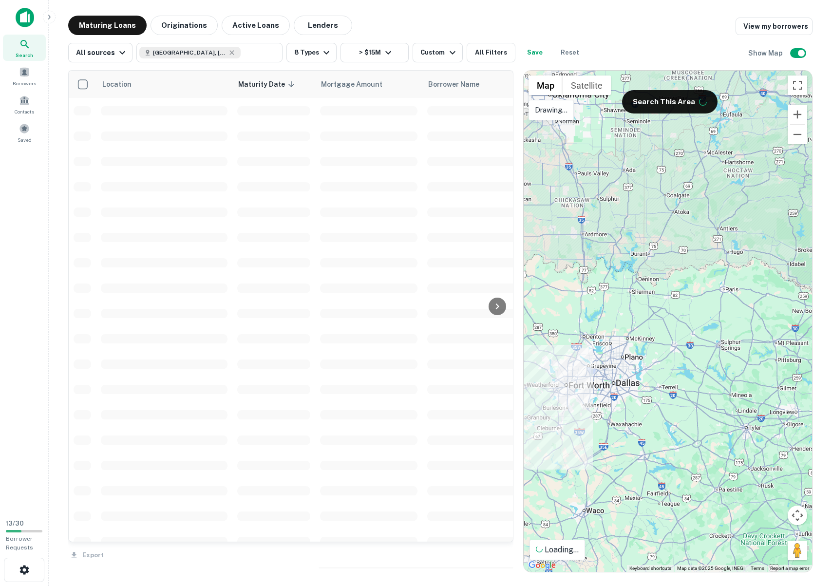
drag, startPoint x: 526, startPoint y: 421, endPoint x: 539, endPoint y: 378, distance: 44.8
click at [539, 378] on div at bounding box center [668, 321] width 288 height 501
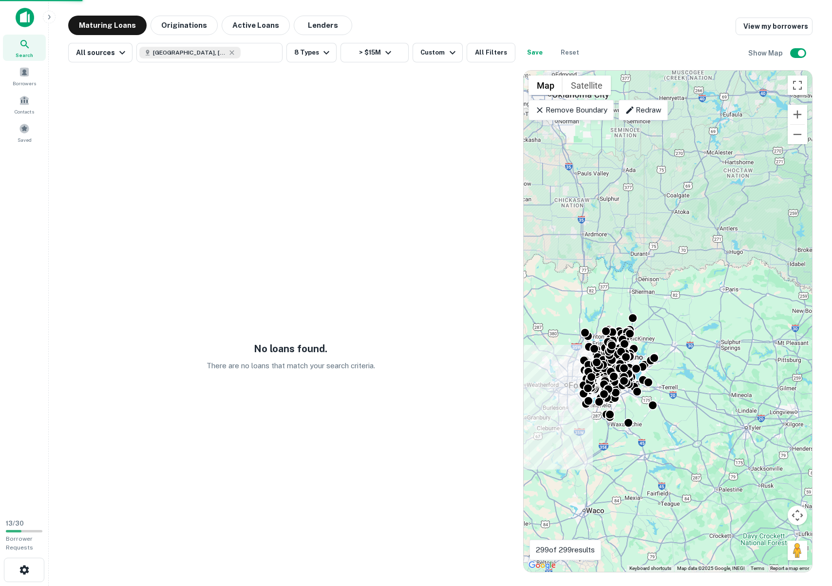
click at [646, 113] on p "Redraw" at bounding box center [643, 110] width 37 height 12
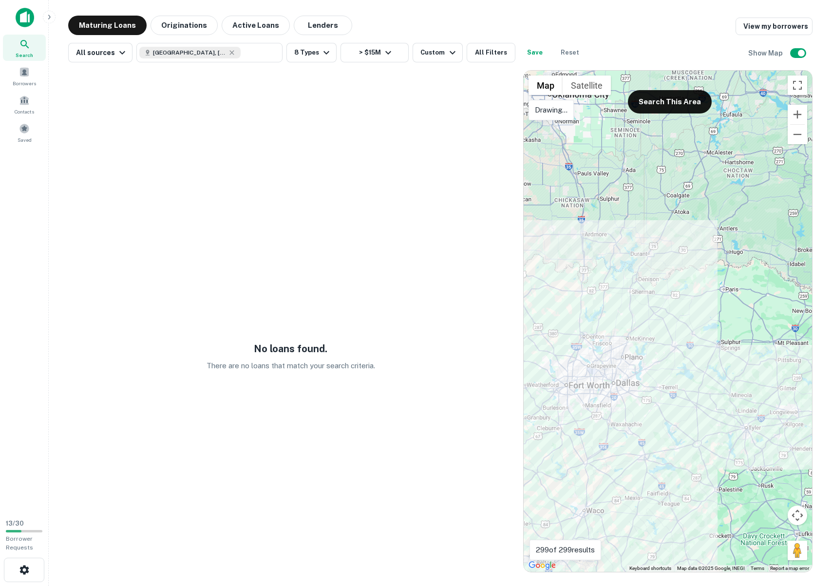
drag, startPoint x: 542, startPoint y: 264, endPoint x: 535, endPoint y: 317, distance: 52.5
click at [535, 317] on div at bounding box center [668, 321] width 288 height 501
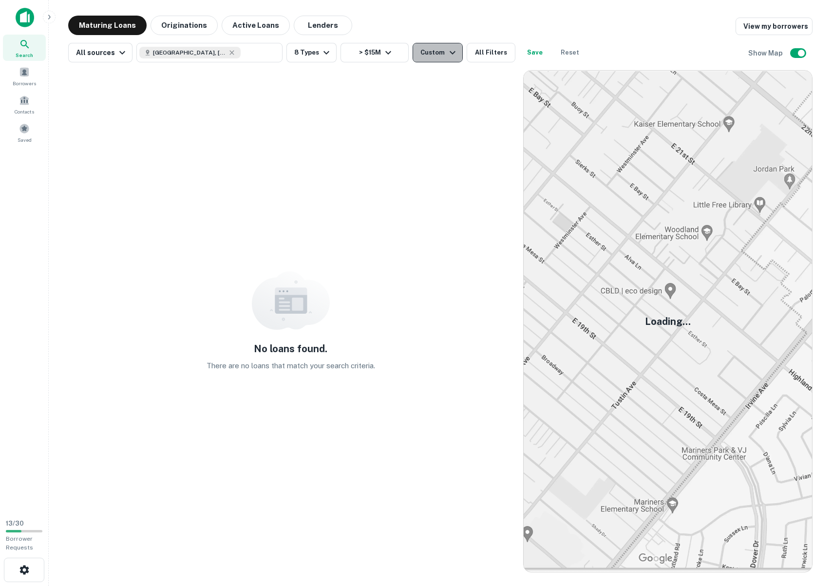
click at [447, 53] on icon "button" at bounding box center [453, 53] width 12 height 12
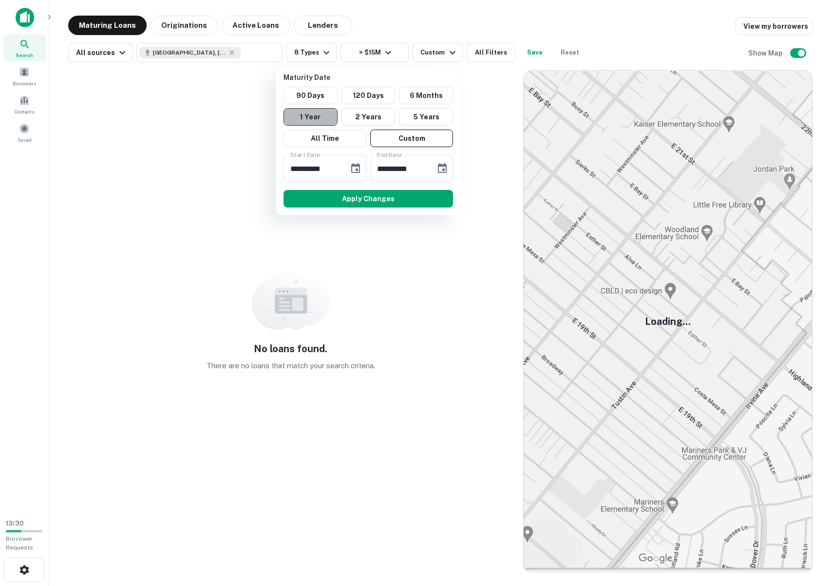
click at [303, 114] on button "1 Year" at bounding box center [310, 117] width 54 height 18
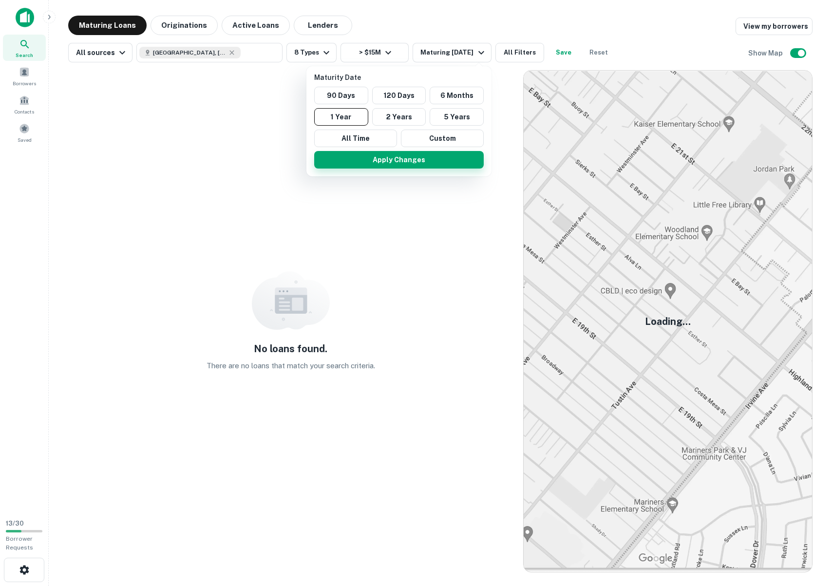
click at [373, 156] on button "Apply Changes" at bounding box center [399, 160] width 170 height 18
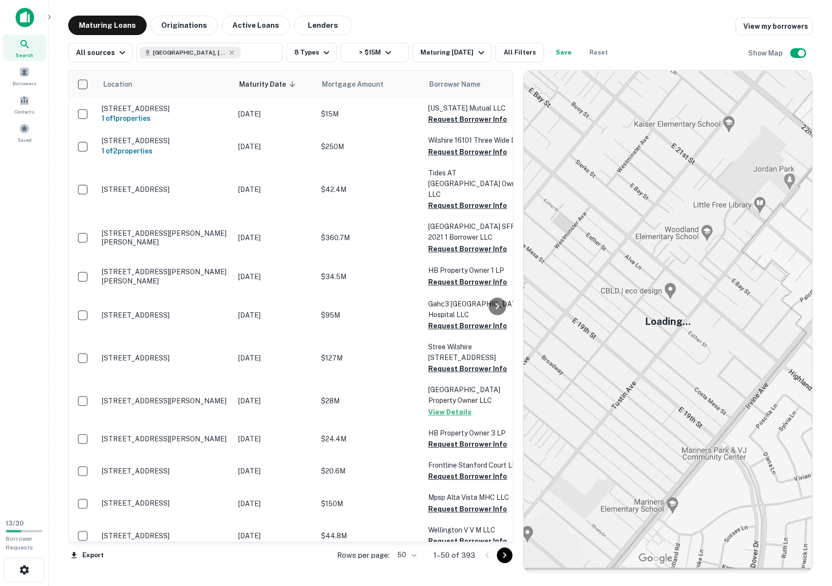
click at [669, 206] on img at bounding box center [668, 321] width 288 height 501
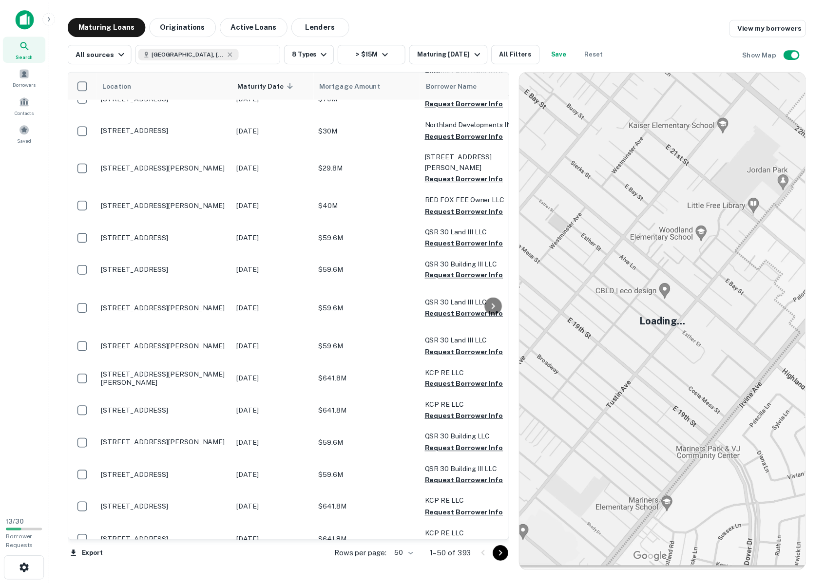
scroll to position [1289, 0]
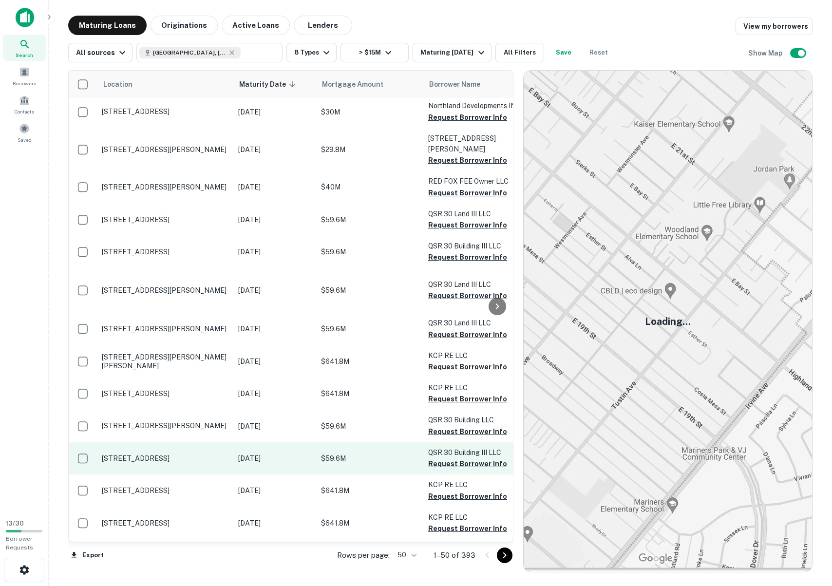
click at [148, 454] on p "[STREET_ADDRESS]" at bounding box center [165, 458] width 127 height 9
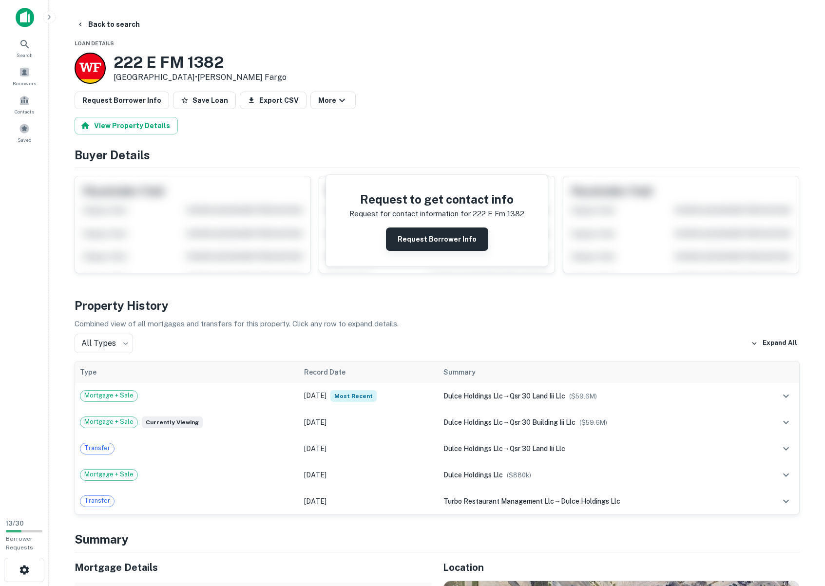
click at [423, 237] on button "Request Borrower Info" at bounding box center [437, 238] width 102 height 23
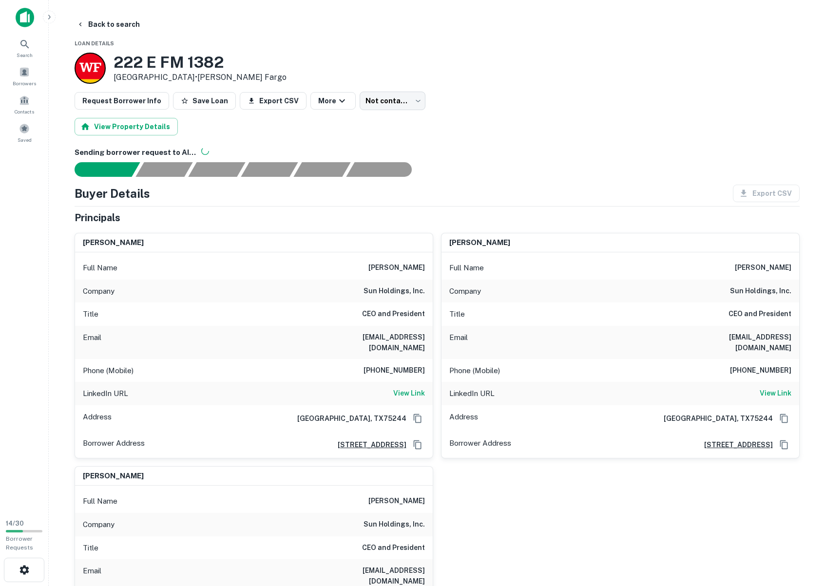
click at [438, 226] on div "guillermo perales Full Name guillermo perales Company sun holdings, inc. Title …" at bounding box center [616, 341] width 366 height 233
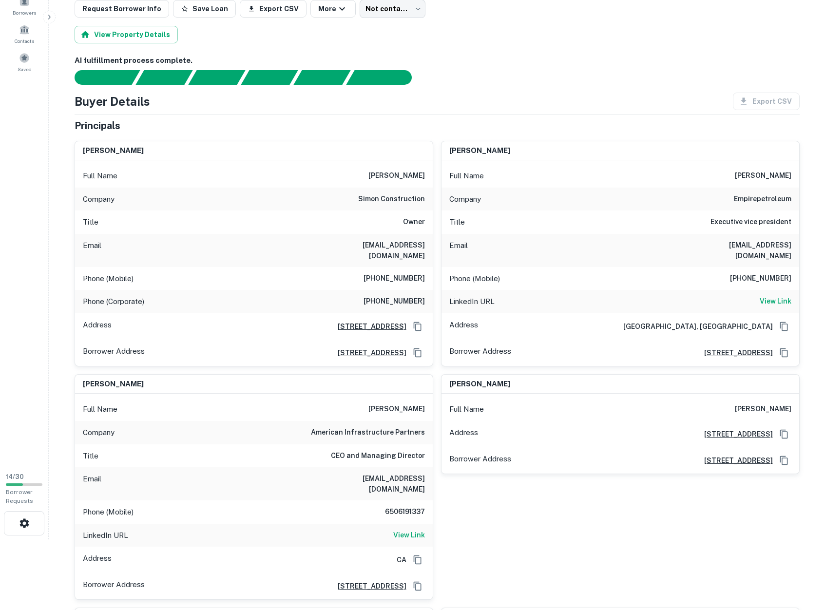
scroll to position [49, 0]
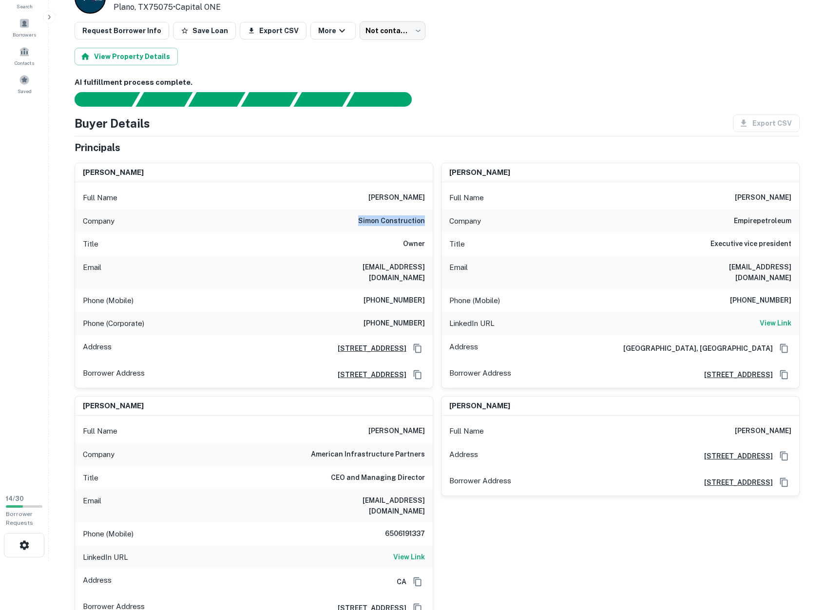
drag, startPoint x: 360, startPoint y: 221, endPoint x: 425, endPoint y: 222, distance: 64.8
click at [425, 222] on div "Company simon construction" at bounding box center [254, 220] width 358 height 23
copy h6 "simon construction"
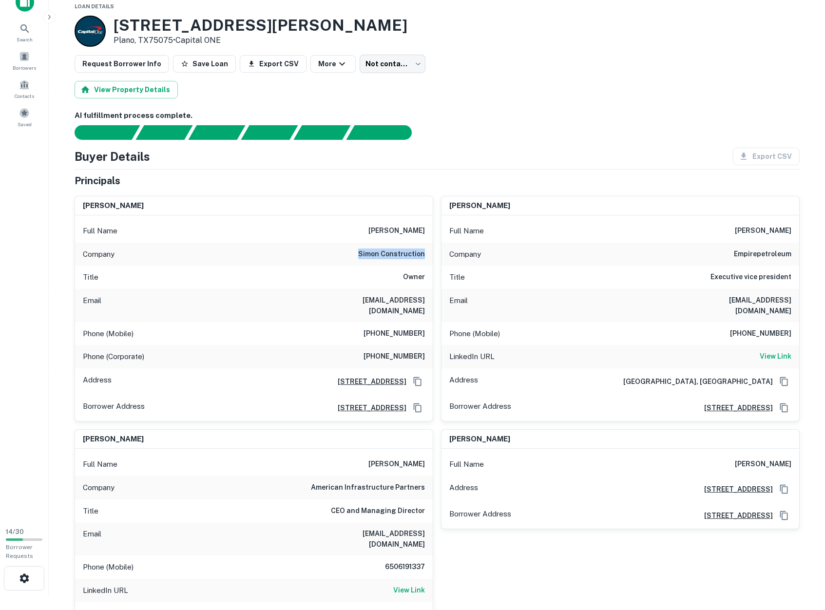
scroll to position [0, 0]
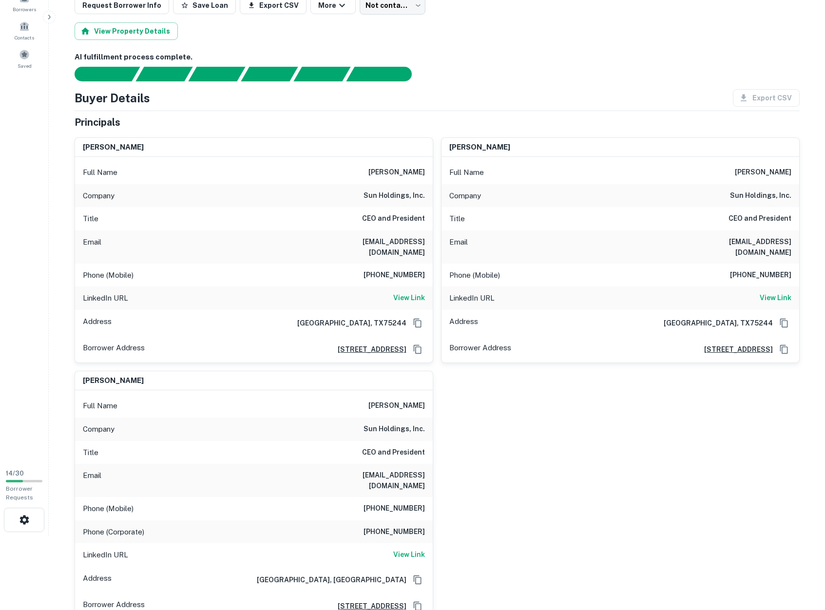
scroll to position [97, 0]
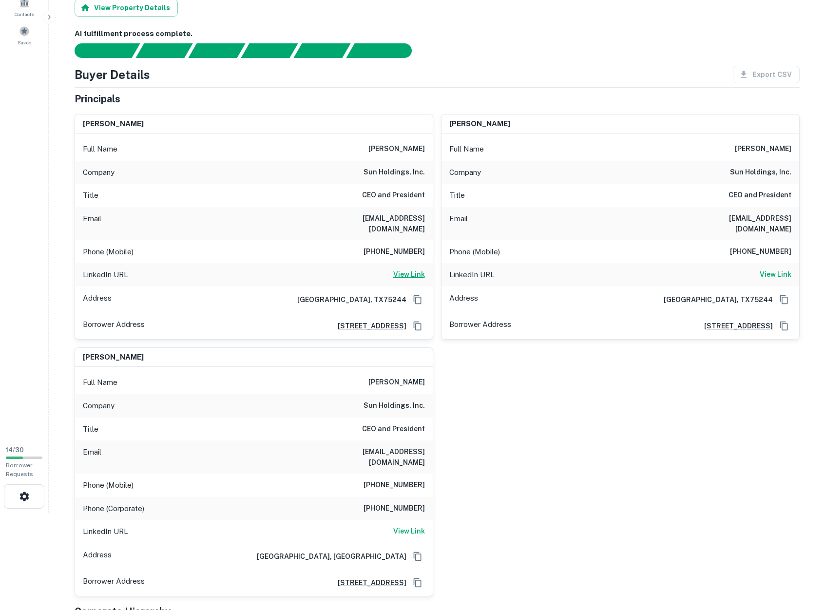
click at [417, 269] on h6 "View Link" at bounding box center [409, 274] width 32 height 11
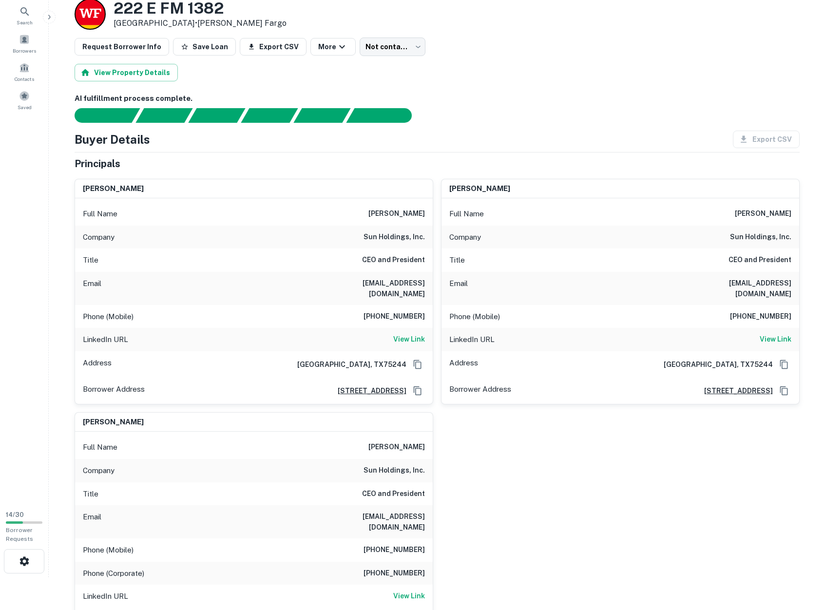
scroll to position [0, 0]
